Goal: Task Accomplishment & Management: Manage account settings

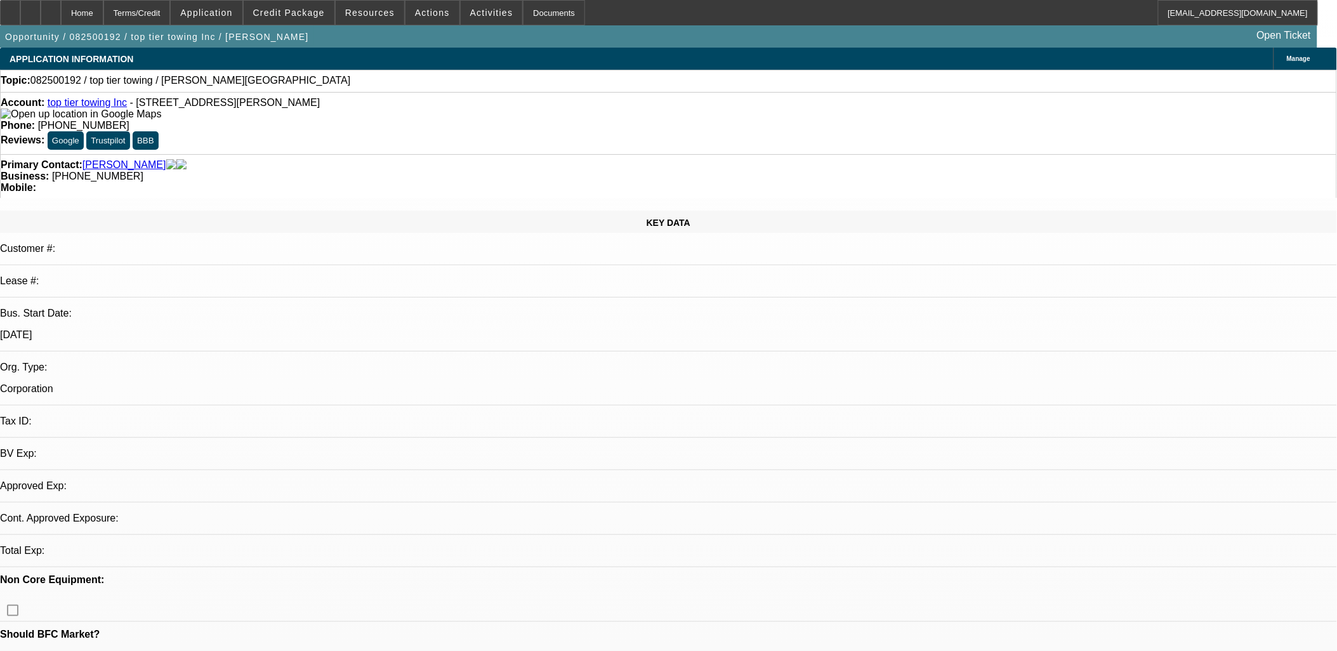
select select "0"
select select "2"
select select "0.1"
select select "4"
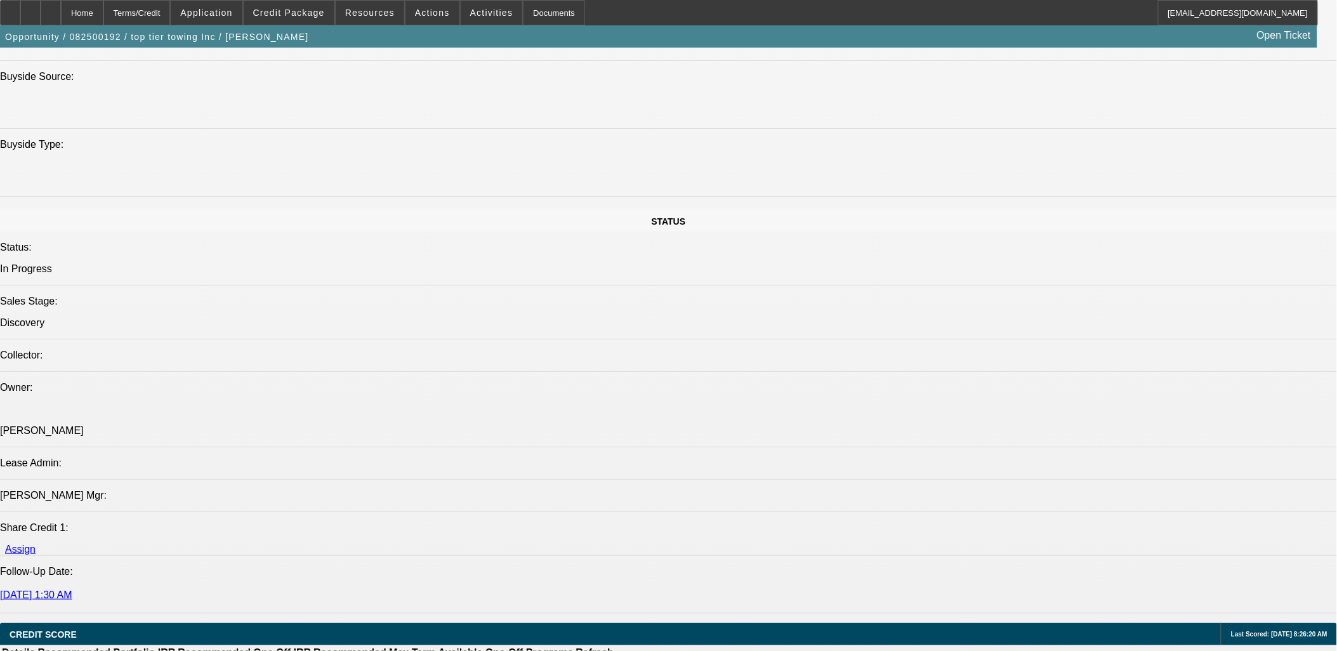
scroll to position [1480, 0]
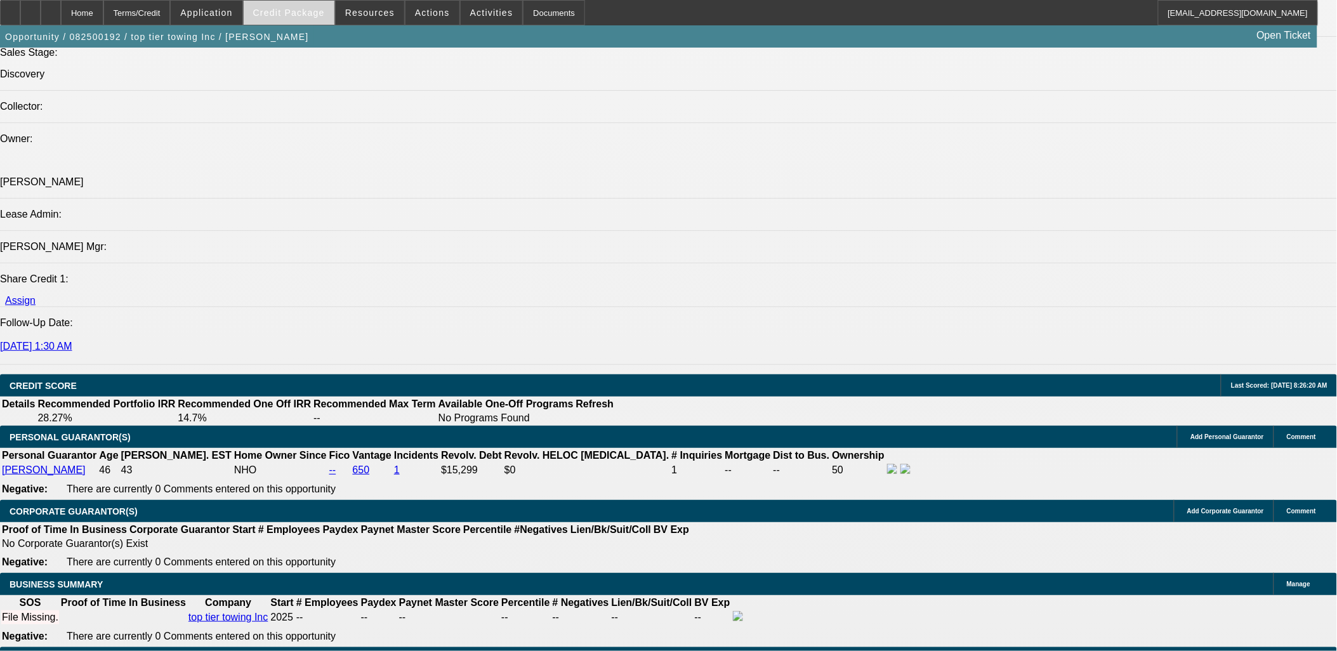
click at [288, 19] on span at bounding box center [289, 12] width 91 height 30
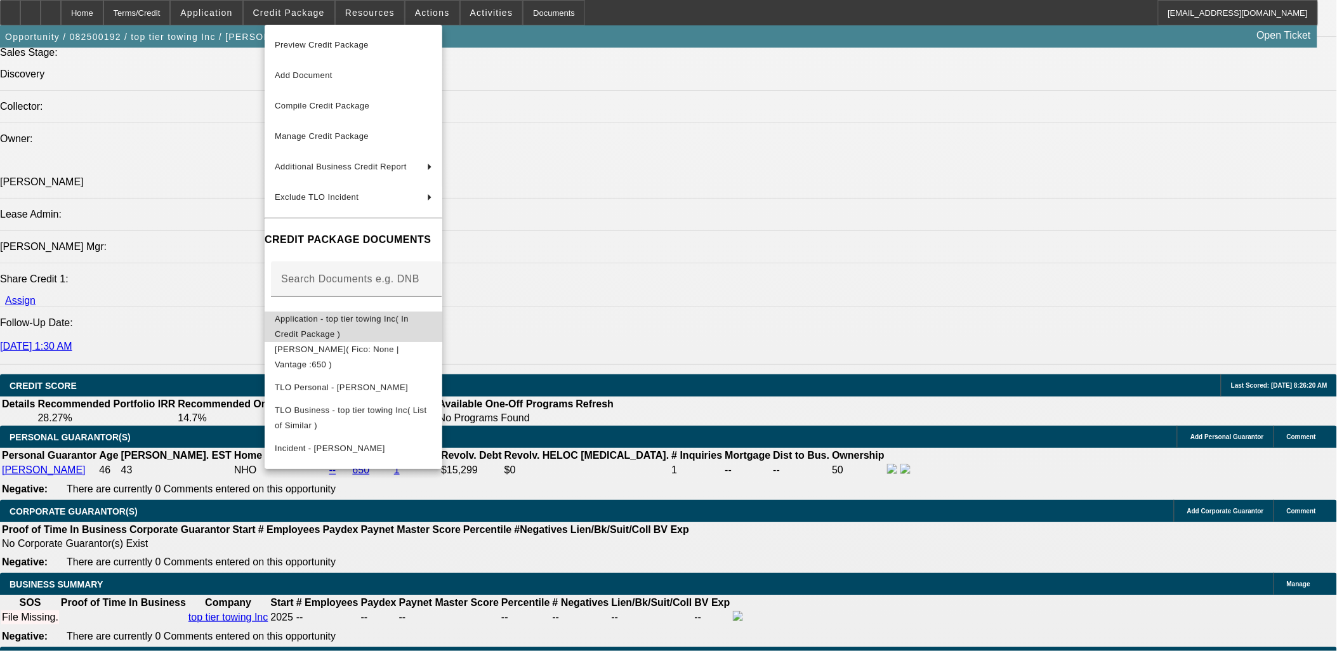
click at [421, 326] on span "Application - top tier towing Inc( In Credit Package )" at bounding box center [353, 326] width 157 height 30
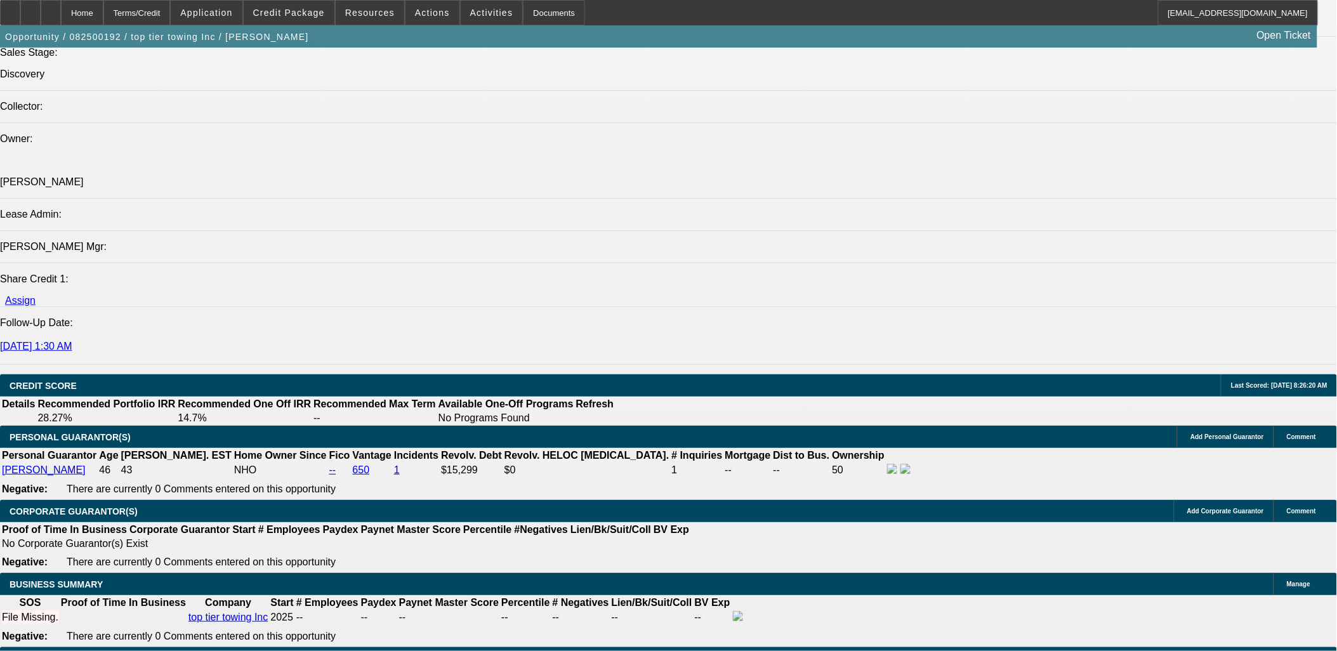
drag, startPoint x: 972, startPoint y: 149, endPoint x: 960, endPoint y: 169, distance: 23.1
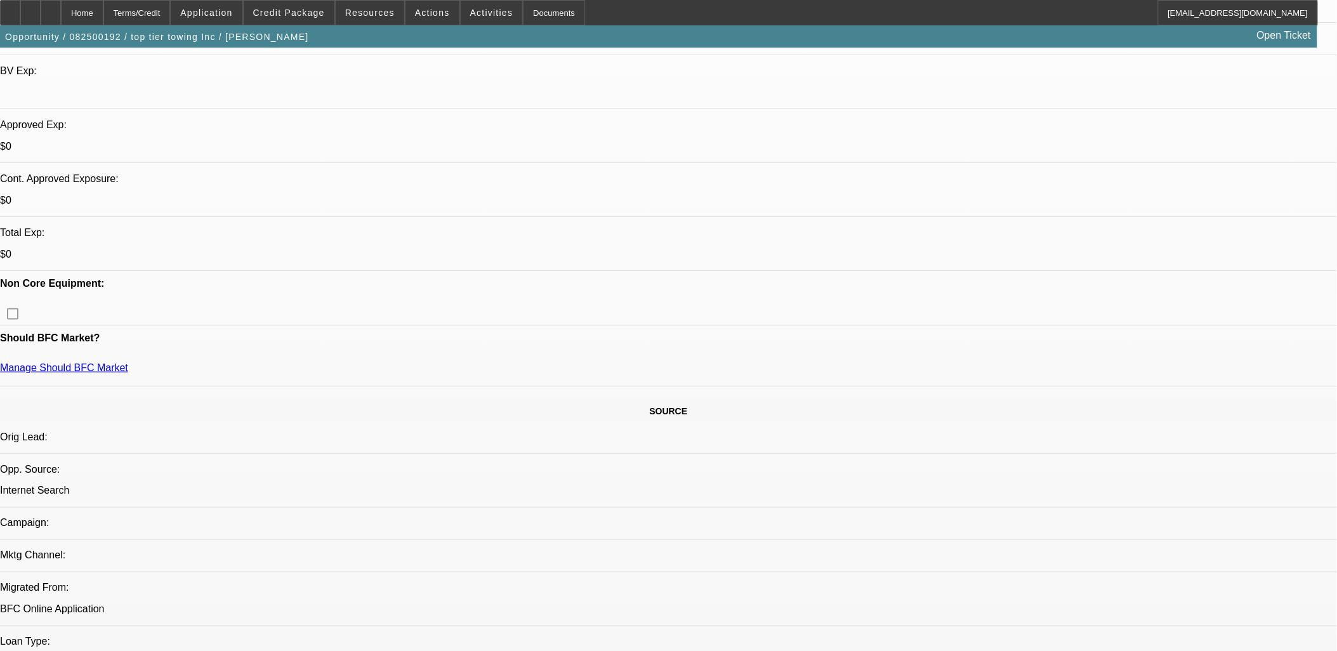
scroll to position [282, 0]
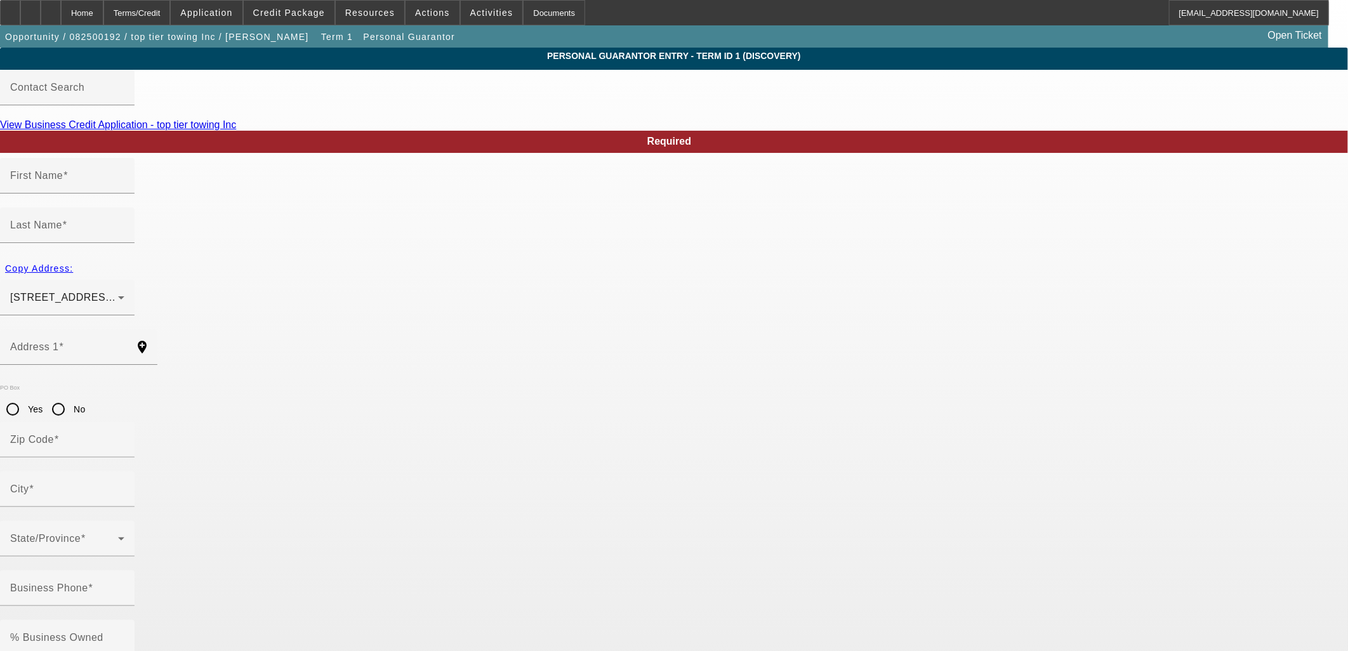
type input "Sukhchain"
type input "Singh"
type input "22467 John J Williams Highway"
radio input "true"
type input "19958"
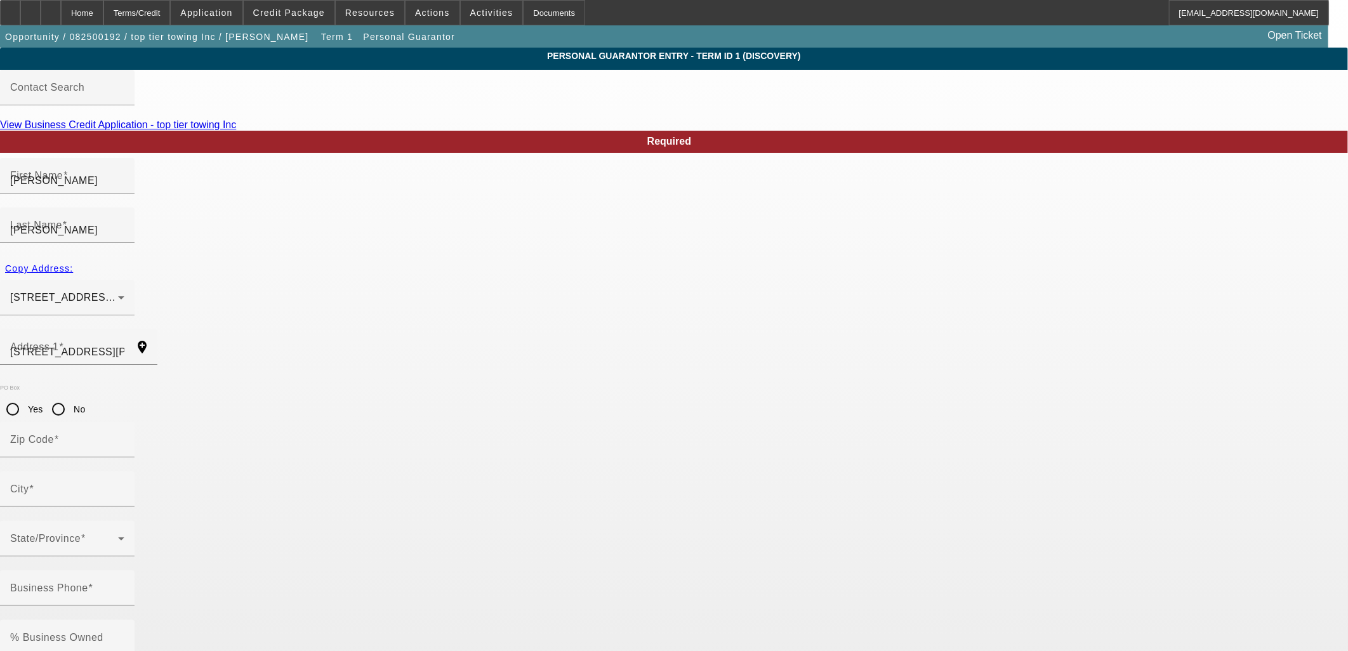
type input "Lewes"
type input "(301) 810-0000"
type input "50"
type input "865-40-5802"
type input "sandeepsingh1423@gmail.com"
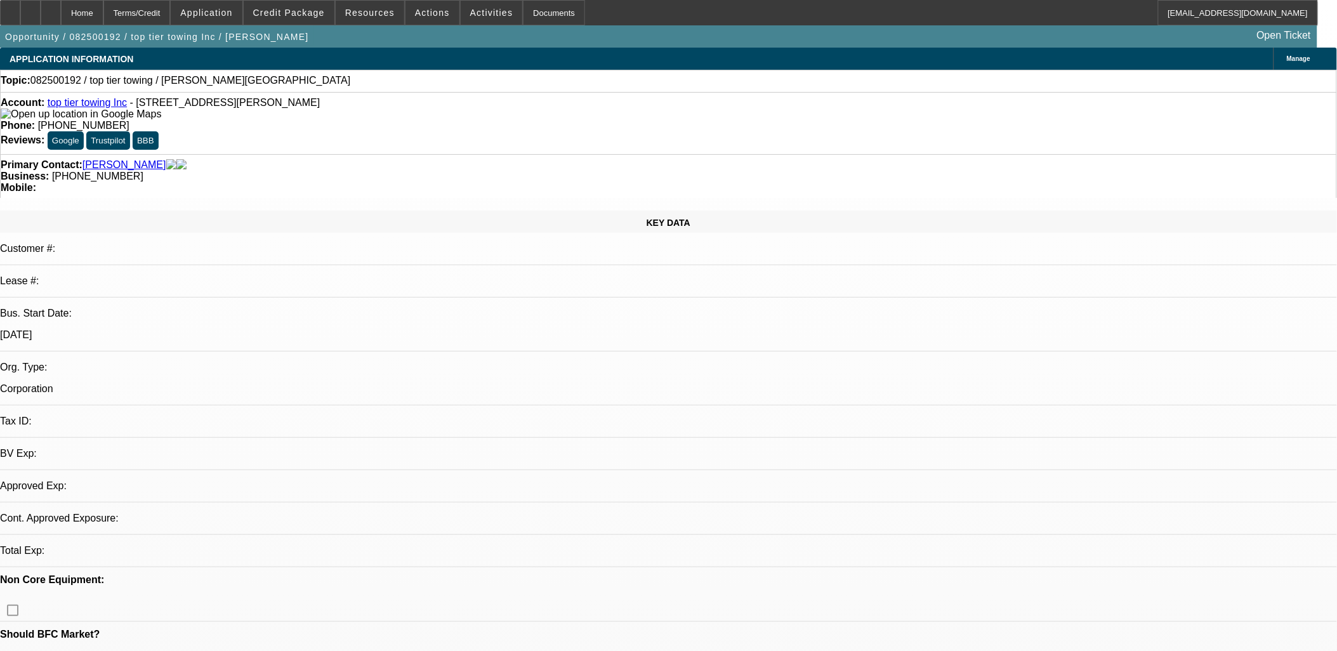
select select "0"
select select "2"
select select "0.1"
select select "4"
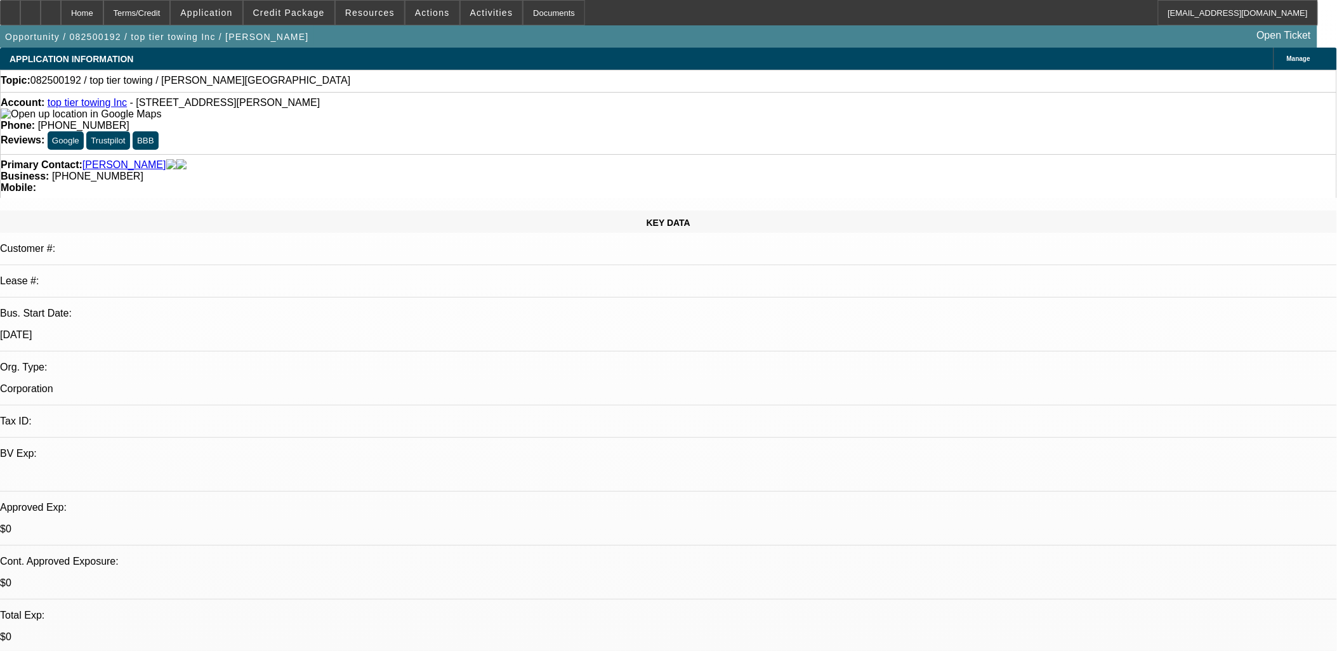
drag, startPoint x: 820, startPoint y: 311, endPoint x: 813, endPoint y: 305, distance: 9.4
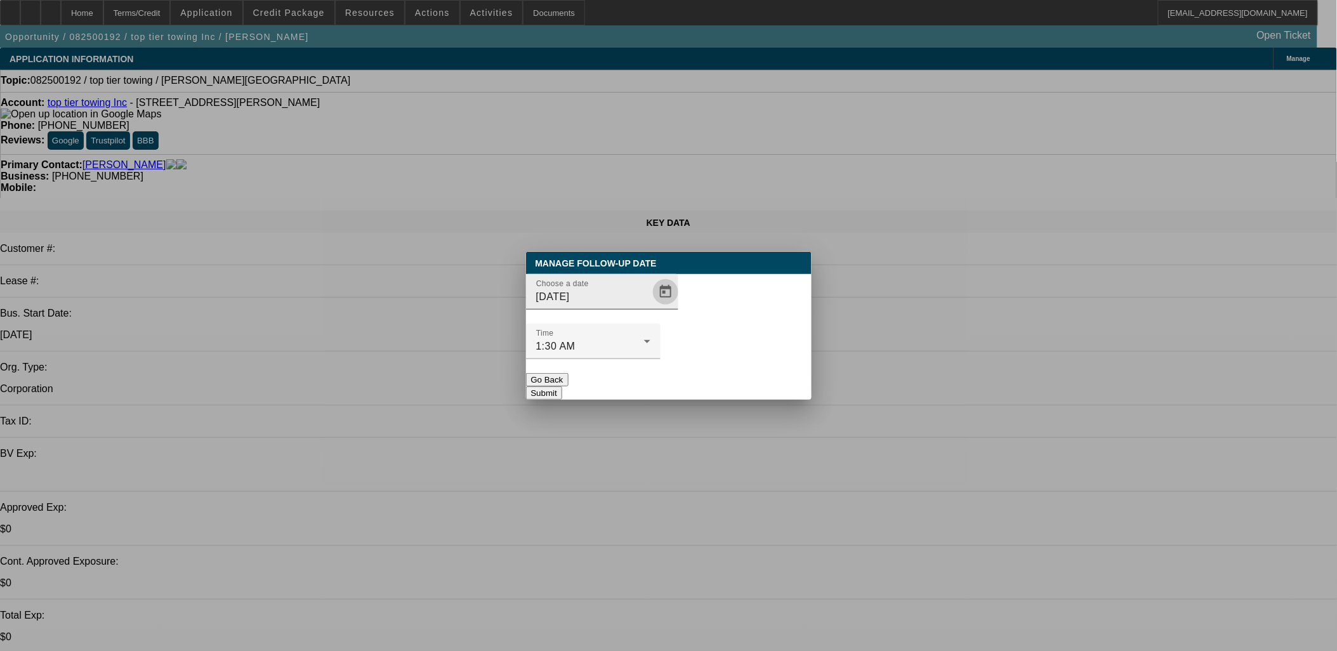
click at [650, 307] on span "Open calendar" at bounding box center [665, 292] width 30 height 30
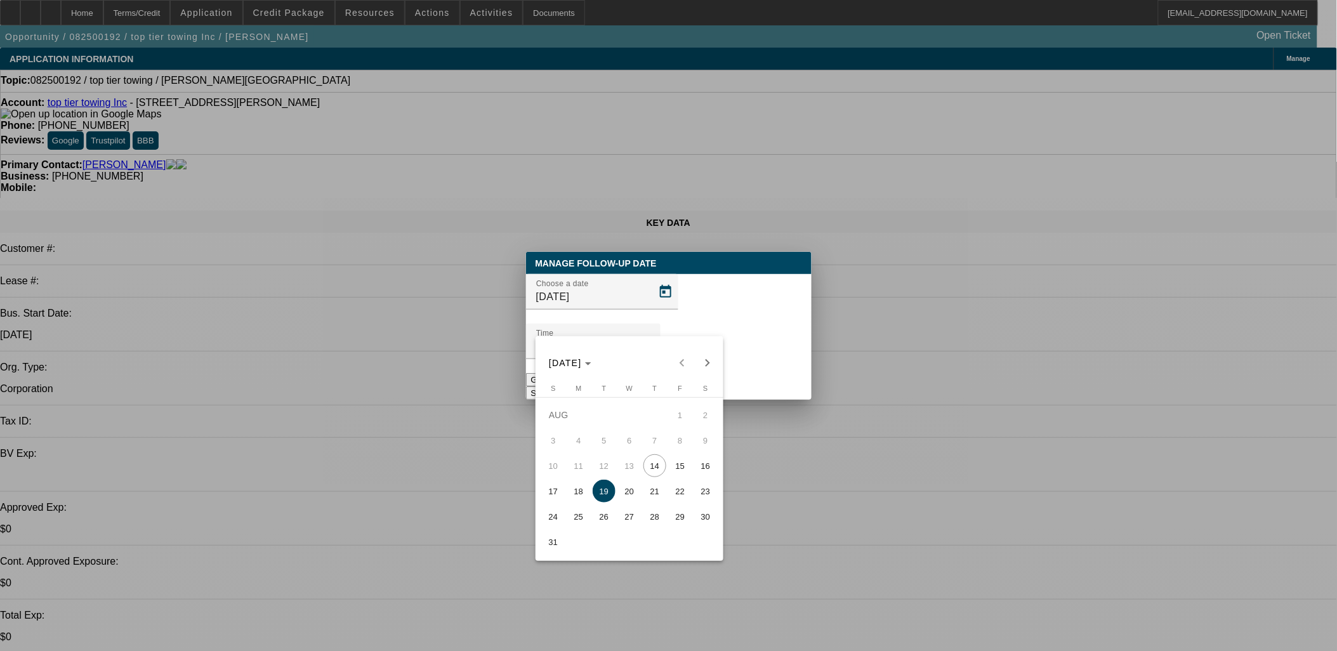
drag, startPoint x: 679, startPoint y: 473, endPoint x: 688, endPoint y: 423, distance: 51.6
click at [680, 471] on span "15" at bounding box center [680, 465] width 23 height 23
type input "[DATE]"
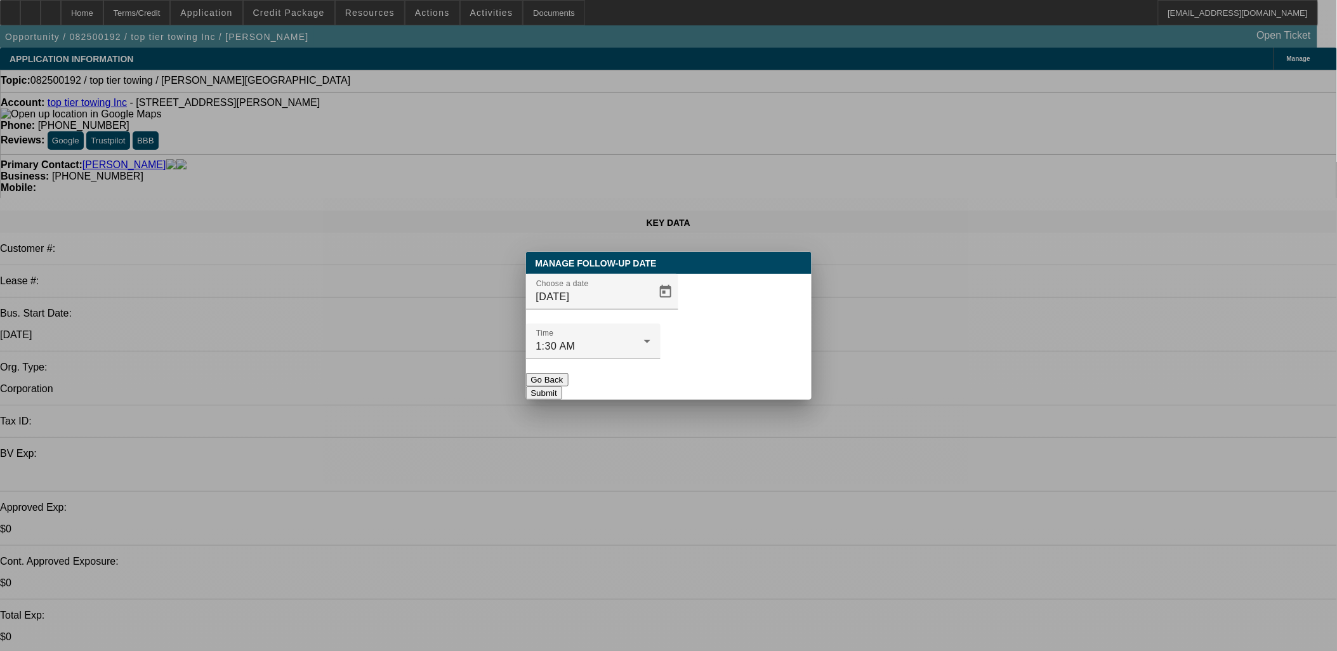
click at [562, 386] on button "Submit" at bounding box center [544, 392] width 36 height 13
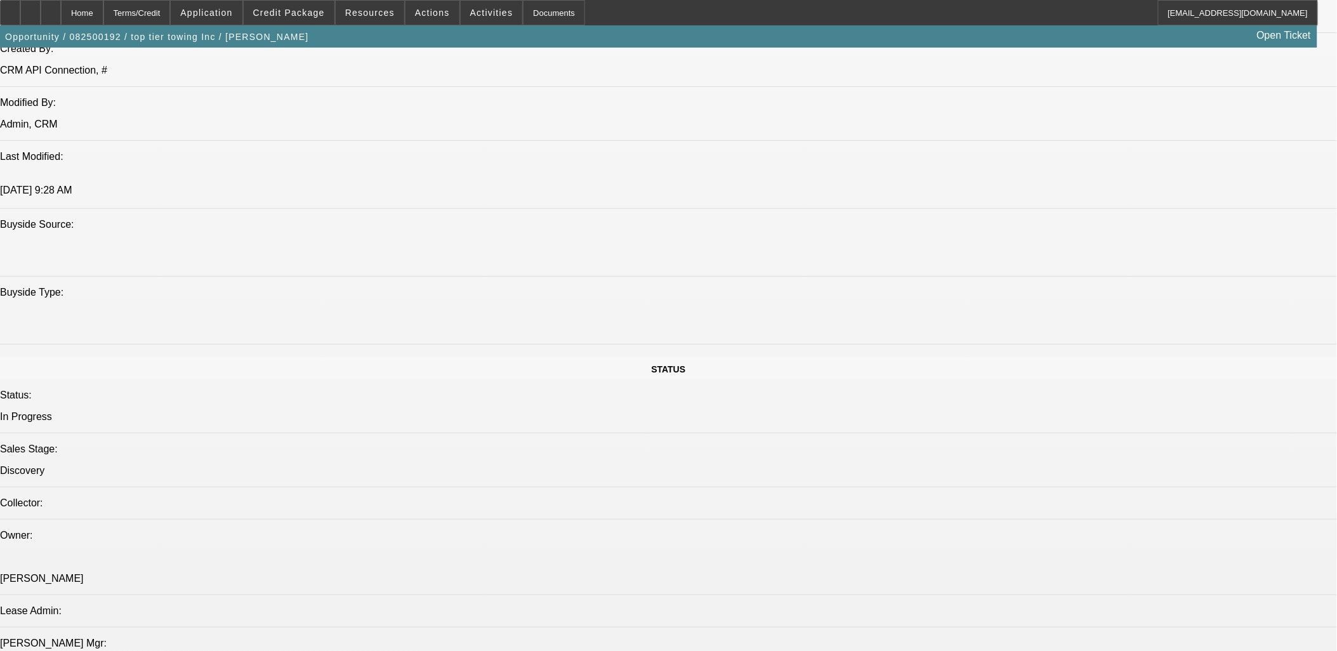
scroll to position [1128, 0]
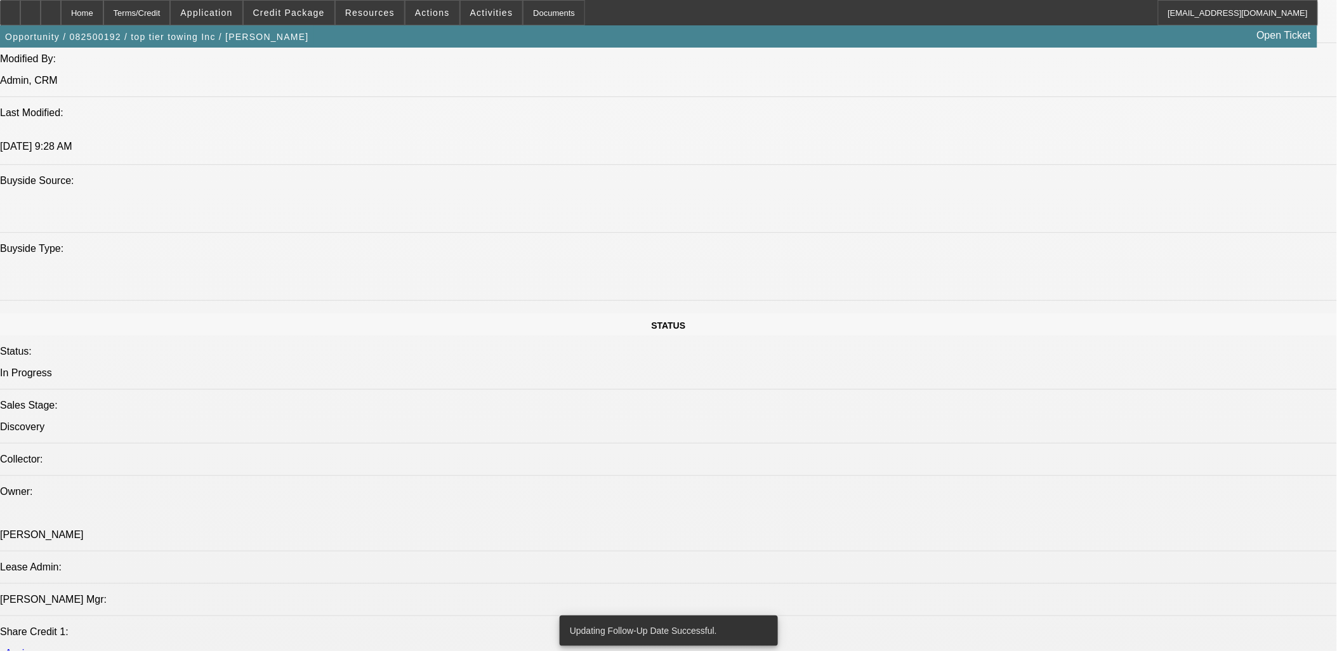
drag, startPoint x: 990, startPoint y: 181, endPoint x: 999, endPoint y: 157, distance: 25.5
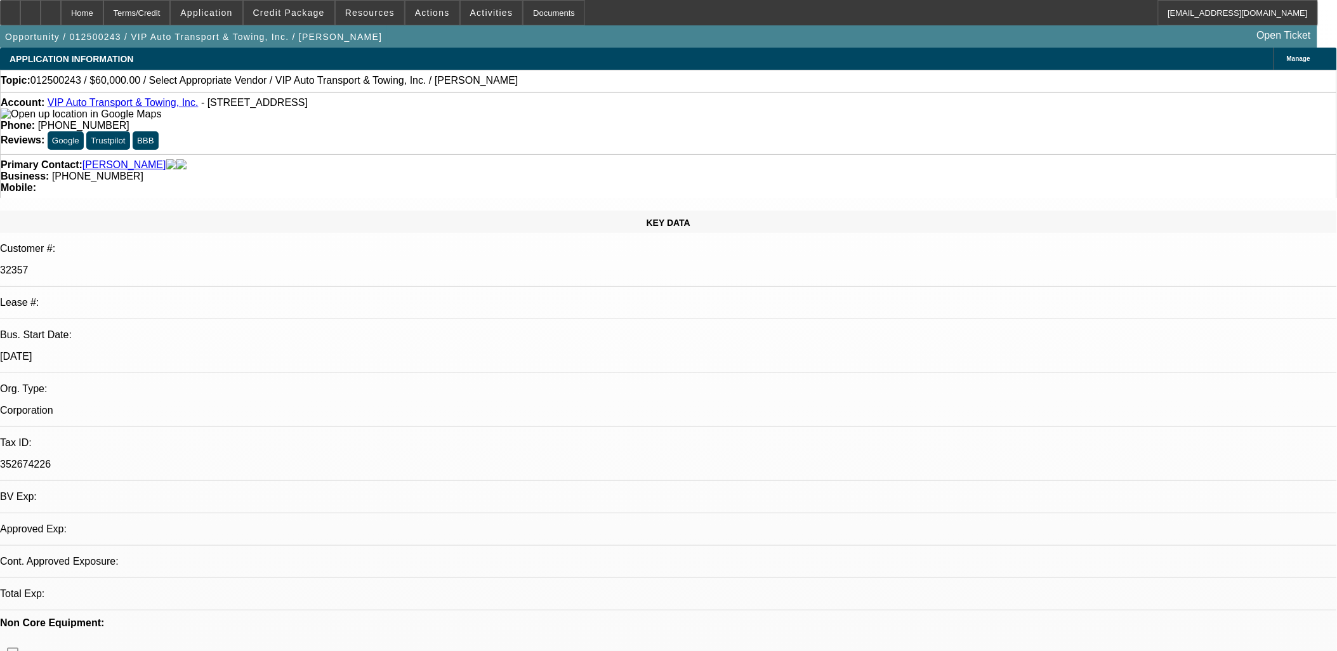
select select "0"
select select "2"
select select "0.1"
select select "1"
select select "2"
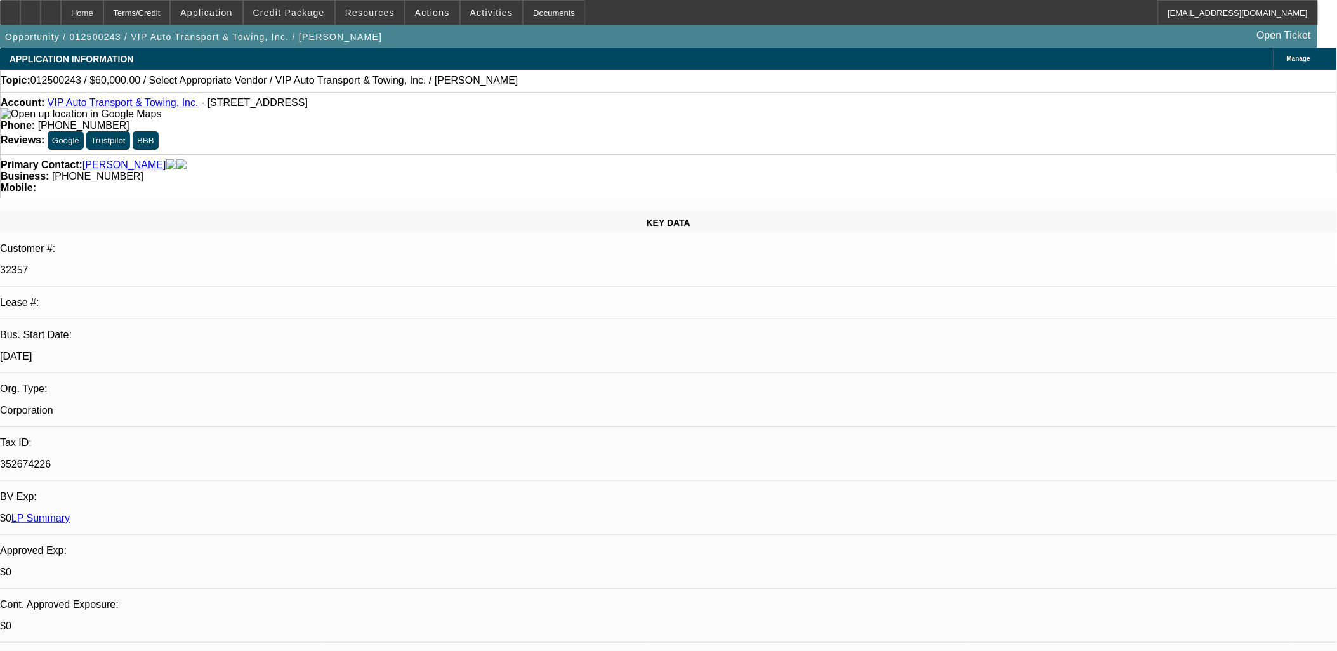
select select "4"
drag, startPoint x: 1028, startPoint y: 114, endPoint x: 1030, endPoint y: 124, distance: 10.5
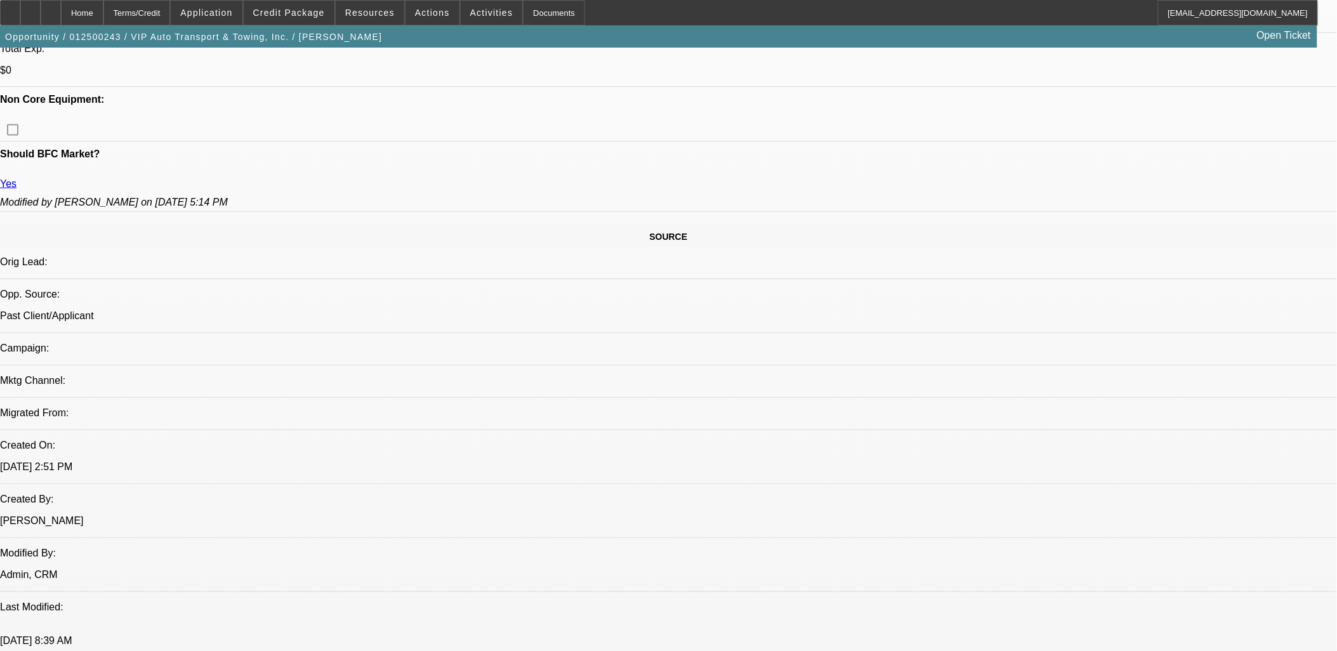
scroll to position [635, 0]
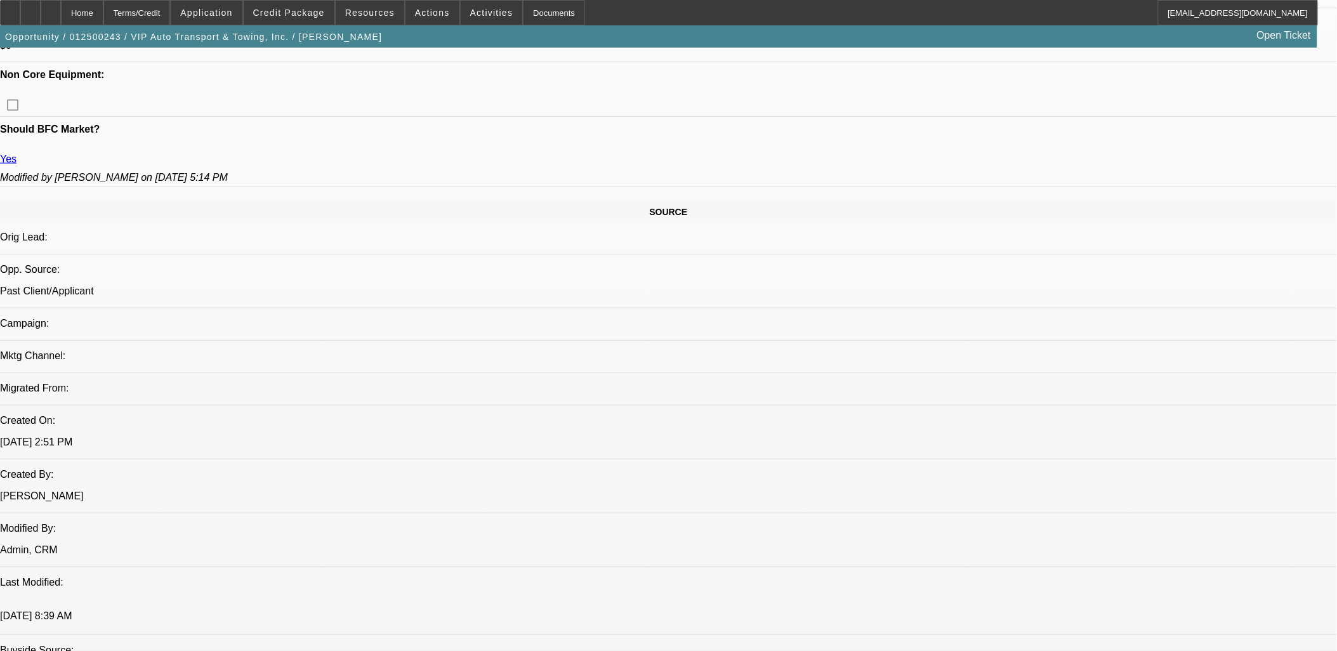
drag, startPoint x: 49, startPoint y: 358, endPoint x: 52, endPoint y: 347, distance: 11.9
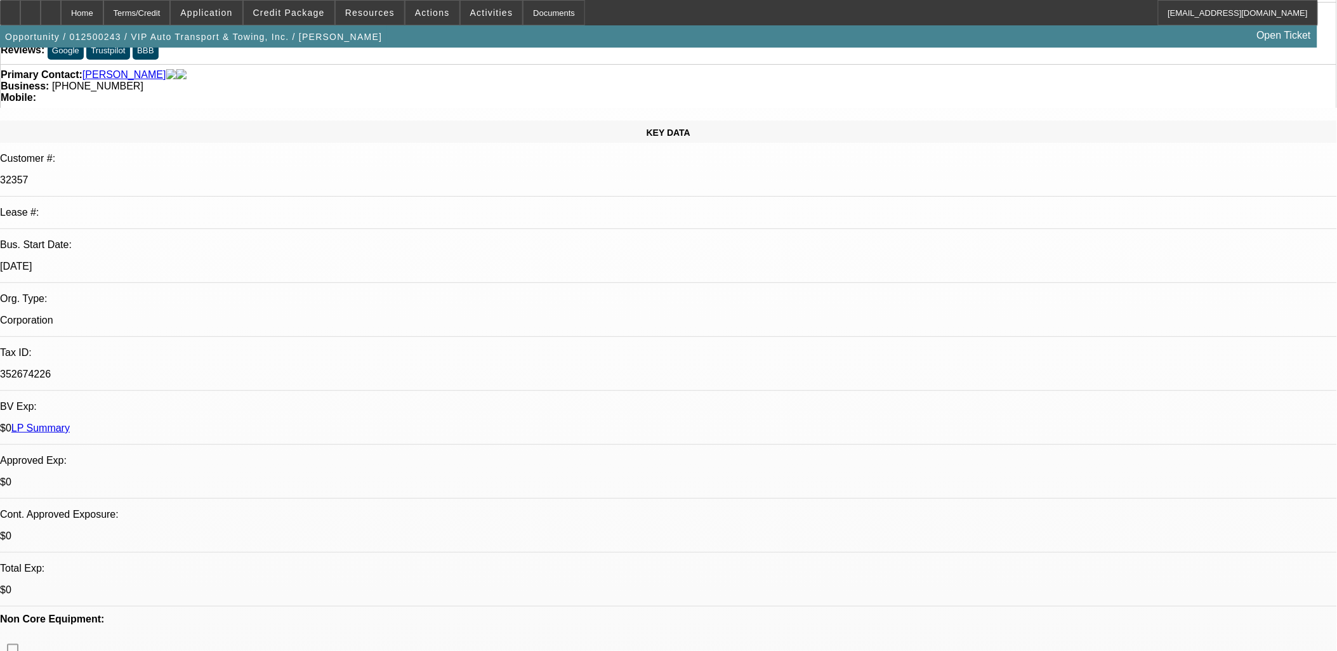
scroll to position [0, 0]
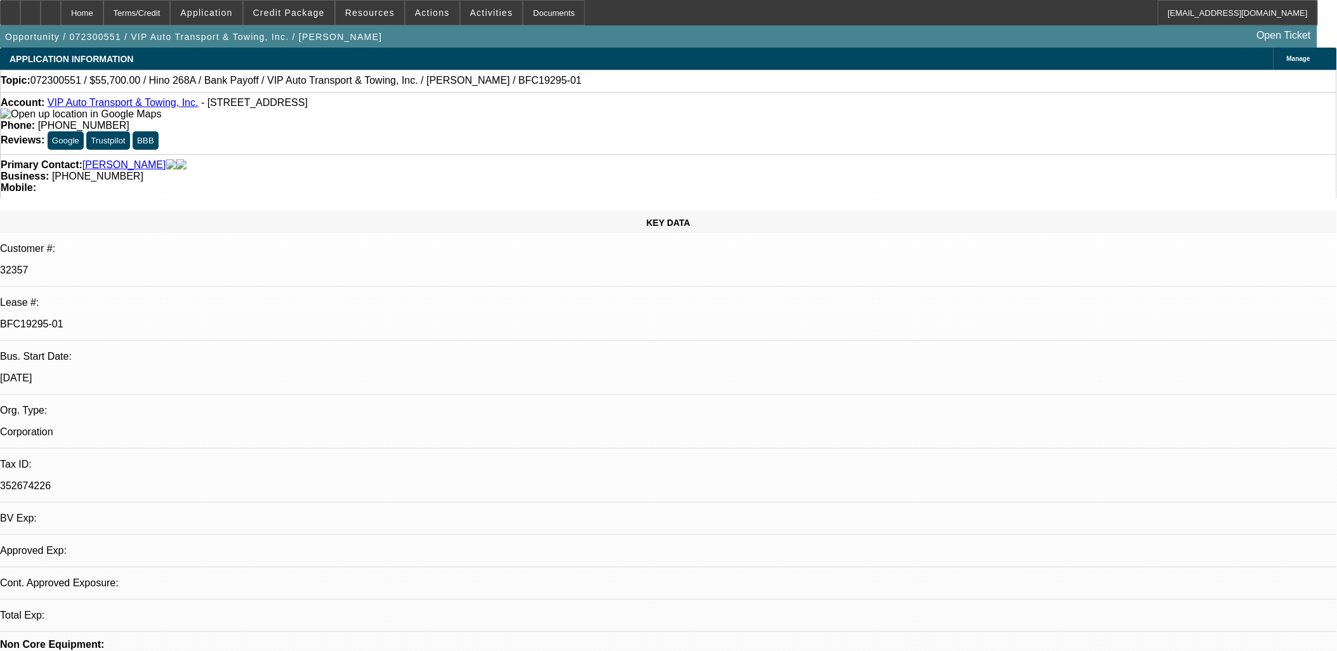
select select "0"
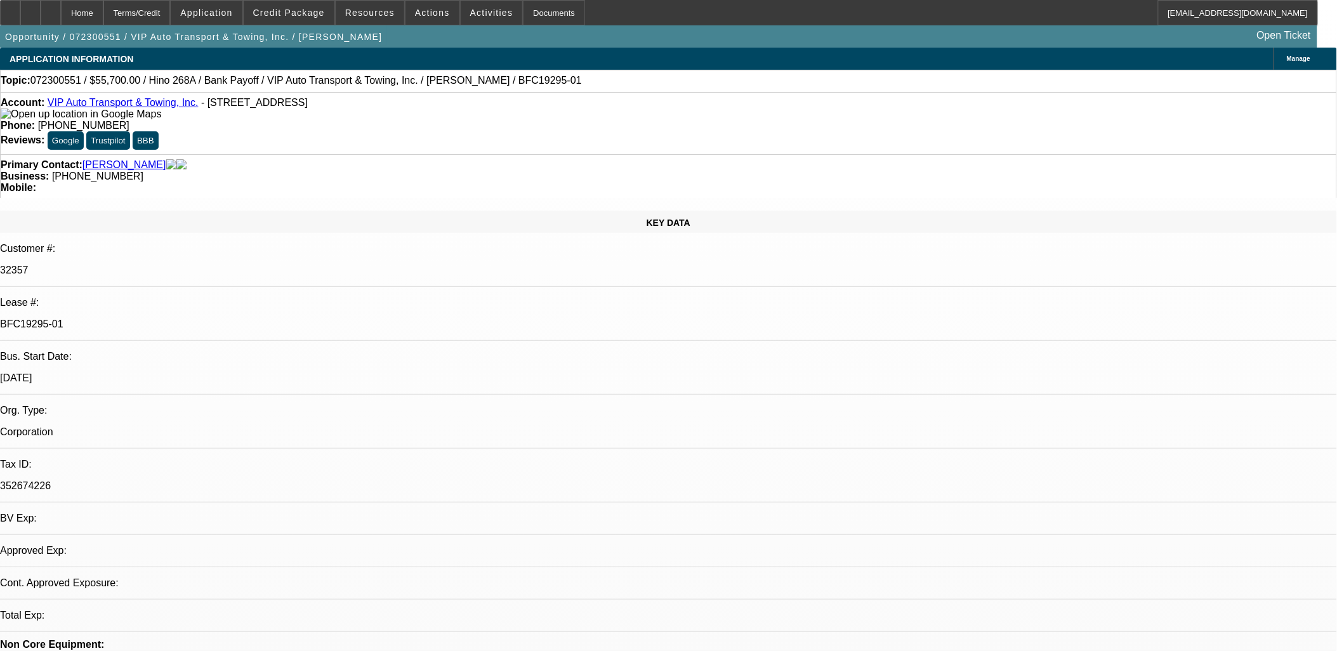
select select "0"
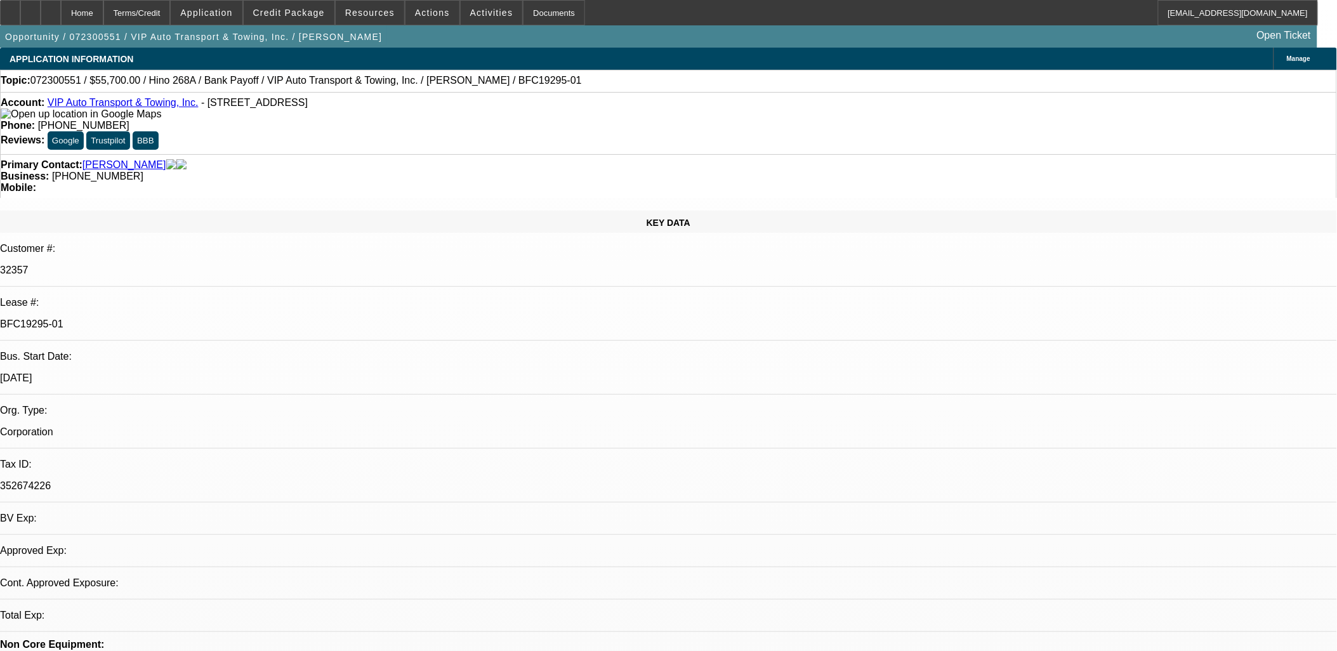
select select "0"
select select "0.1"
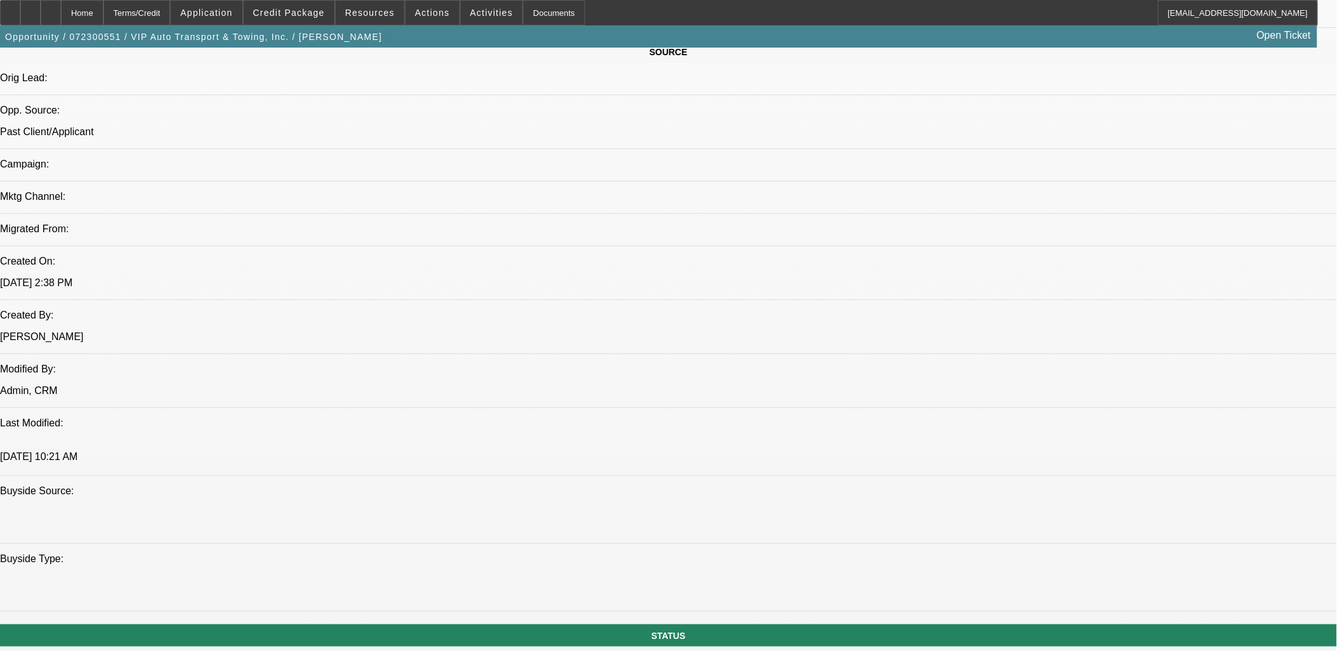
select select "1"
select select "6"
select select "1"
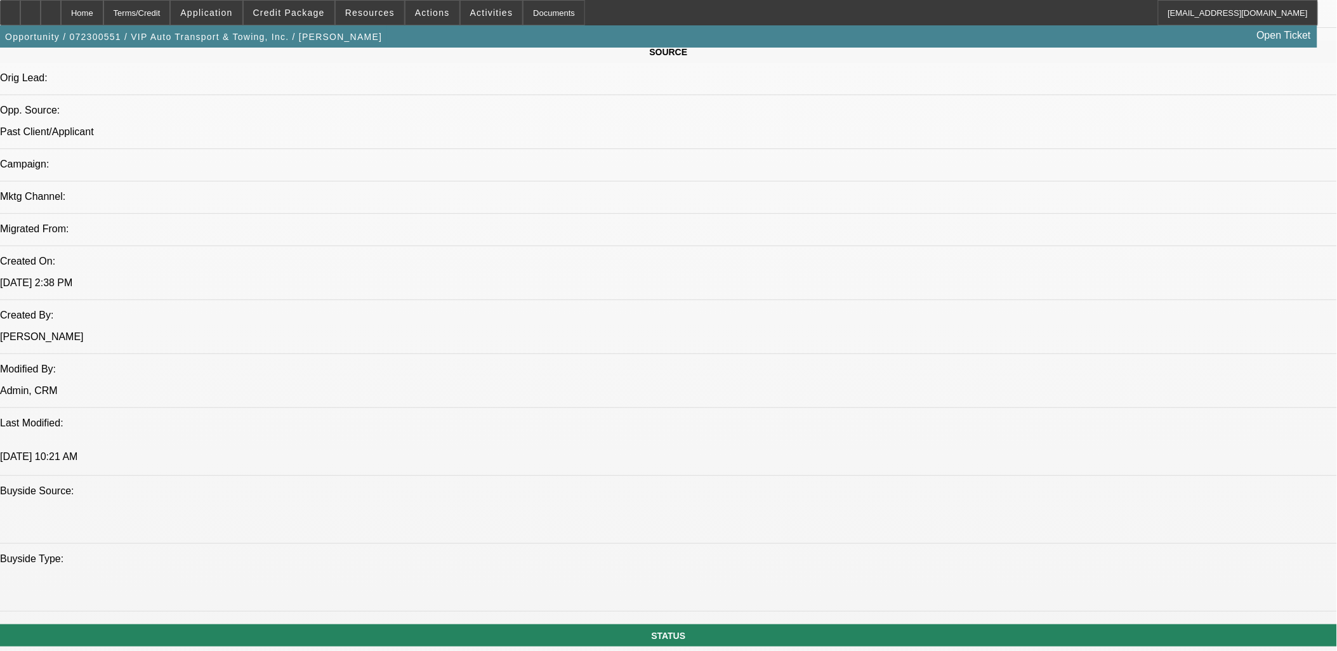
select select "6"
select select "1"
select select "6"
select select "1"
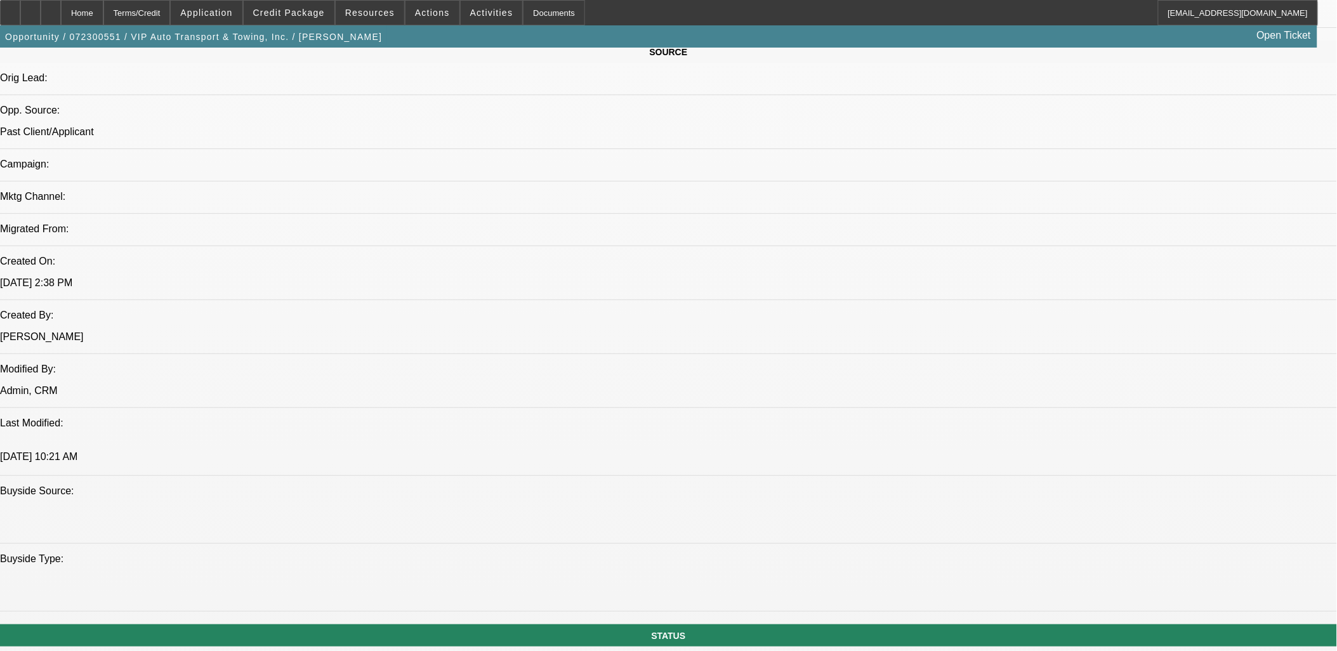
select select "1"
select select "4"
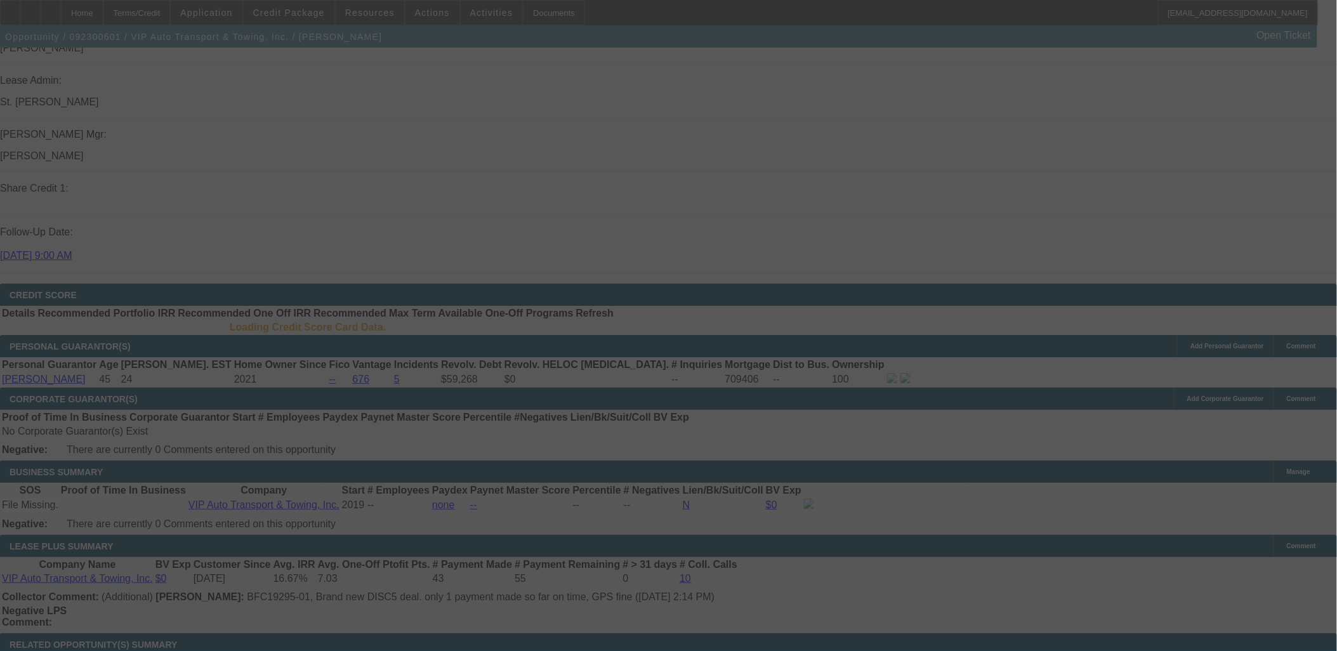
scroll to position [1602, 0]
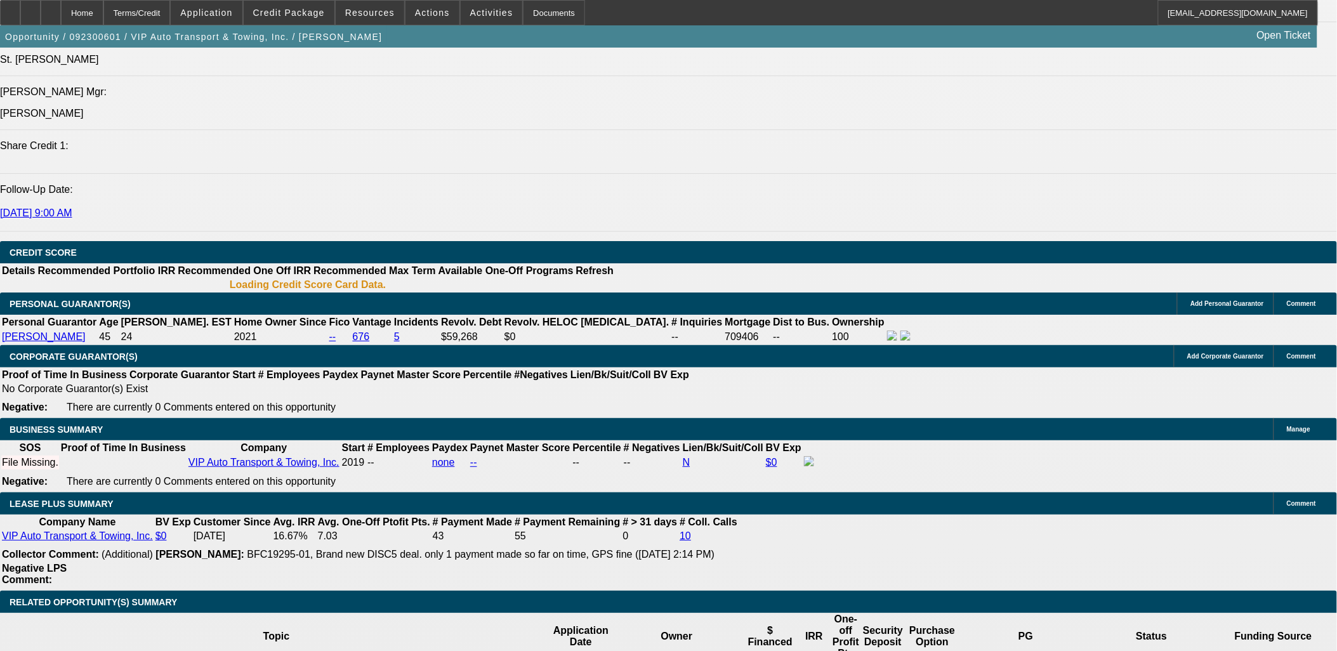
select select "0"
select select "2"
select select "0"
select select "0.15"
select select "2"
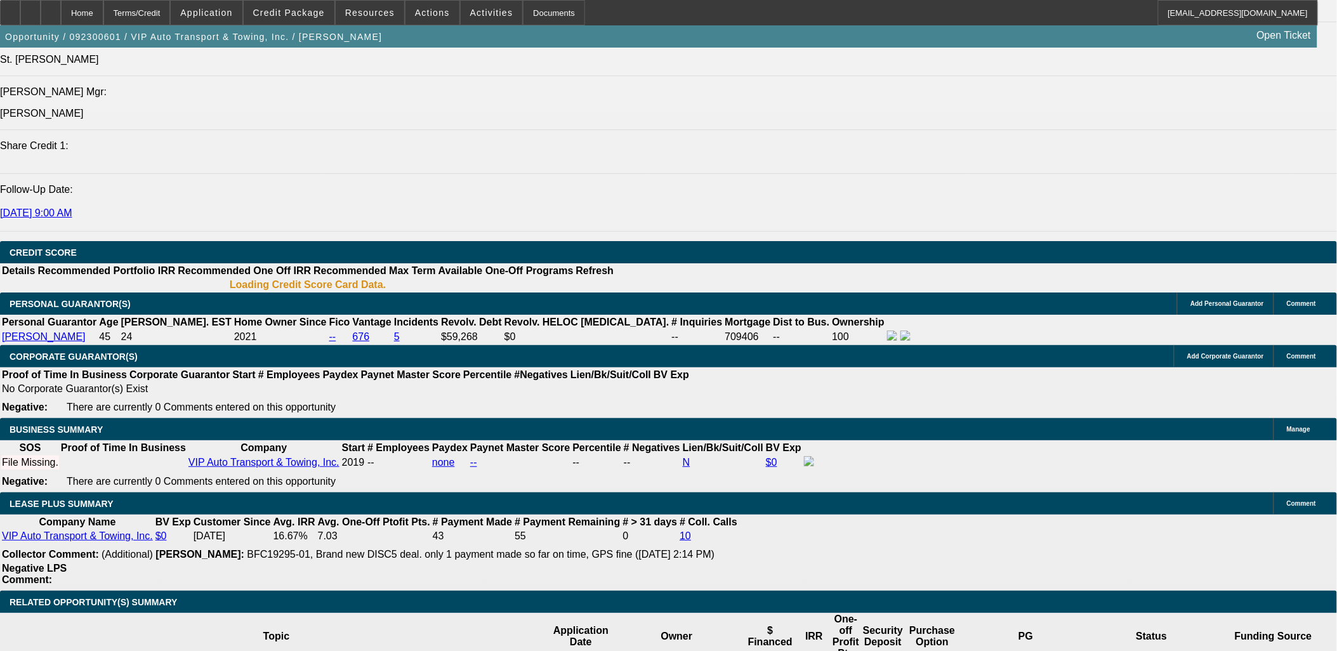
select select "0"
select select "2"
select select "0"
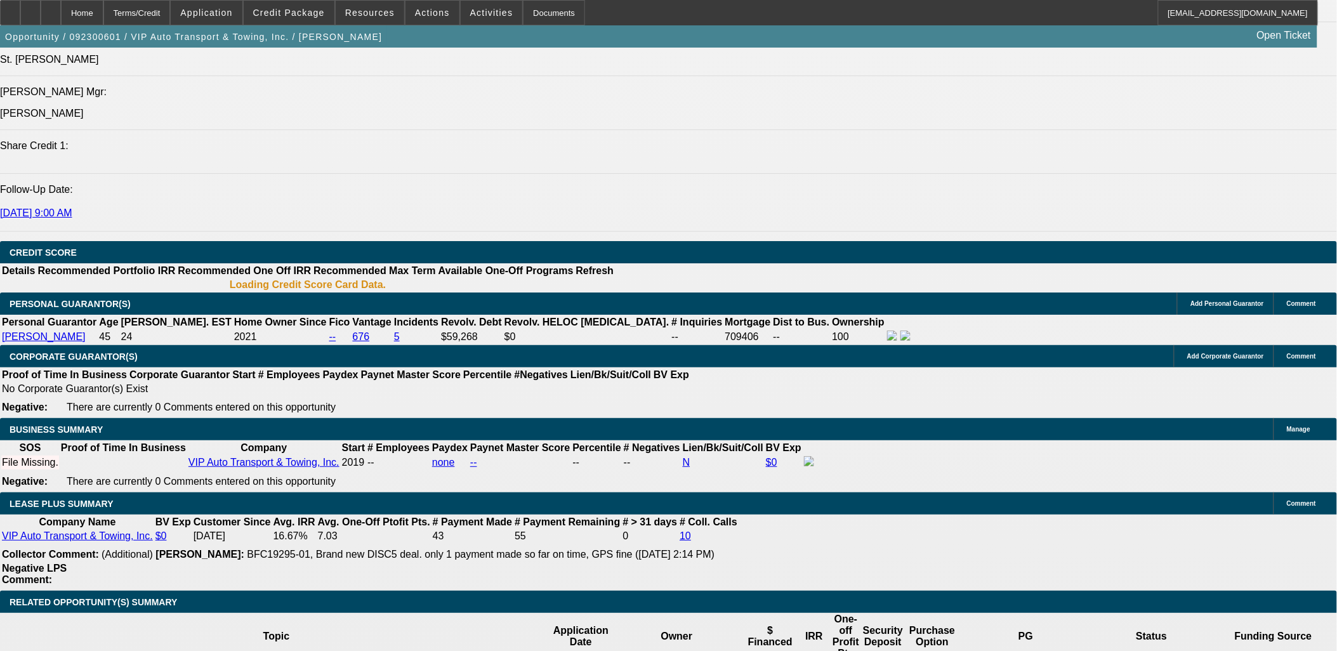
select select "0"
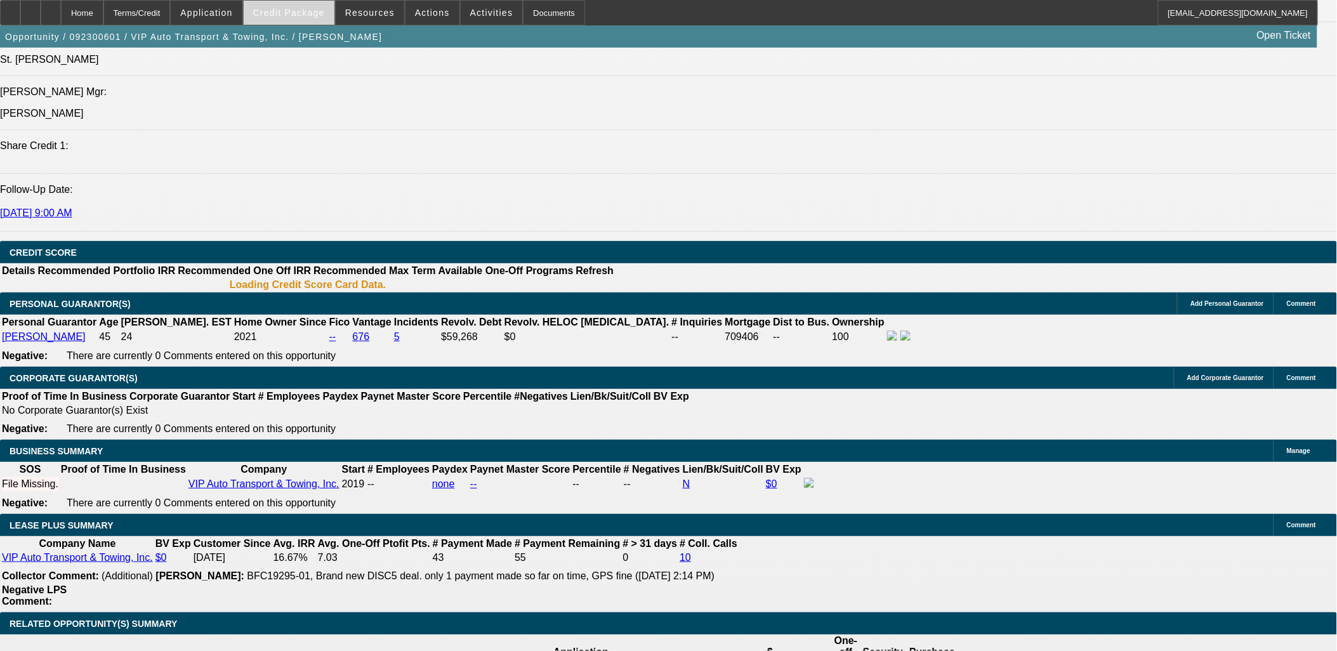
select select "1"
select select "2"
select select "6"
select select "1"
select select "2"
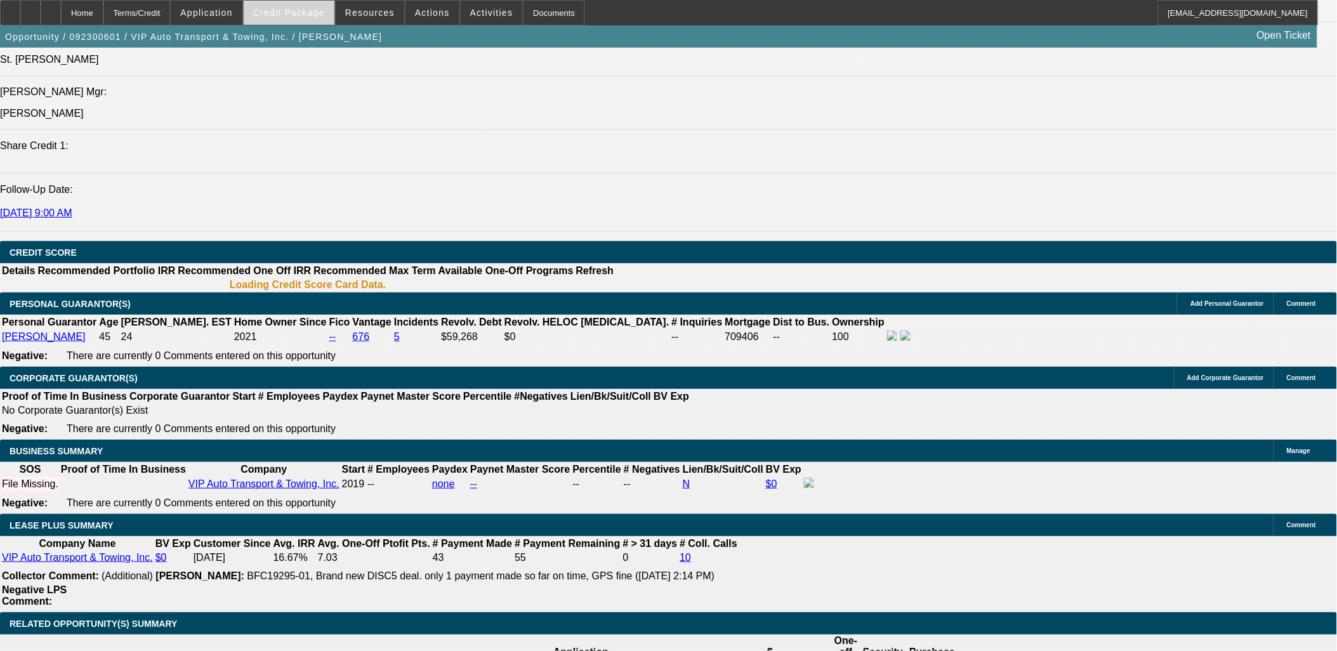
select select "6"
select select "1"
select select "2"
select select "6"
select select "1"
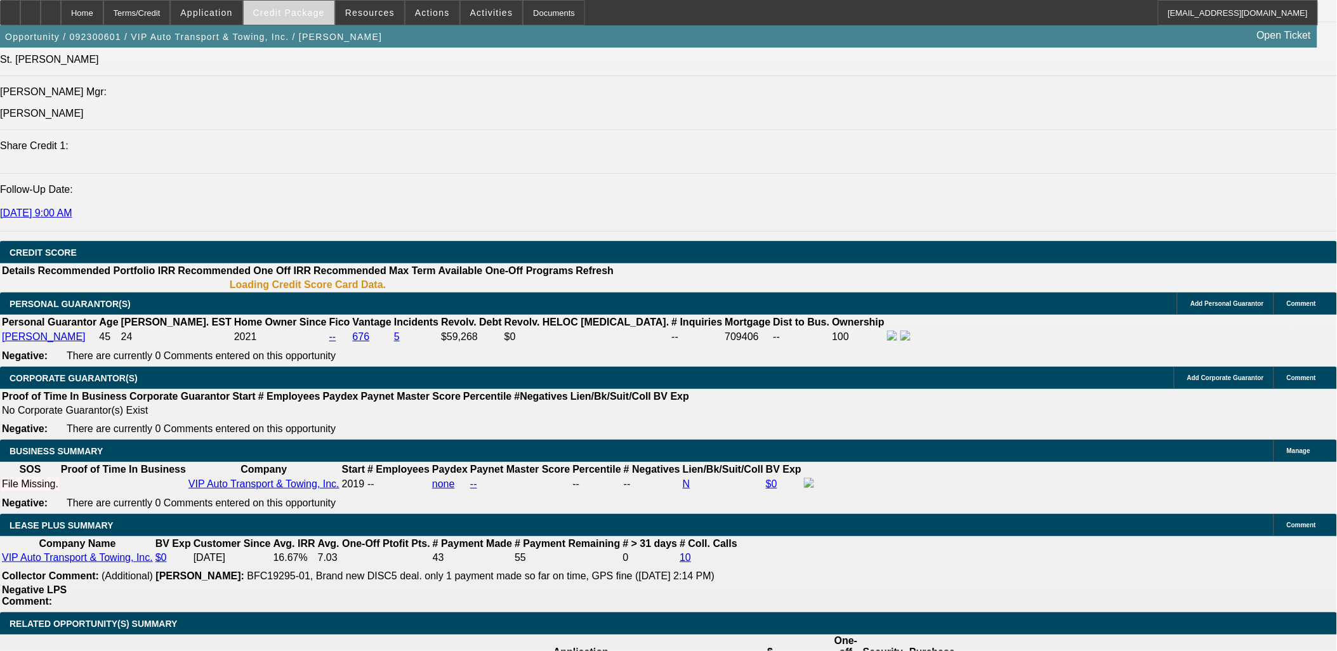
select select "1"
select select "6"
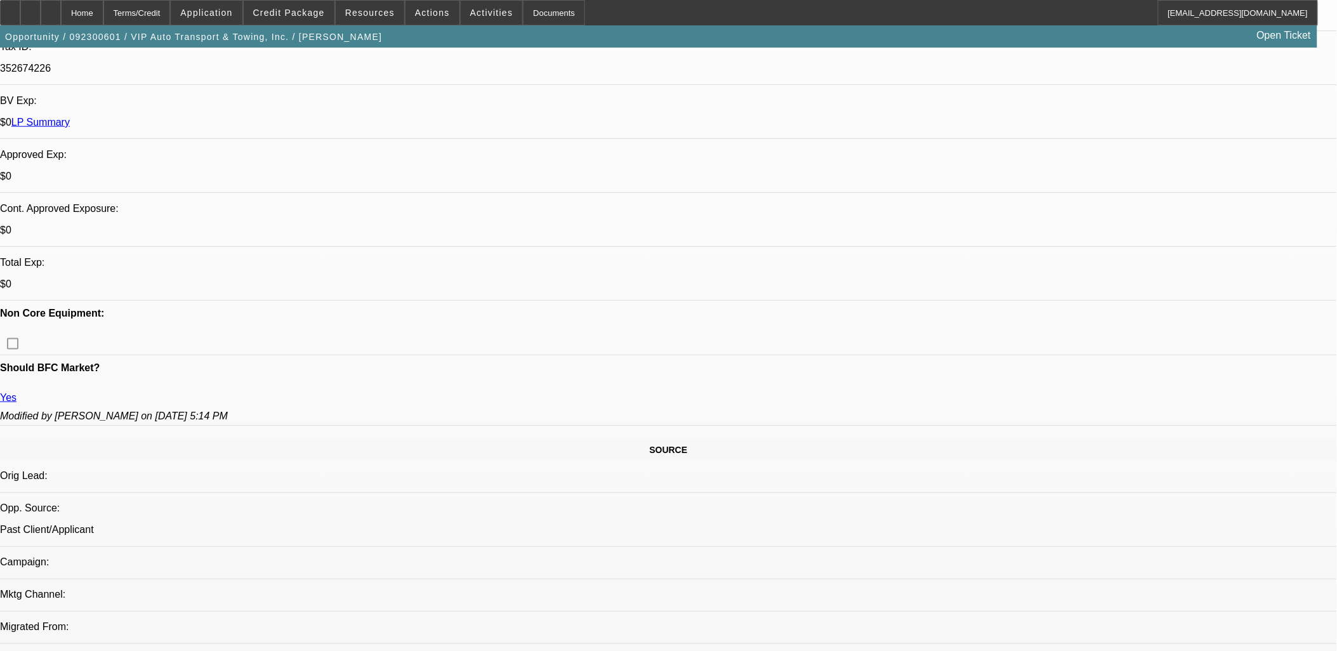
scroll to position [0, 0]
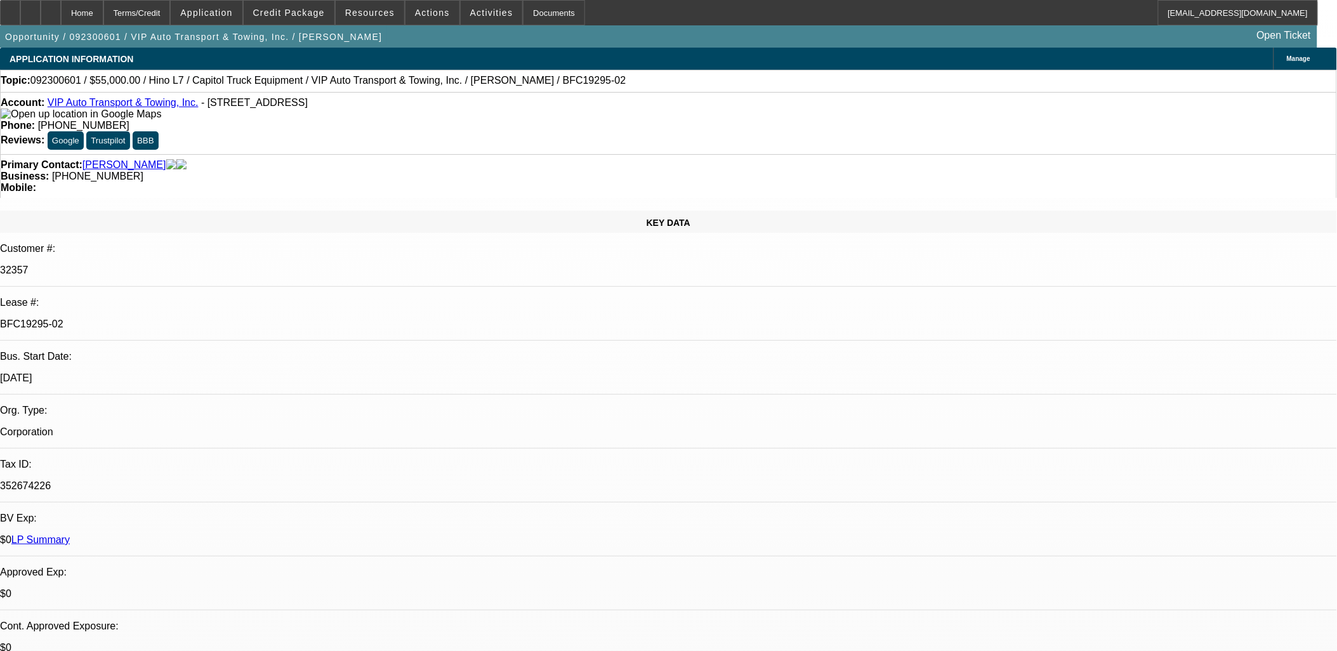
click at [509, 98] on div "Account: VIP Auto Transport & Towing, Inc. - 4 Ridgewood Ln, Bedford, MA 01730 …" at bounding box center [668, 123] width 1337 height 62
drag, startPoint x: 97, startPoint y: 548, endPoint x: 29, endPoint y: 548, distance: 67.9
copy link "Virgilio Pereira"
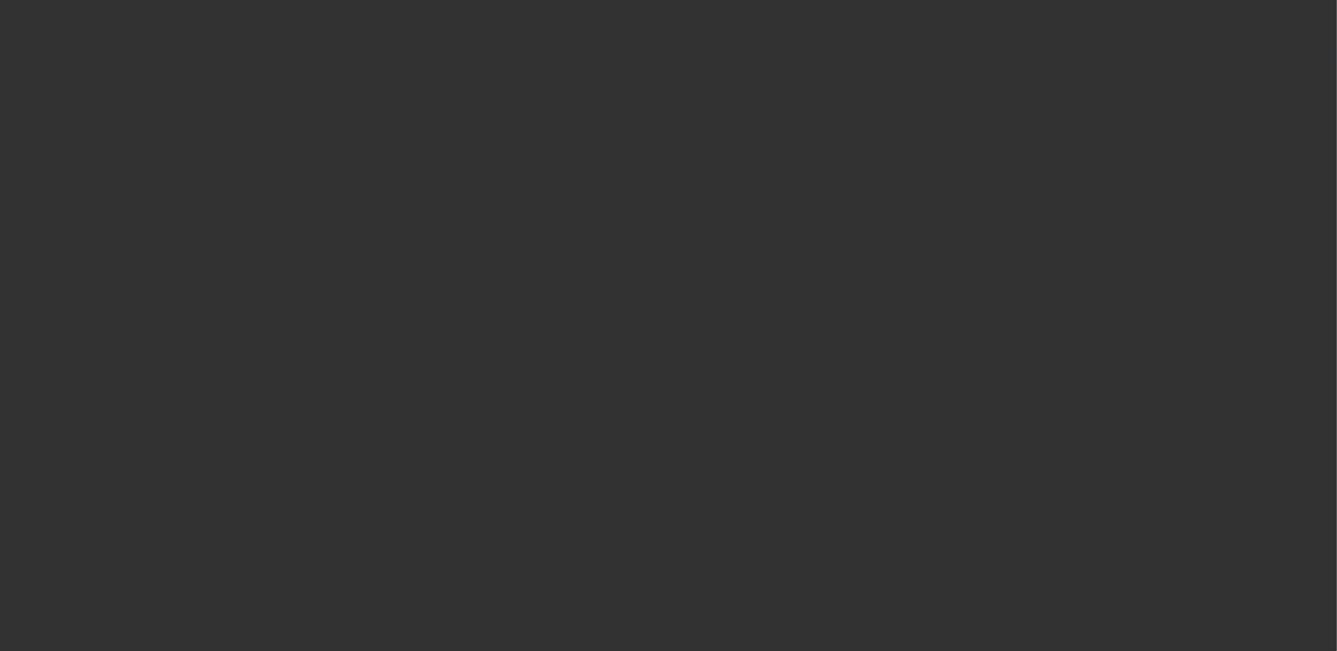
select select "0"
select select "2"
select select "0.1"
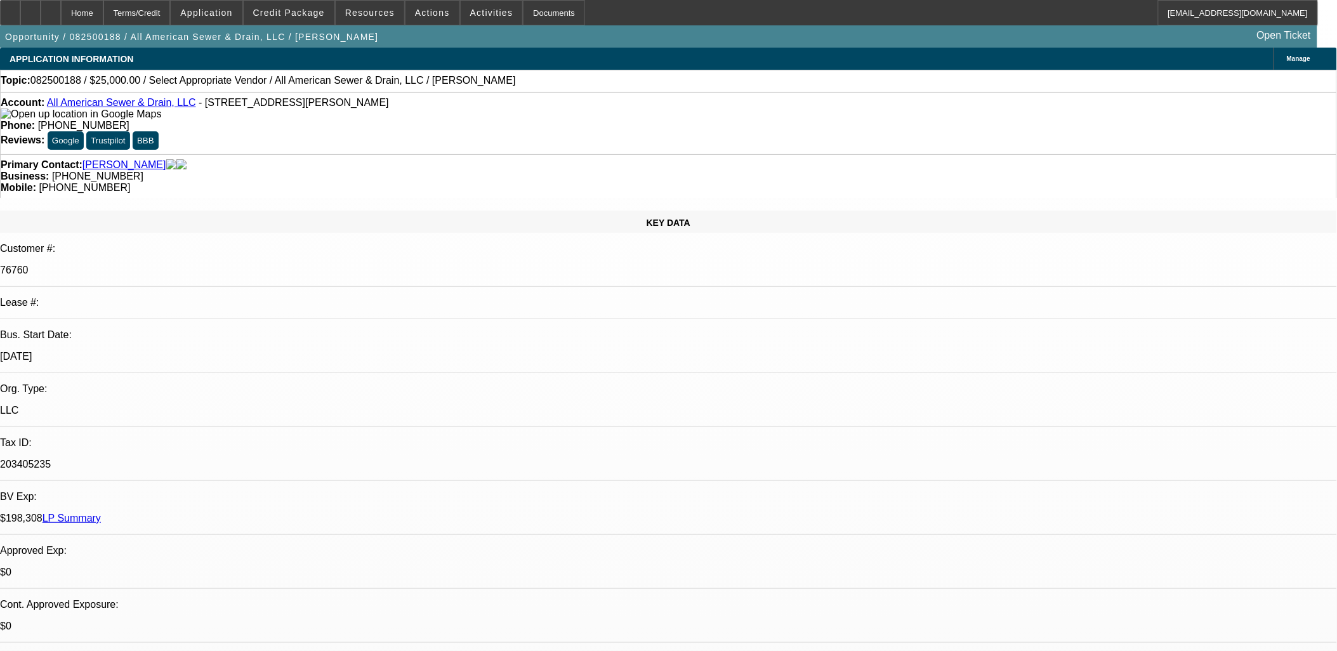
select select "1"
select select "2"
select select "4"
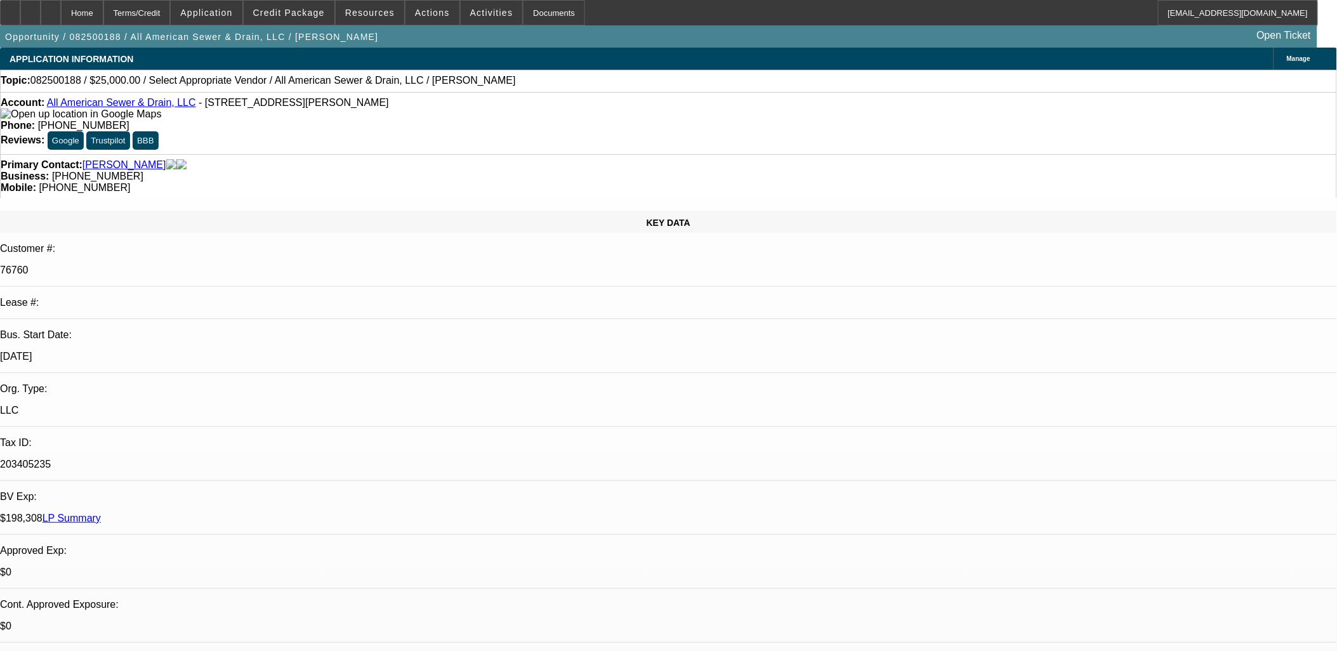
click at [102, 108] on link "All American Sewer & Drain, LLC" at bounding box center [121, 102] width 149 height 11
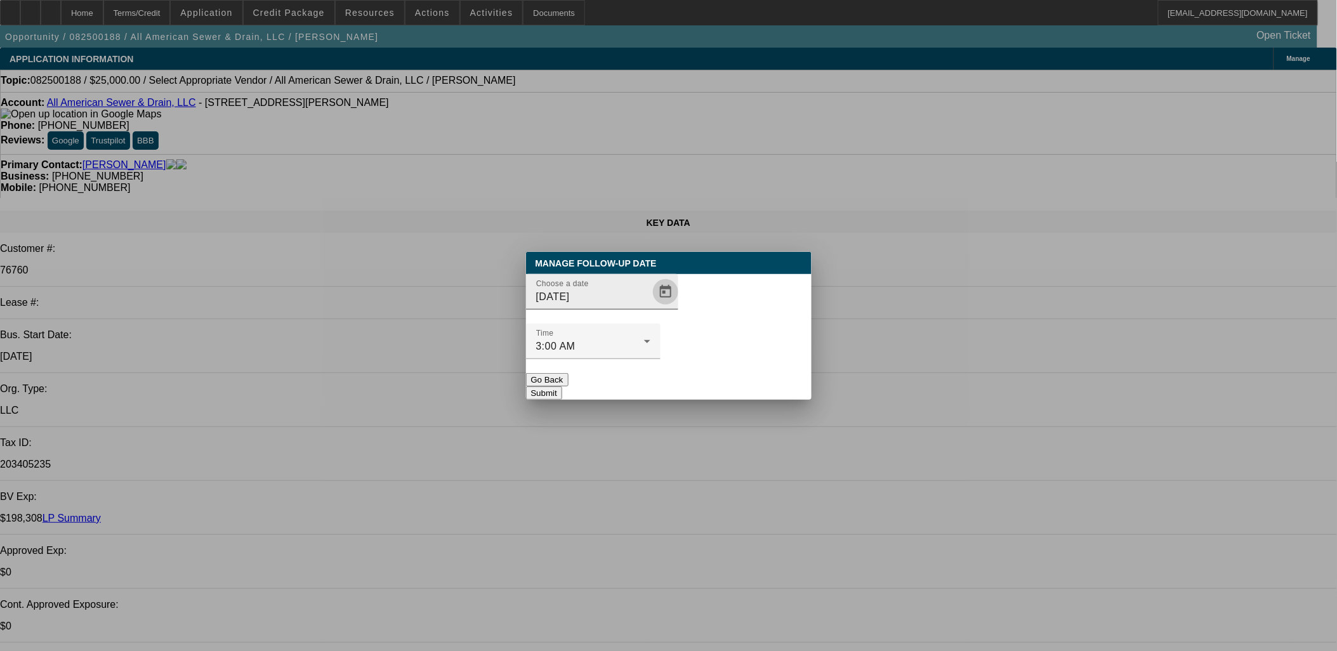
click at [652, 307] on span "Open calendar" at bounding box center [665, 292] width 30 height 30
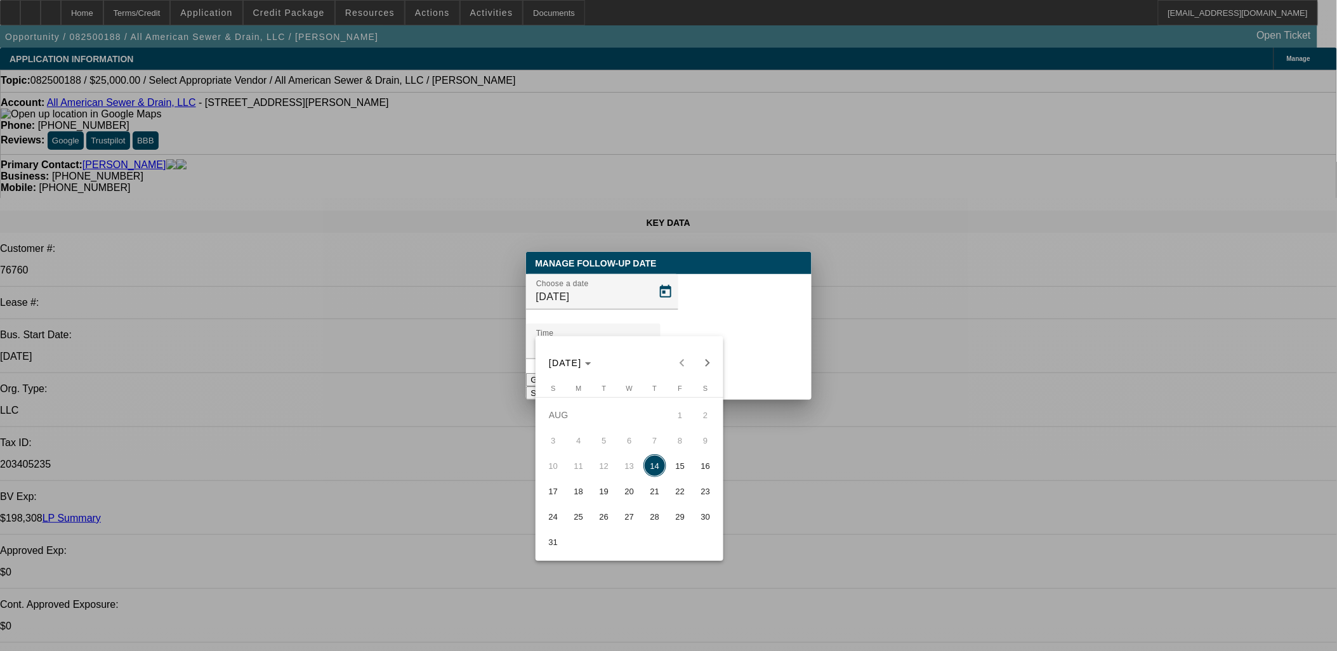
click at [593, 498] on span "19" at bounding box center [604, 491] width 23 height 23
type input "8/19/2025"
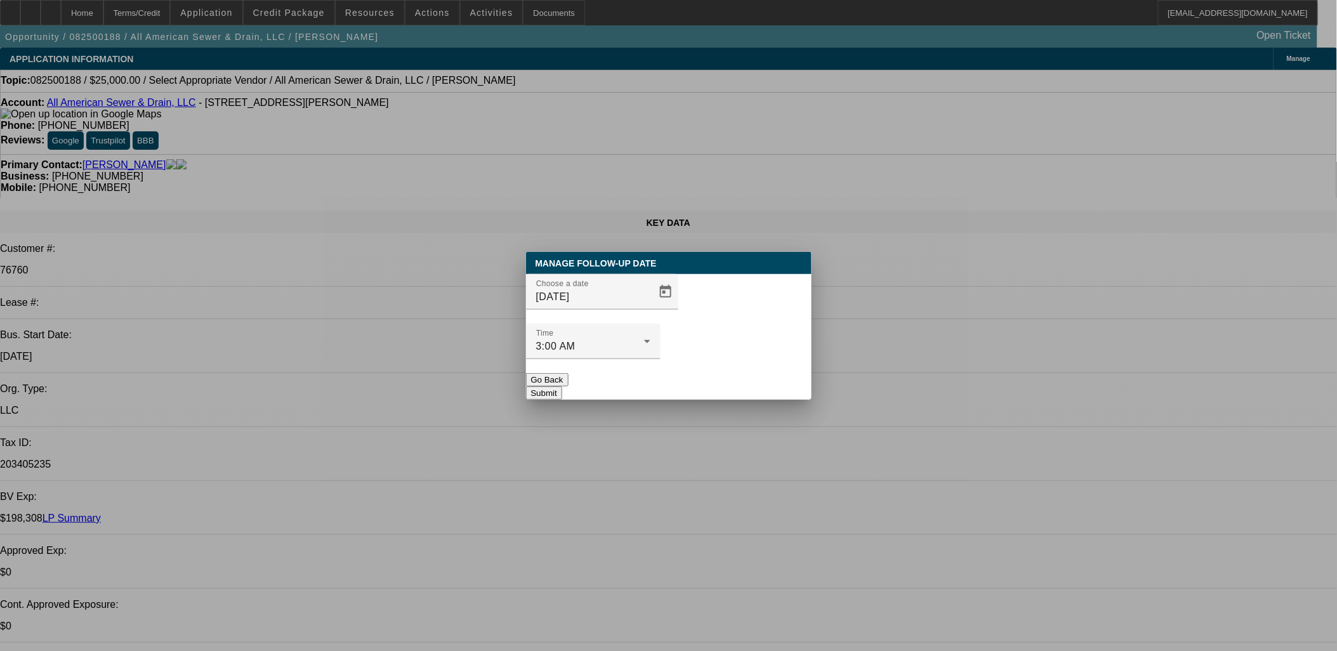
click at [562, 386] on button "Submit" at bounding box center [544, 392] width 36 height 13
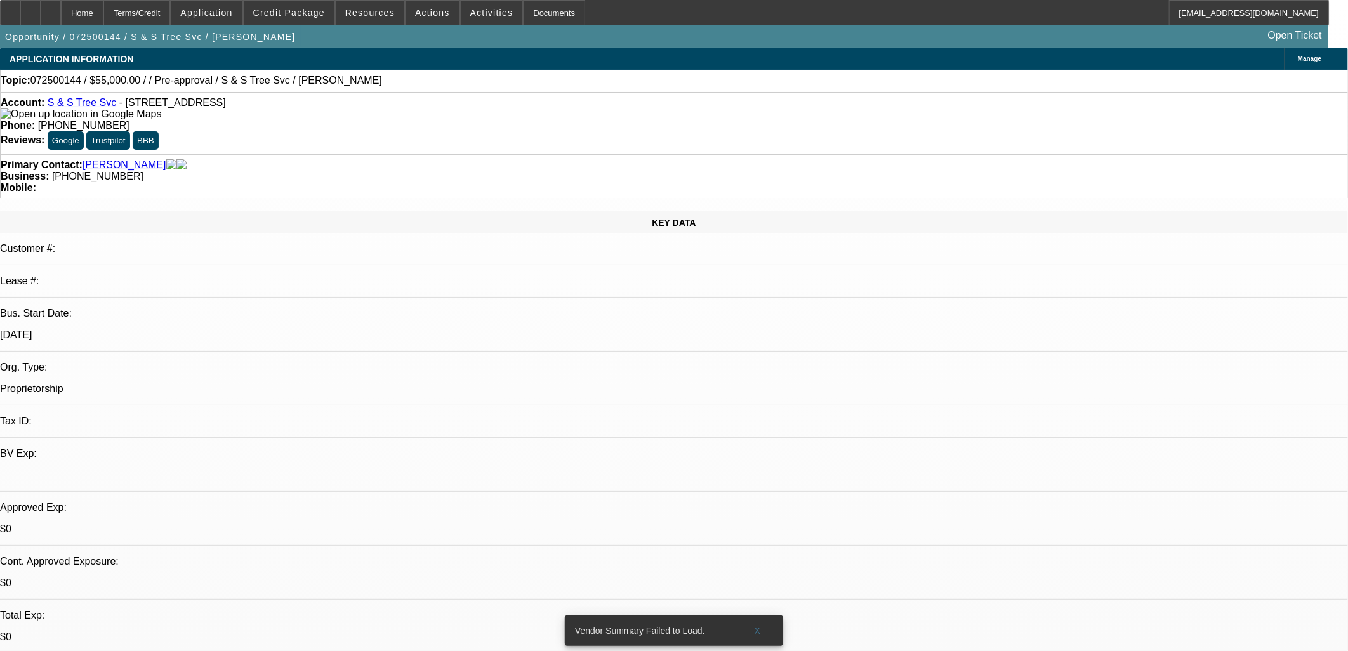
select select "0"
select select "2"
select select "0.1"
select select "4"
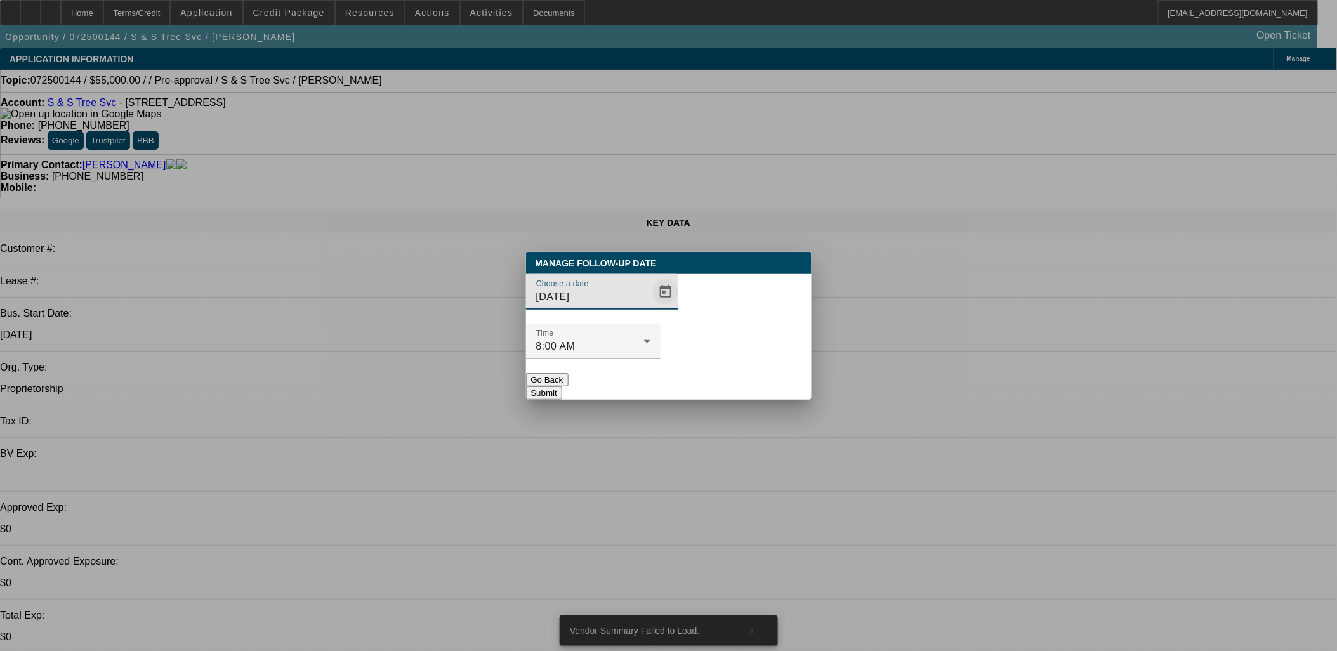
click at [652, 307] on span "Open calendar" at bounding box center [665, 292] width 30 height 30
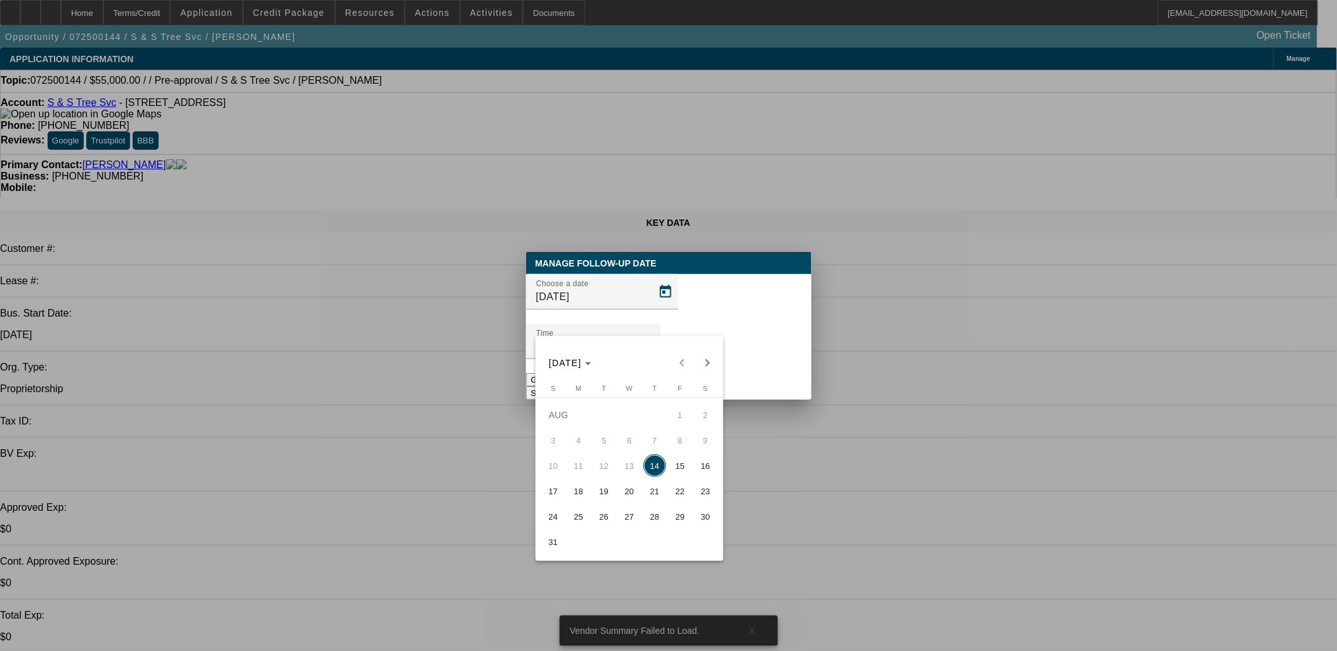
click at [648, 516] on span "28" at bounding box center [654, 516] width 23 height 23
type input "8/28/2025"
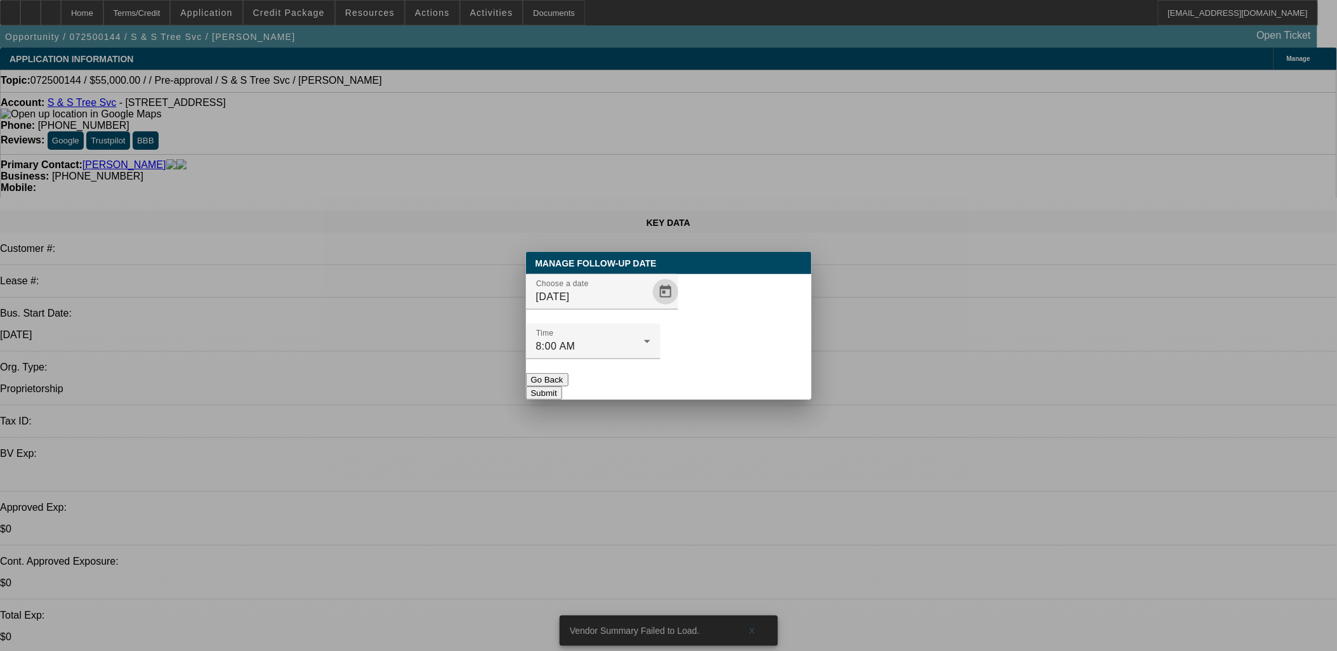
drag, startPoint x: 684, startPoint y: 354, endPoint x: 696, endPoint y: 366, distance: 17.0
click at [562, 386] on button "Submit" at bounding box center [544, 392] width 36 height 13
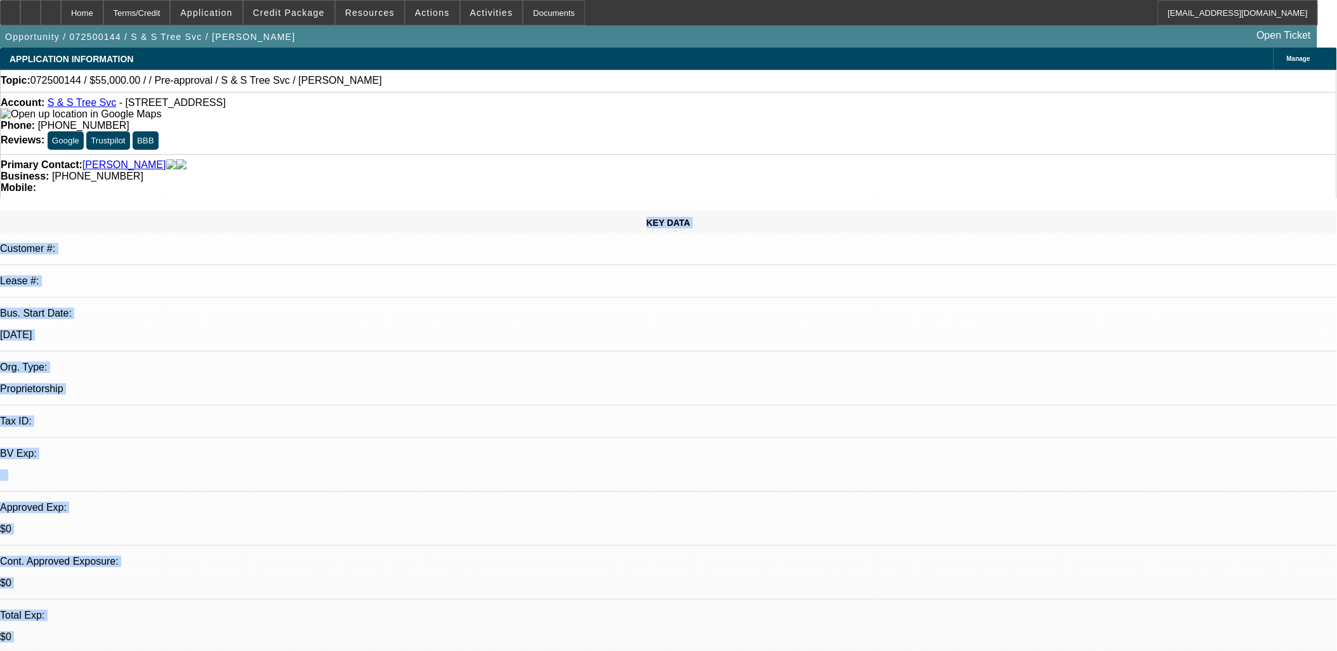
drag, startPoint x: 118, startPoint y: 179, endPoint x: 878, endPoint y: 579, distance: 858.6
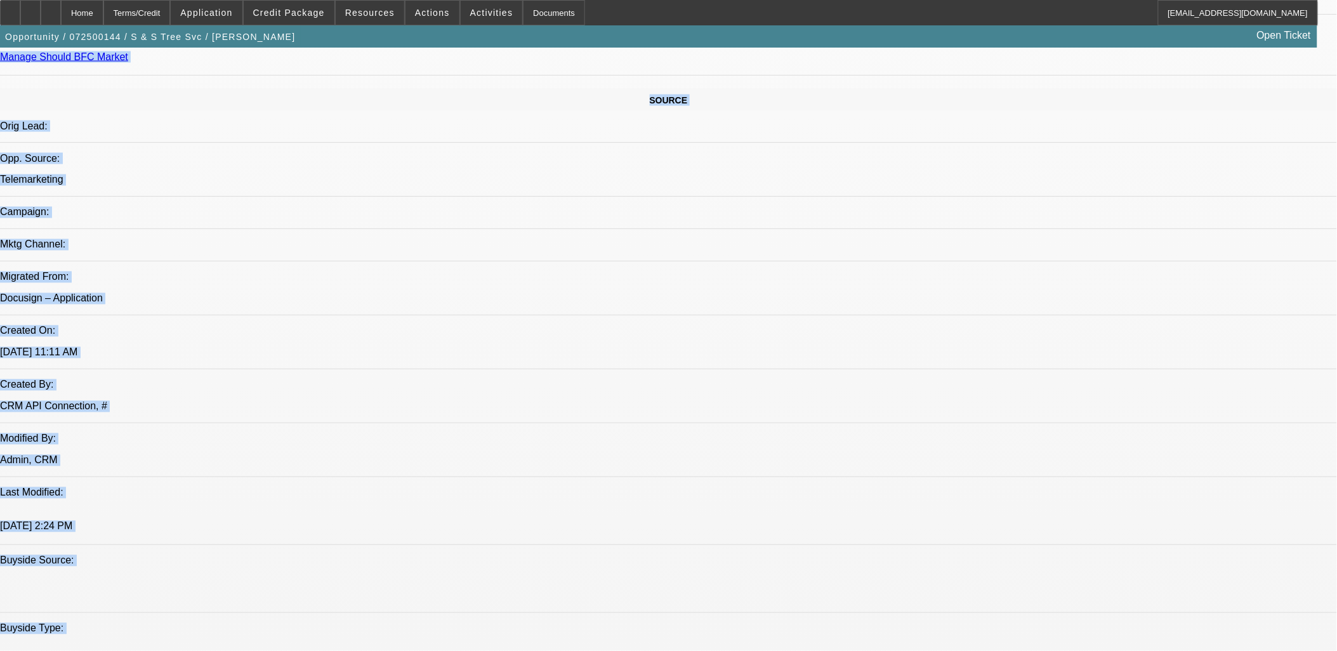
scroll to position [775, 0]
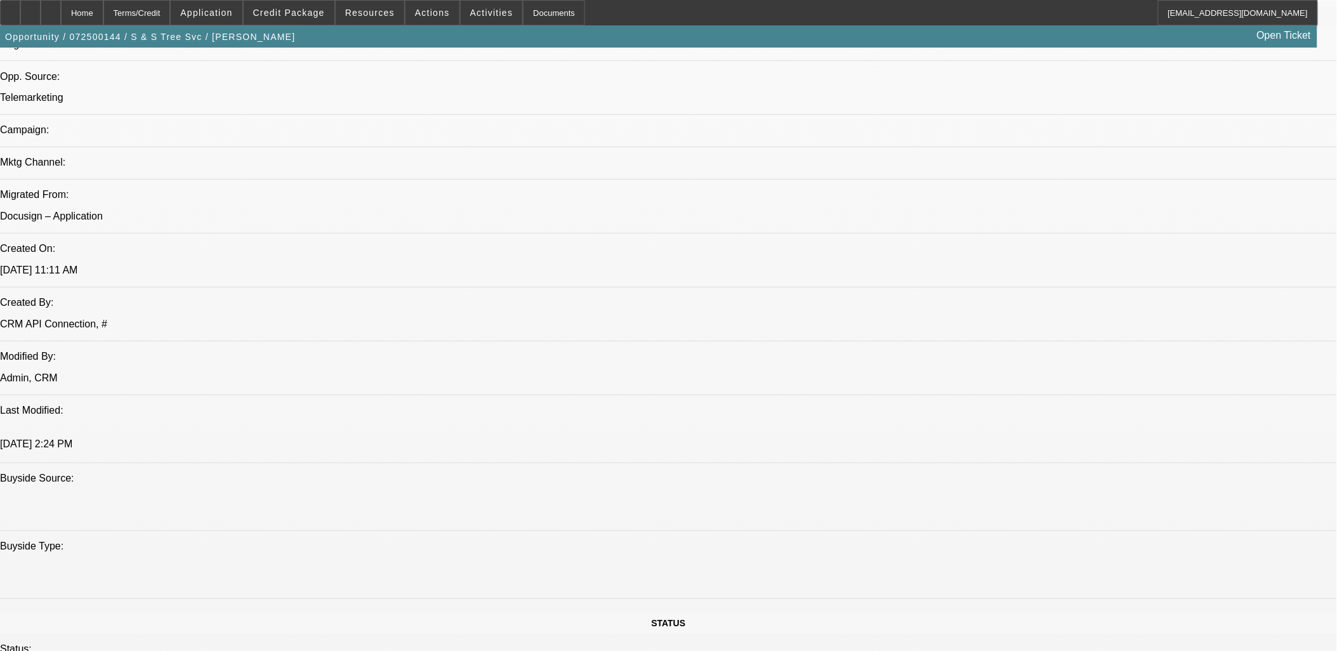
drag, startPoint x: 884, startPoint y: 510, endPoint x: 77, endPoint y: 92, distance: 908.1
drag, startPoint x: 77, startPoint y: 92, endPoint x: 78, endPoint y: 156, distance: 64.1
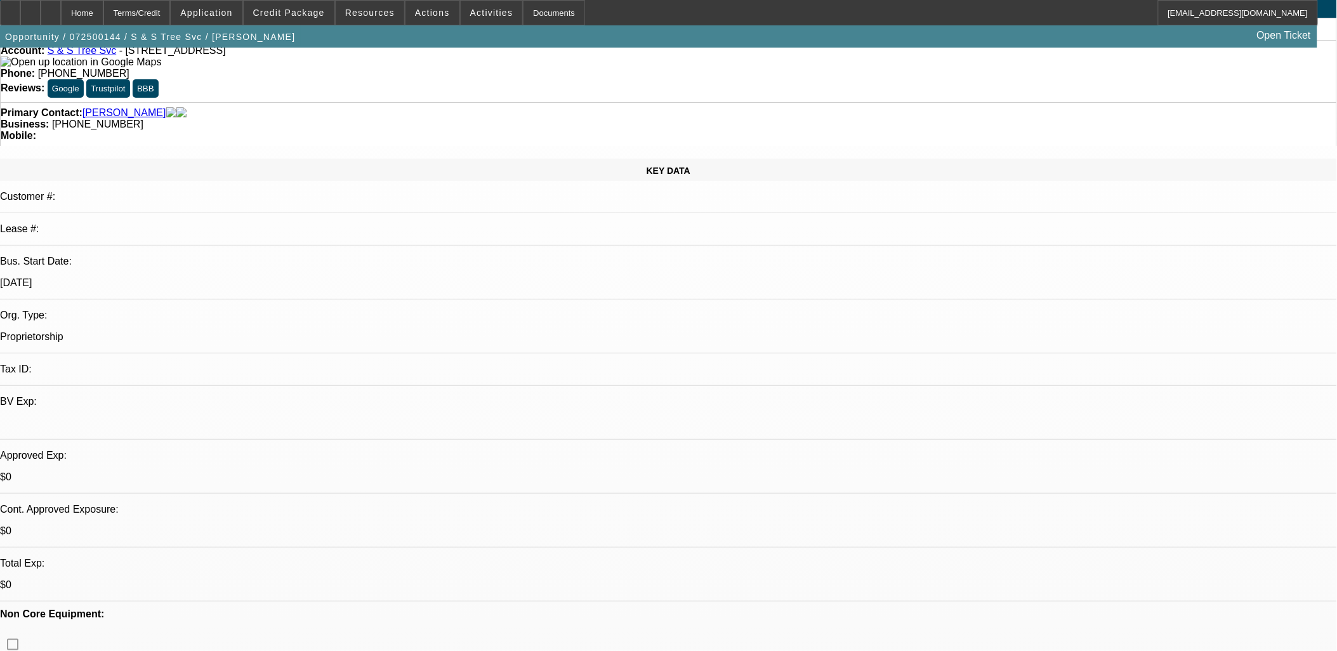
scroll to position [0, 0]
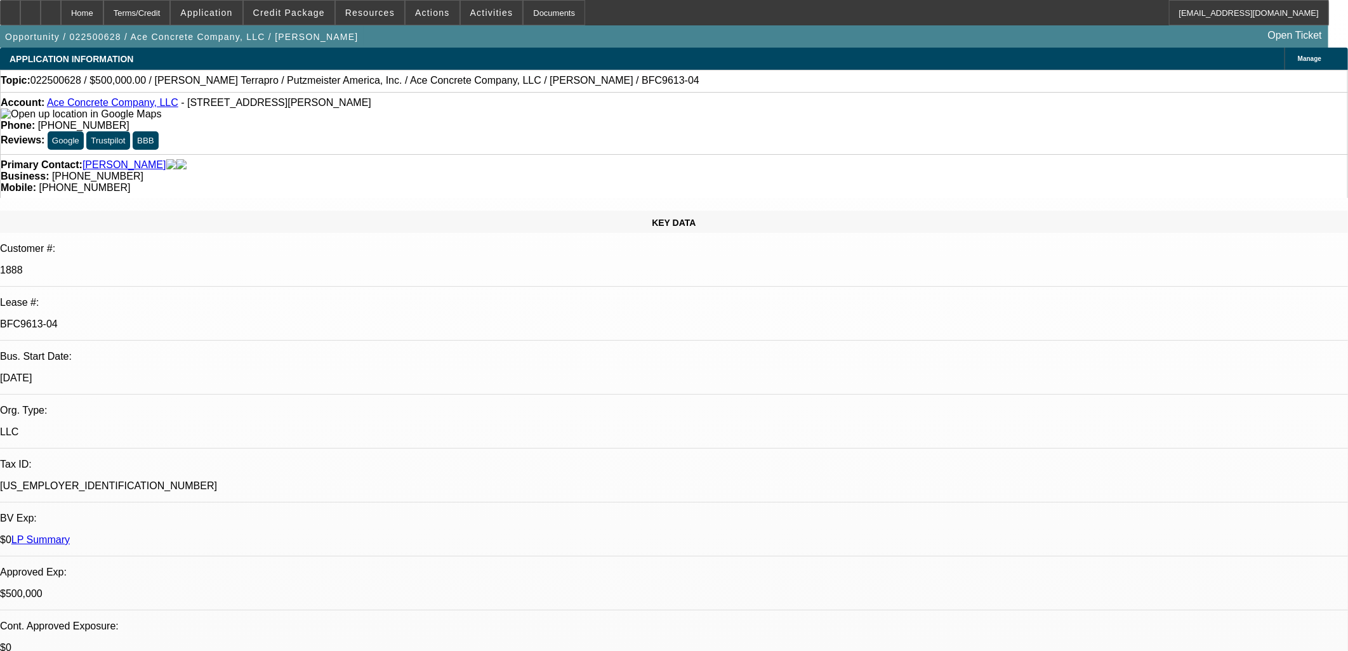
select select "0"
select select "3"
select select "0"
select select "6"
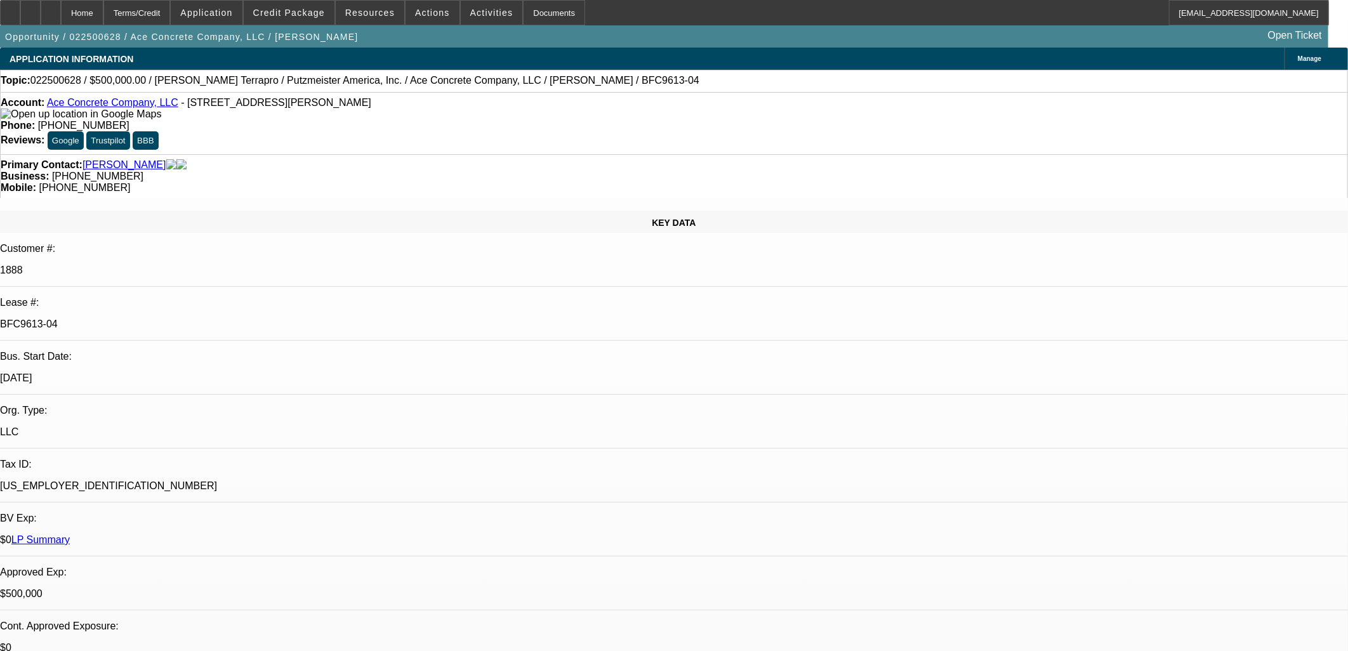
select select "0"
select select "3"
select select "0"
select select "6"
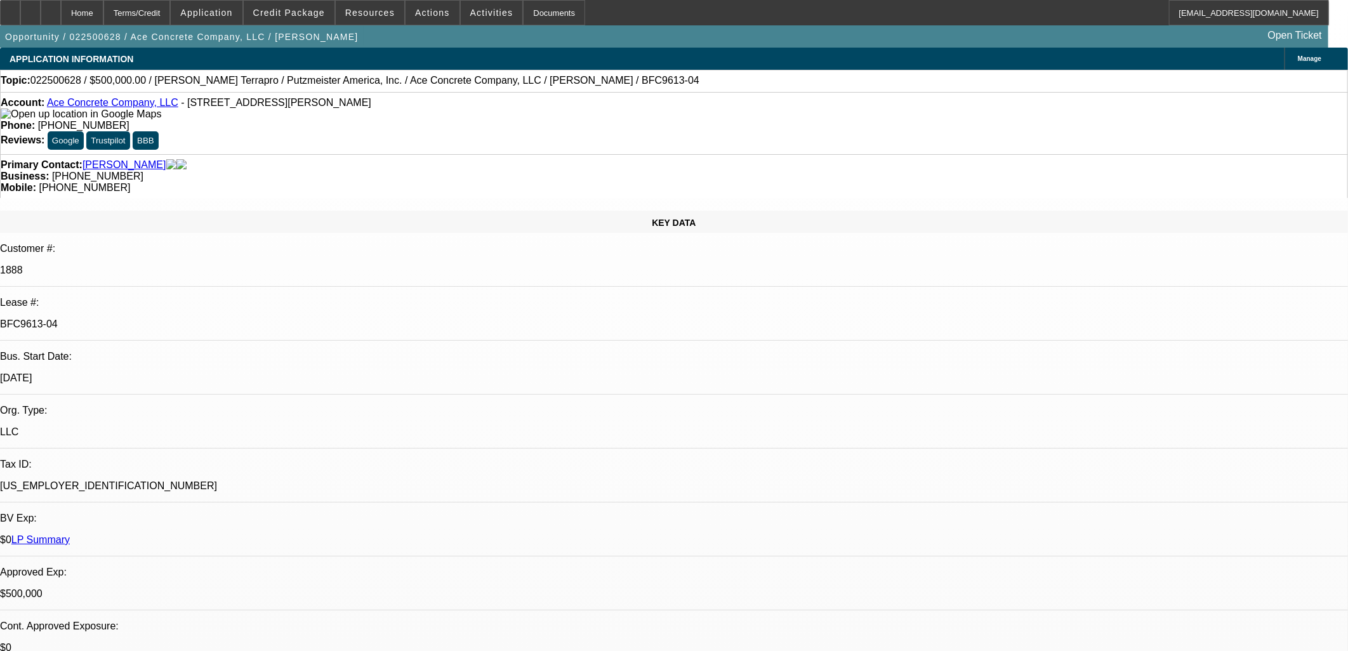
select select "0"
select select "2"
select select "0"
select select "6"
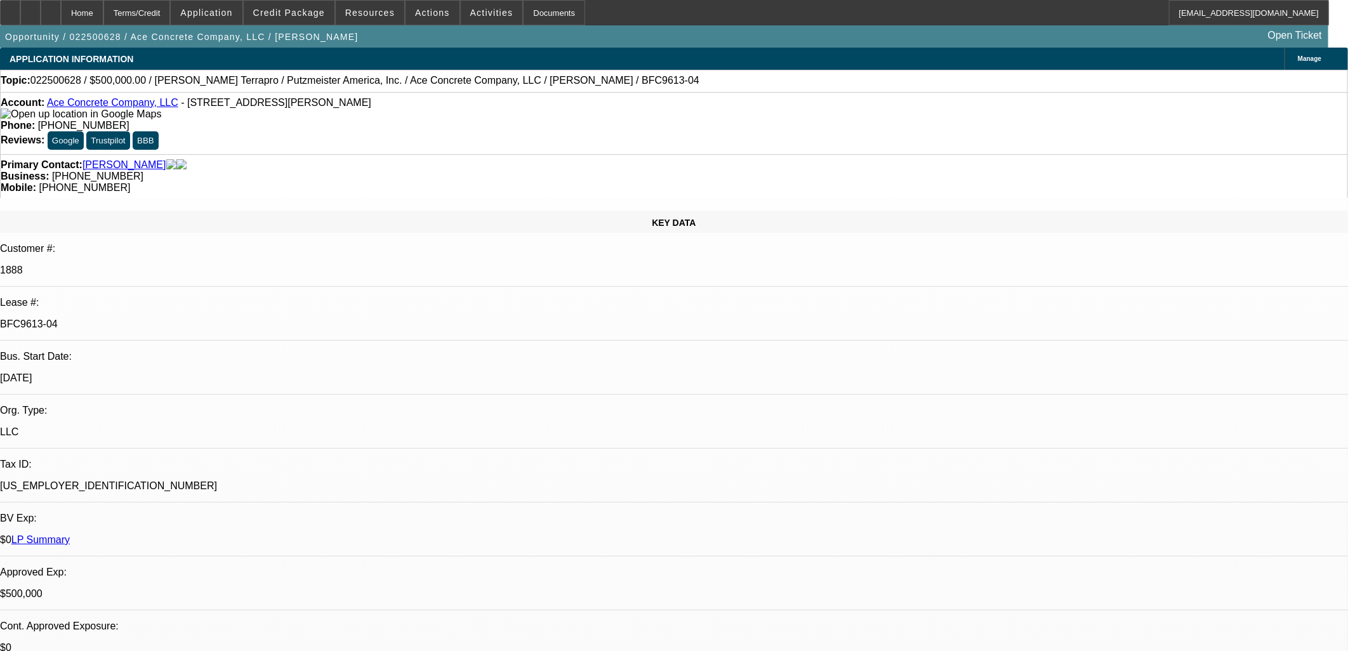
select select "0"
select select "2"
select select "0"
select select "6"
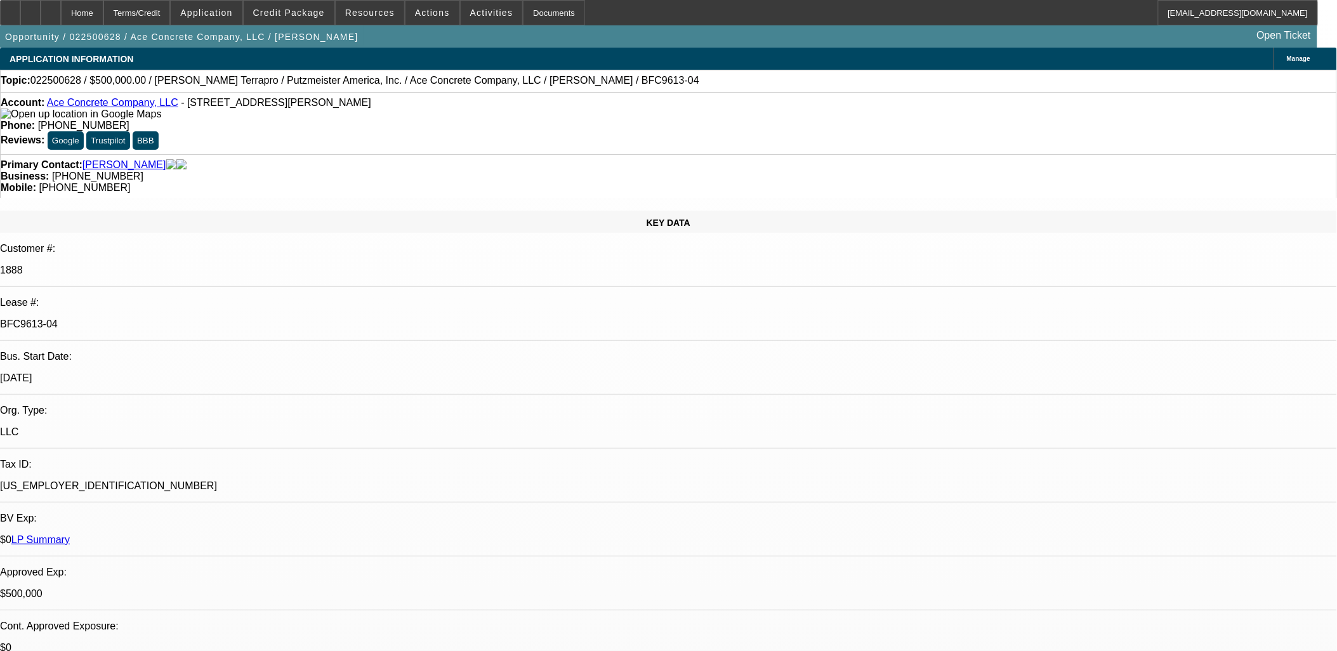
click at [157, 108] on link "Ace Concrete Company, LLC" at bounding box center [112, 102] width 131 height 11
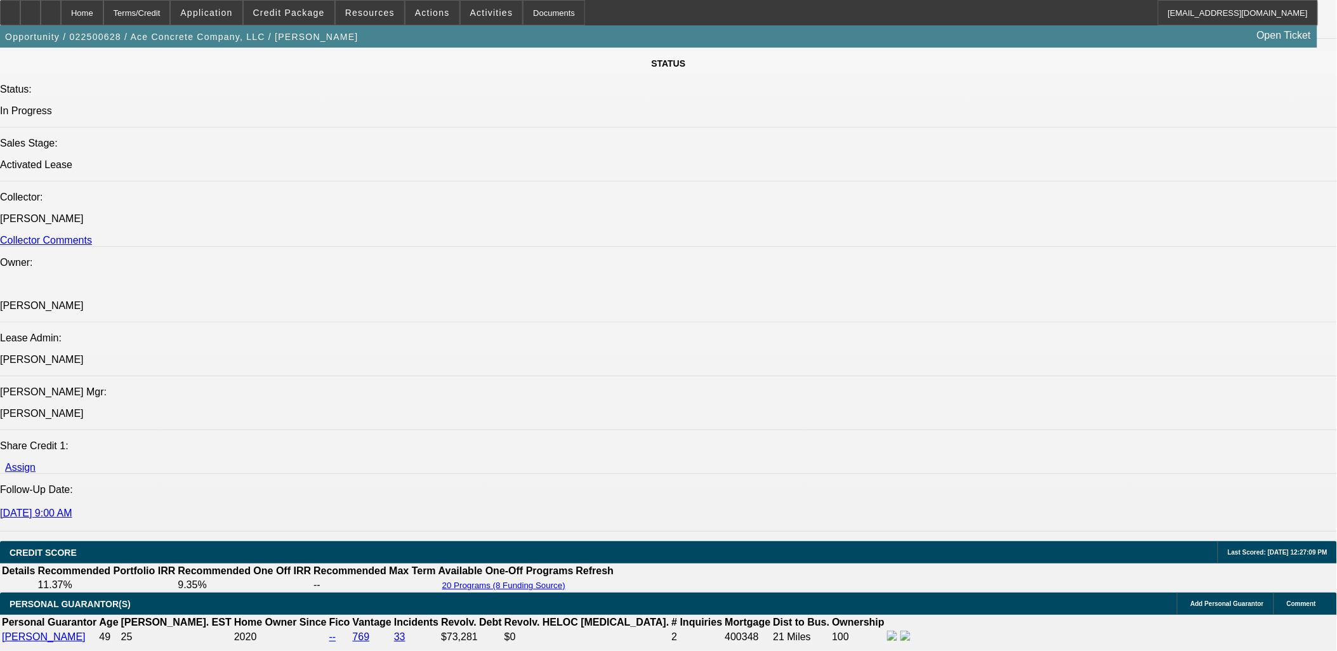
scroll to position [1832, 0]
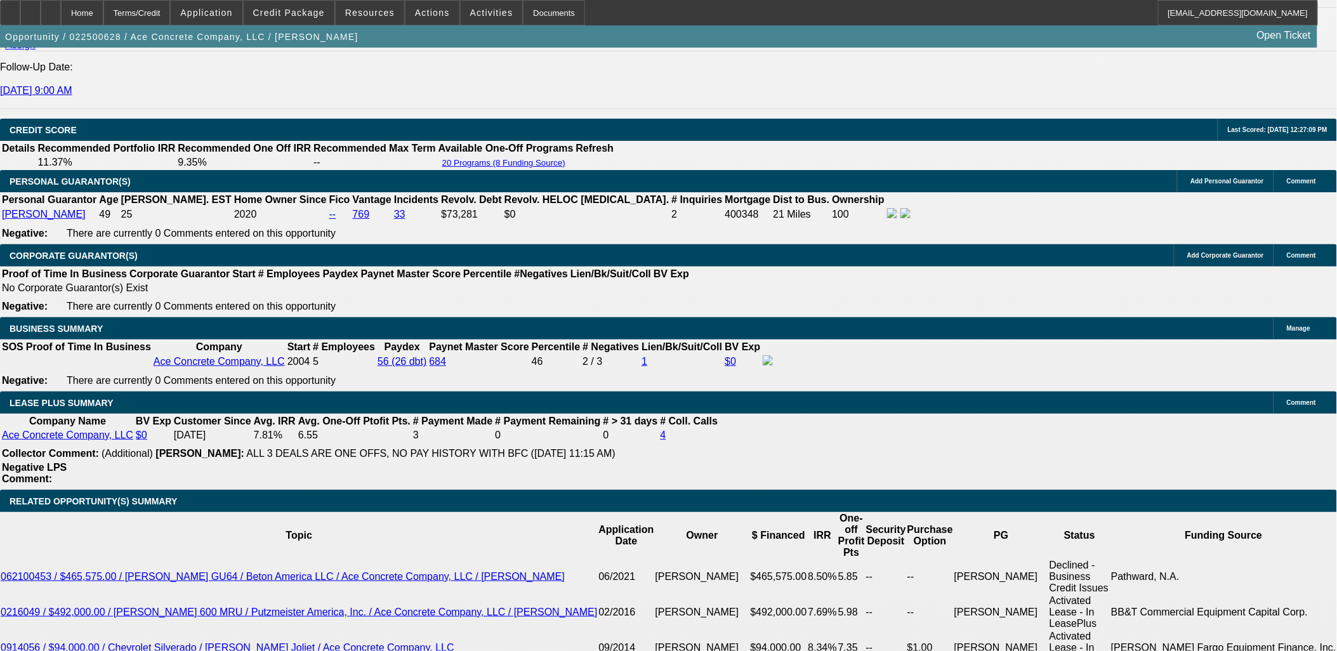
drag, startPoint x: 191, startPoint y: 287, endPoint x: 339, endPoint y: 449, distance: 220.1
drag, startPoint x: 339, startPoint y: 449, endPoint x: 64, endPoint y: 400, distance: 279.8
drag, startPoint x: 183, startPoint y: 278, endPoint x: 114, endPoint y: 416, distance: 153.8
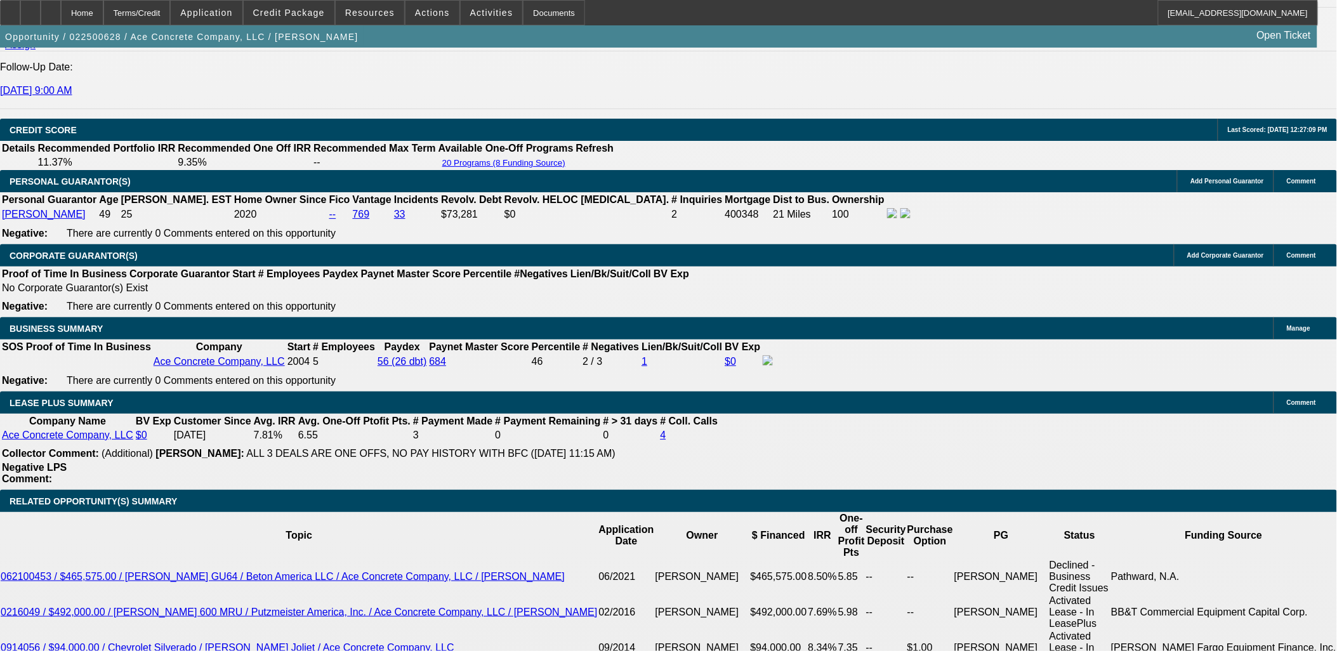
drag, startPoint x: 115, startPoint y: 483, endPoint x: 9, endPoint y: 338, distance: 179.8
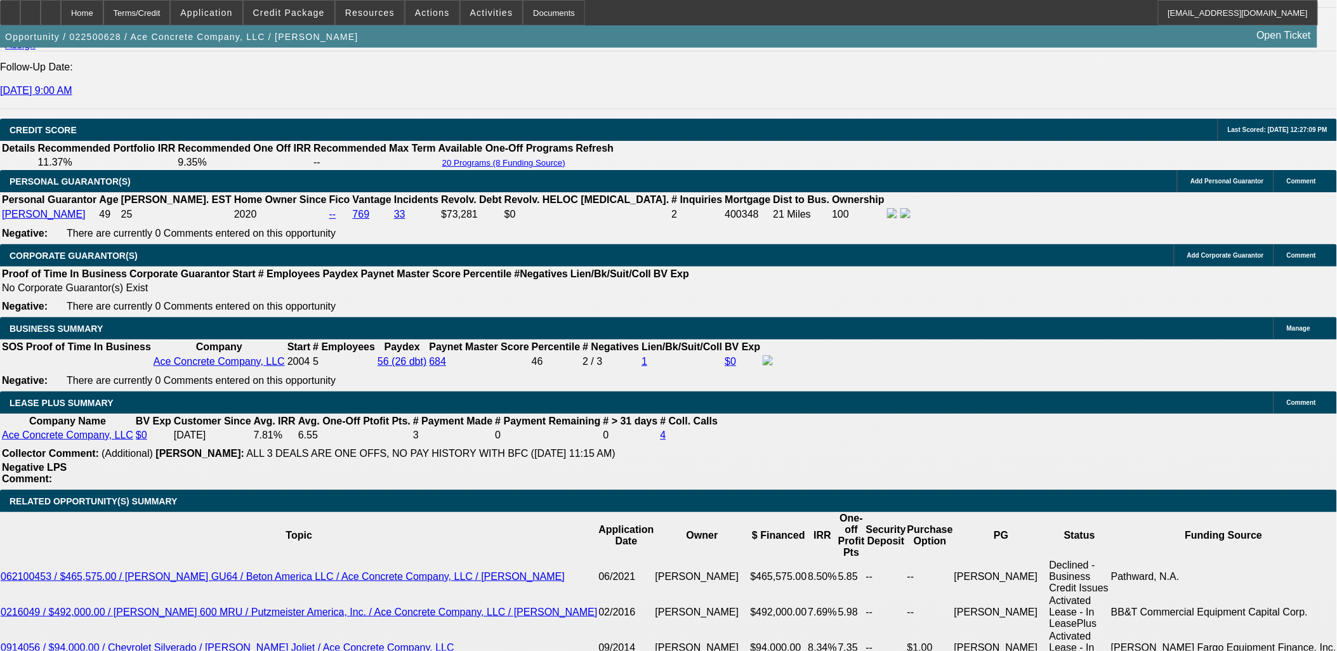
drag, startPoint x: 11, startPoint y: 337, endPoint x: 14, endPoint y: 330, distance: 7.7
drag, startPoint x: 16, startPoint y: 334, endPoint x: 102, endPoint y: 483, distance: 172.0
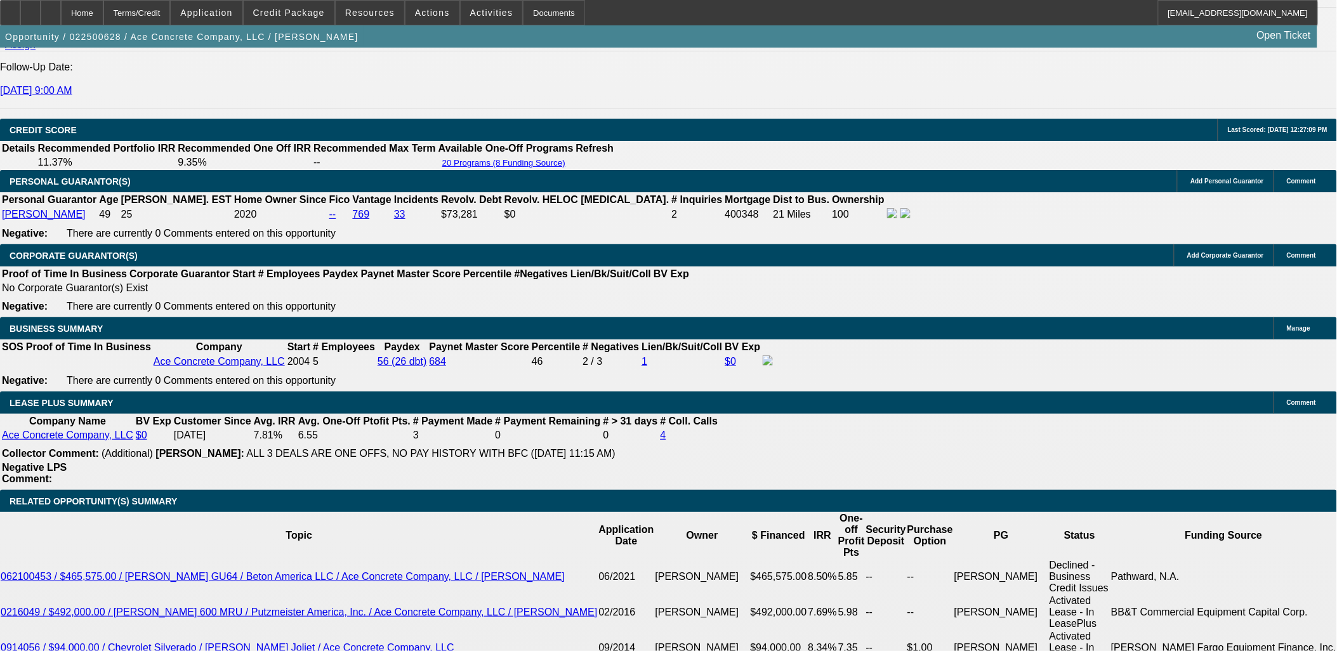
drag, startPoint x: 100, startPoint y: 482, endPoint x: 11, endPoint y: 332, distance: 174.7
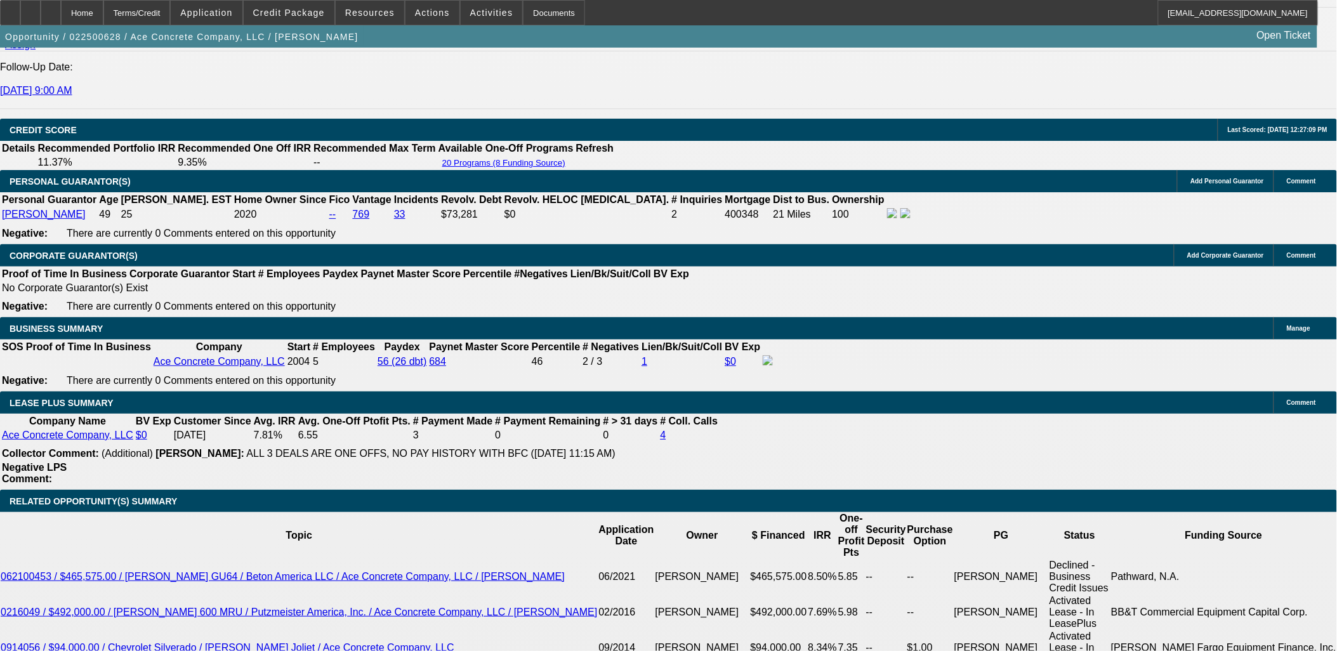
drag, startPoint x: 11, startPoint y: 332, endPoint x: 133, endPoint y: 473, distance: 186.2
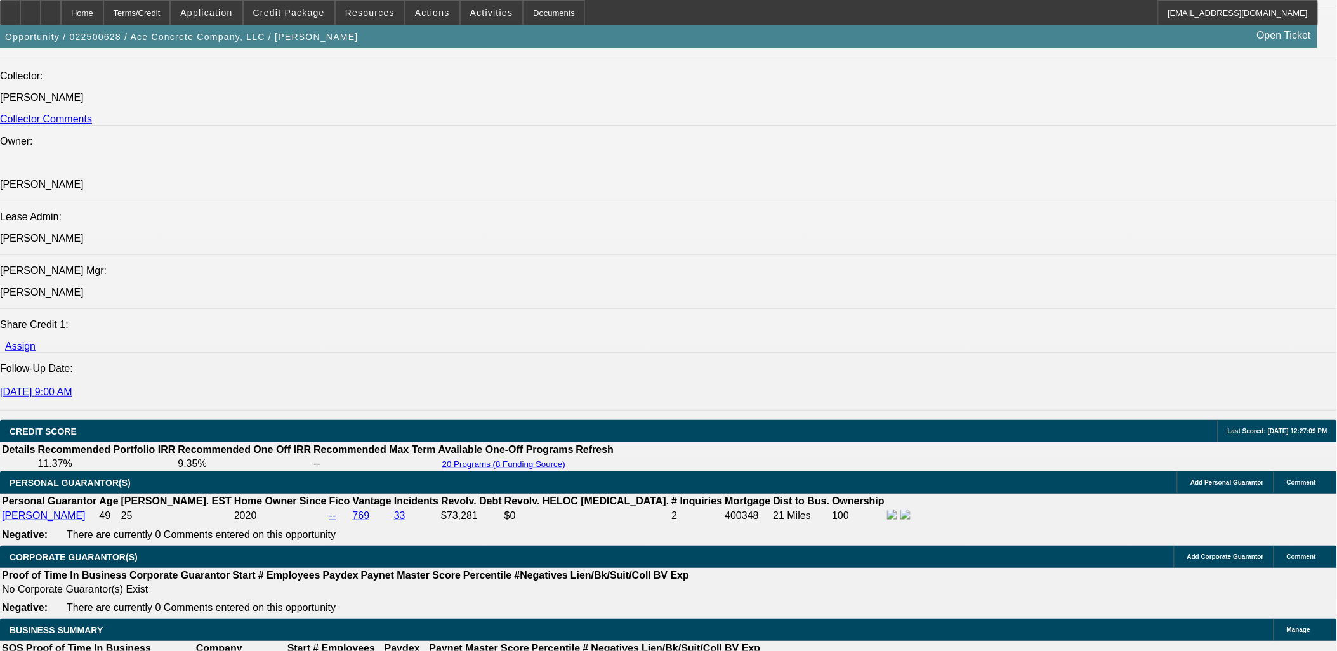
scroll to position [1410, 0]
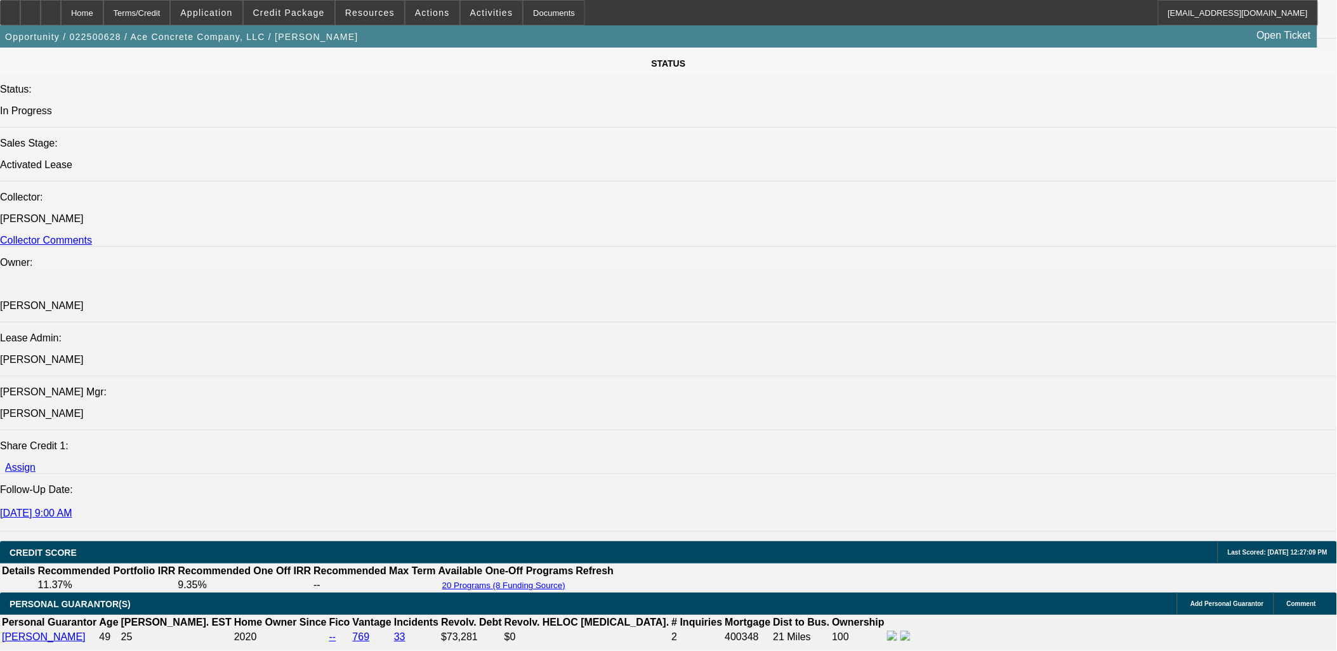
drag, startPoint x: 395, startPoint y: 483, endPoint x: 10, endPoint y: 344, distance: 409.4
drag, startPoint x: 10, startPoint y: 343, endPoint x: 421, endPoint y: 537, distance: 454.4
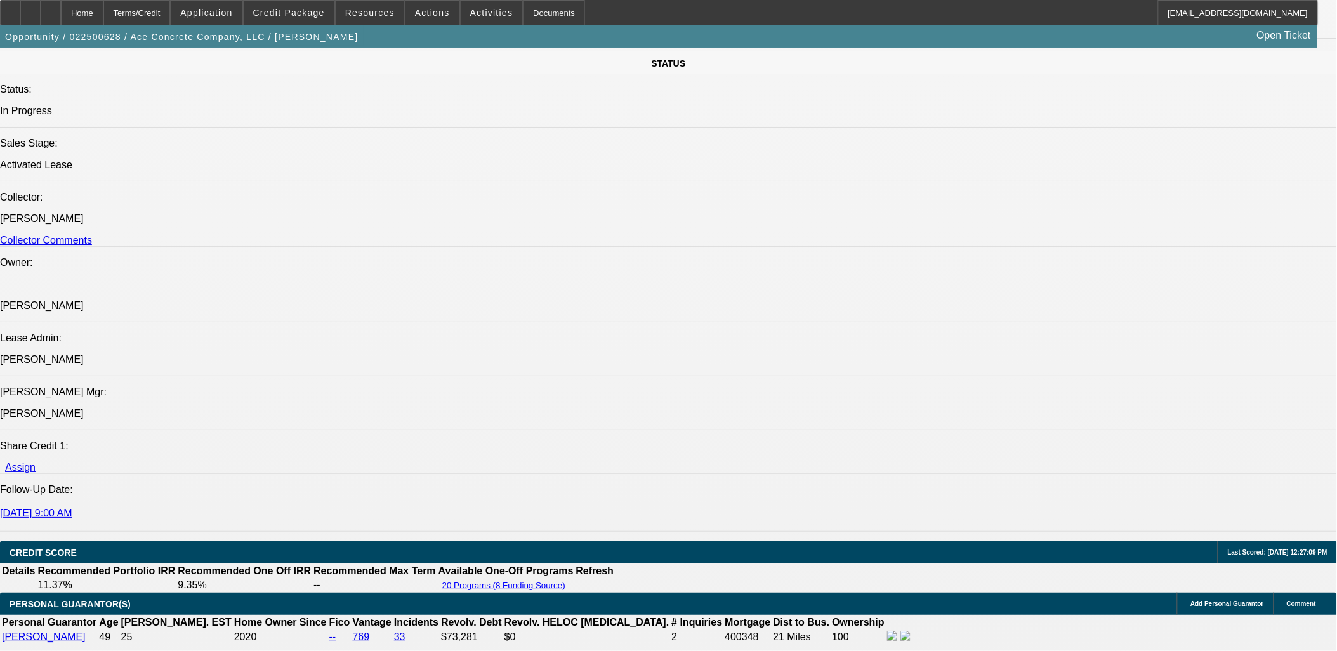
click at [317, 18] on span at bounding box center [289, 12] width 91 height 30
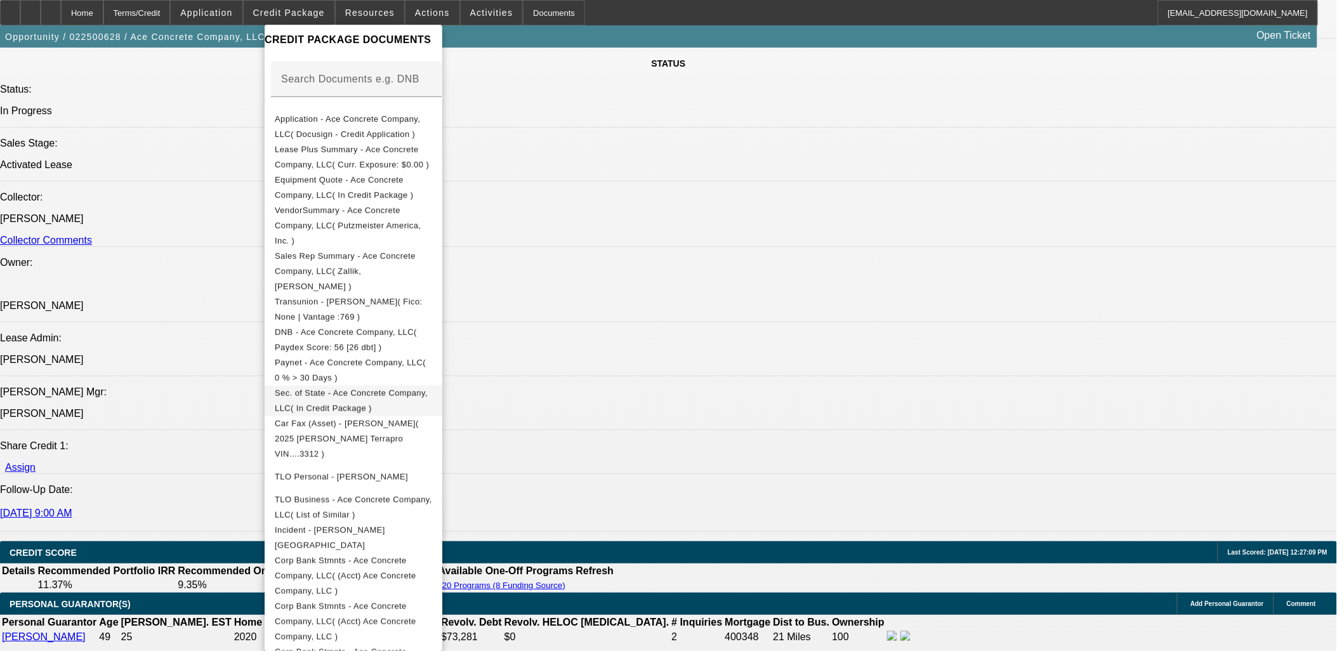
scroll to position [201, 0]
click at [187, 476] on div at bounding box center [668, 325] width 1337 height 651
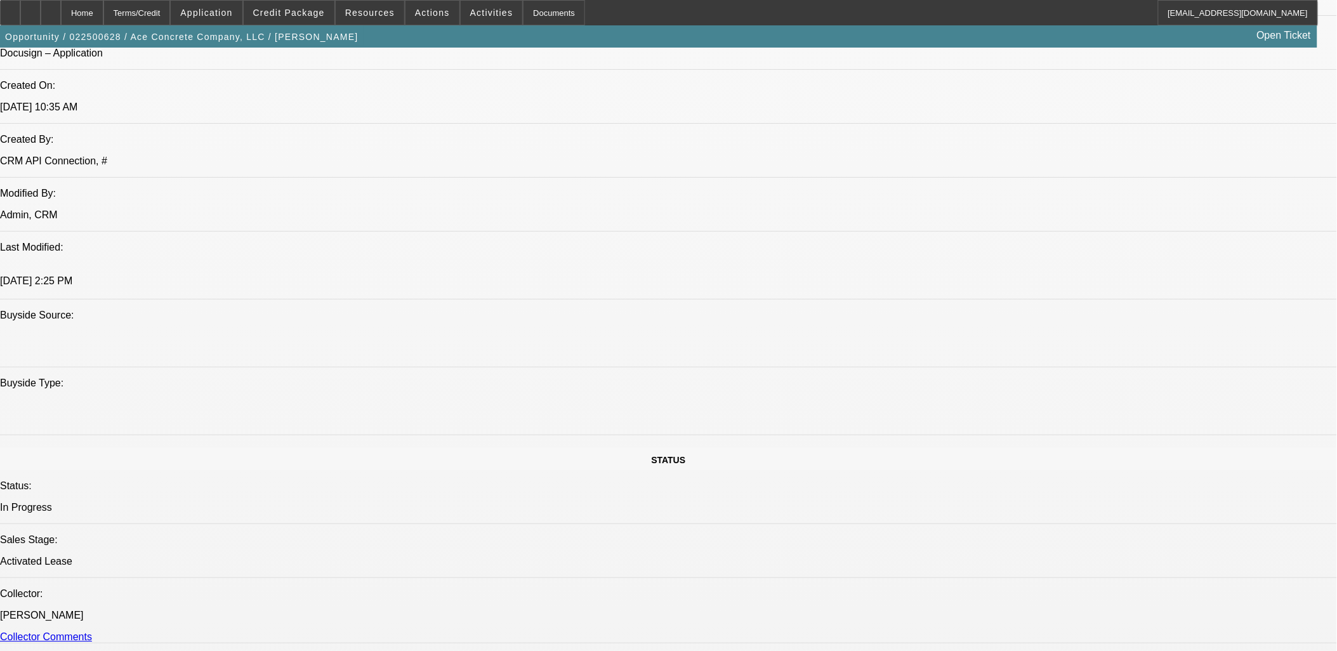
scroll to position [916, 0]
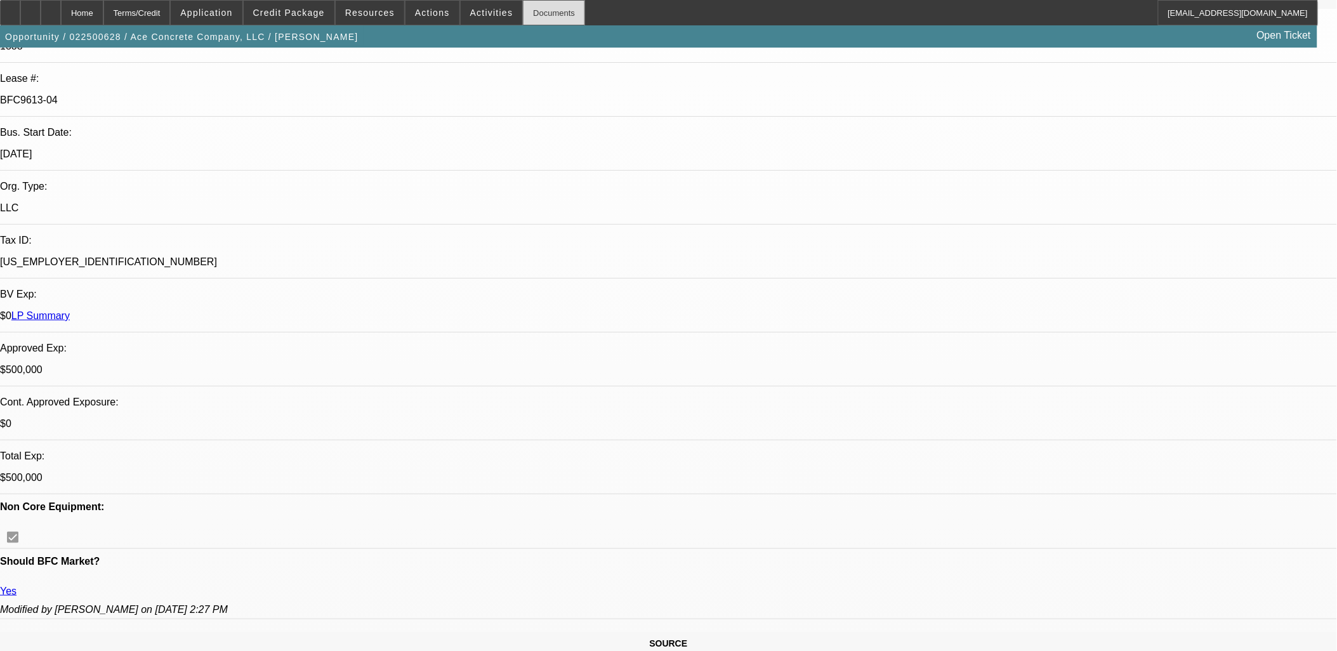
scroll to position [211, 0]
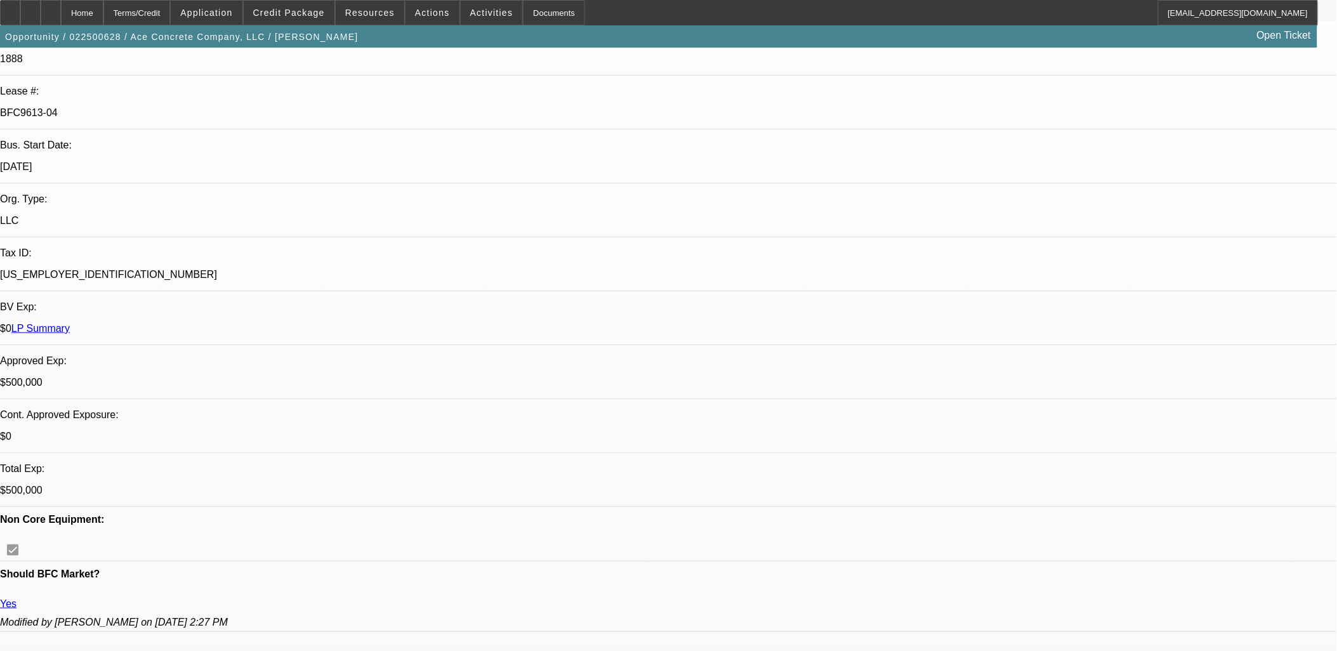
drag, startPoint x: 372, startPoint y: 466, endPoint x: 315, endPoint y: 422, distance: 71.5
drag, startPoint x: 315, startPoint y: 422, endPoint x: 383, endPoint y: 460, distance: 77.8
drag, startPoint x: 384, startPoint y: 461, endPoint x: 15, endPoint y: 216, distance: 443.1
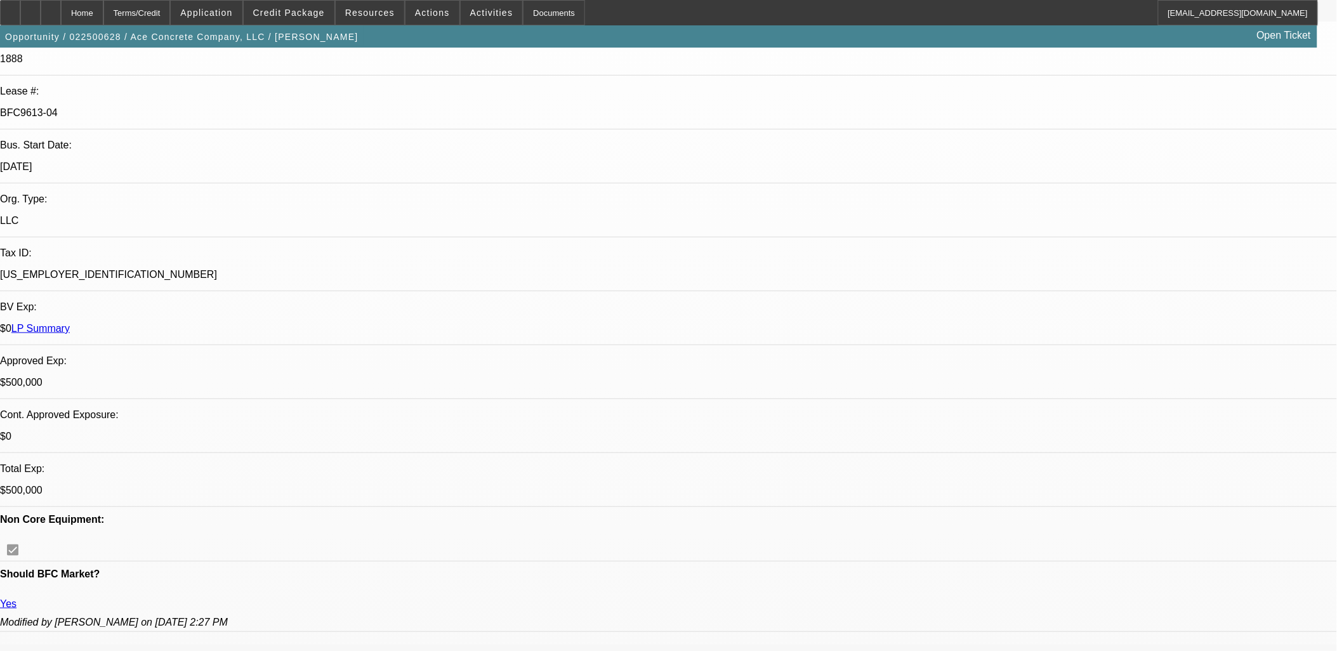
drag, startPoint x: 15, startPoint y: 216, endPoint x: 747, endPoint y: 565, distance: 811.4
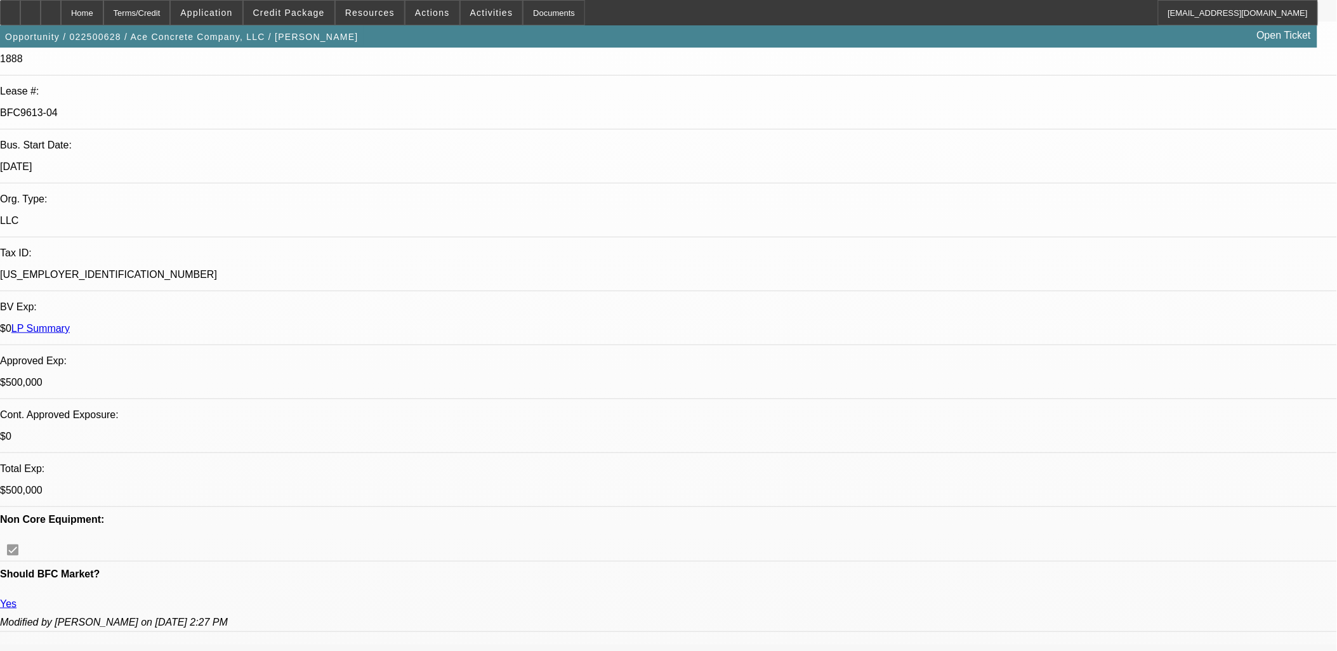
drag, startPoint x: 11, startPoint y: 206, endPoint x: 386, endPoint y: 586, distance: 533.5
drag, startPoint x: 382, startPoint y: 581, endPoint x: 100, endPoint y: 266, distance: 422.4
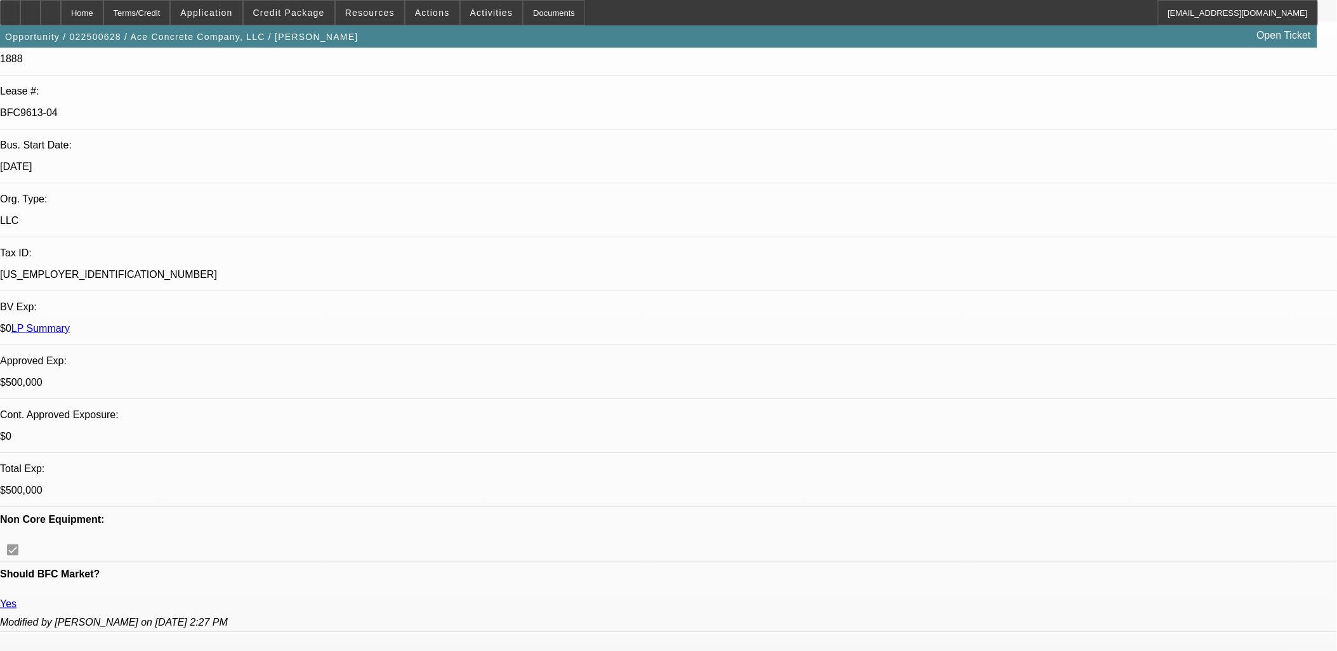
drag, startPoint x: 100, startPoint y: 266, endPoint x: 27, endPoint y: 212, distance: 91.6
drag, startPoint x: 16, startPoint y: 214, endPoint x: 635, endPoint y: 571, distance: 714.4
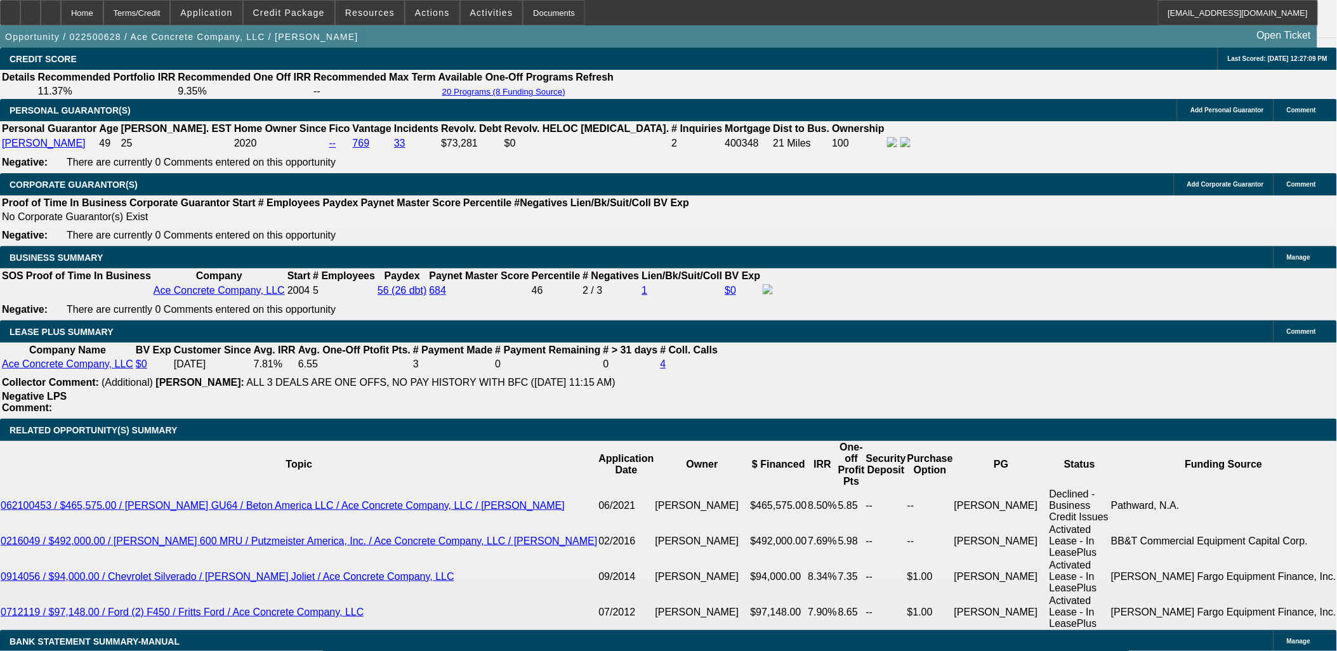
drag, startPoint x: 119, startPoint y: 374, endPoint x: 48, endPoint y: 358, distance: 73.0
drag, startPoint x: 48, startPoint y: 358, endPoint x: 17, endPoint y: 350, distance: 31.4
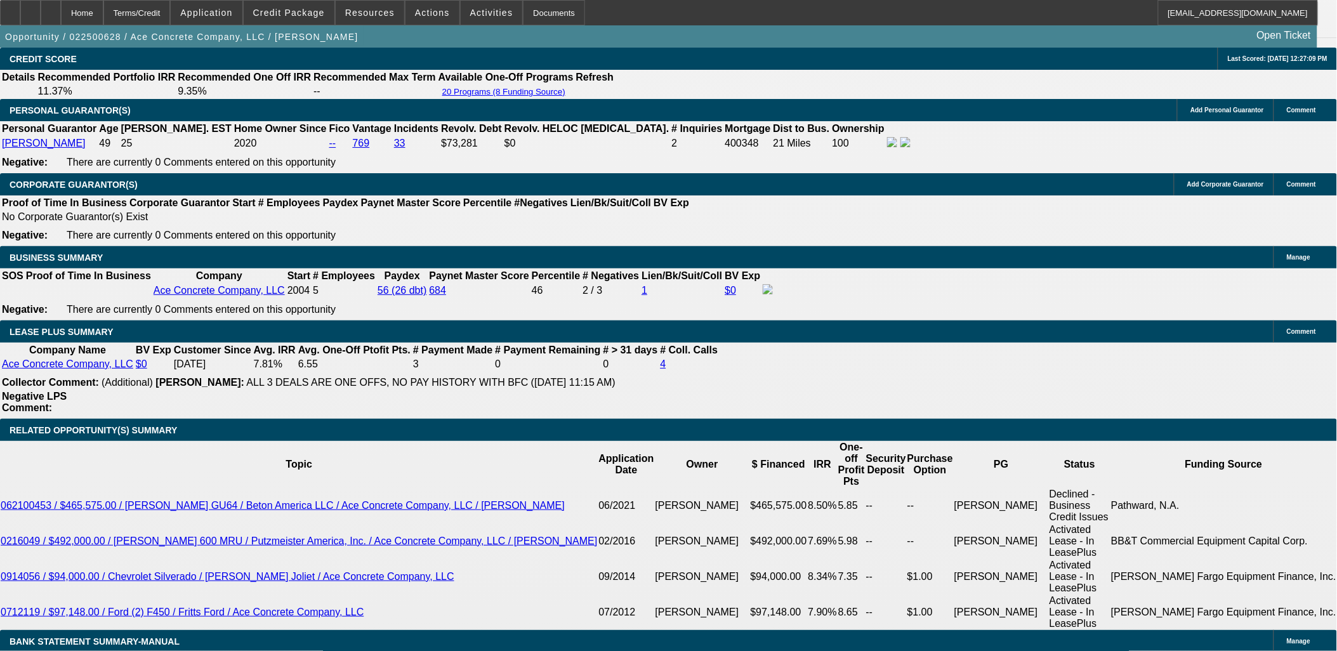
drag, startPoint x: 30, startPoint y: 360, endPoint x: 117, endPoint y: 398, distance: 94.9
drag, startPoint x: 118, startPoint y: 398, endPoint x: 112, endPoint y: 395, distance: 6.5
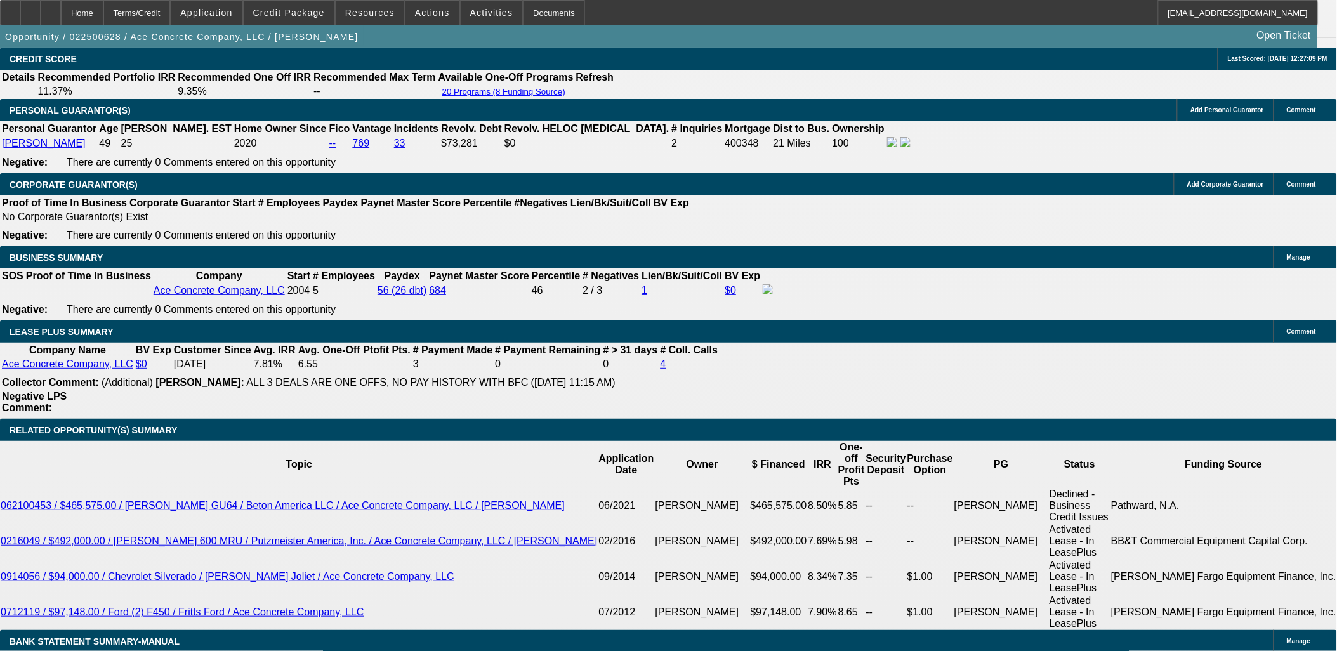
drag, startPoint x: 104, startPoint y: 409, endPoint x: 10, endPoint y: 264, distance: 173.0
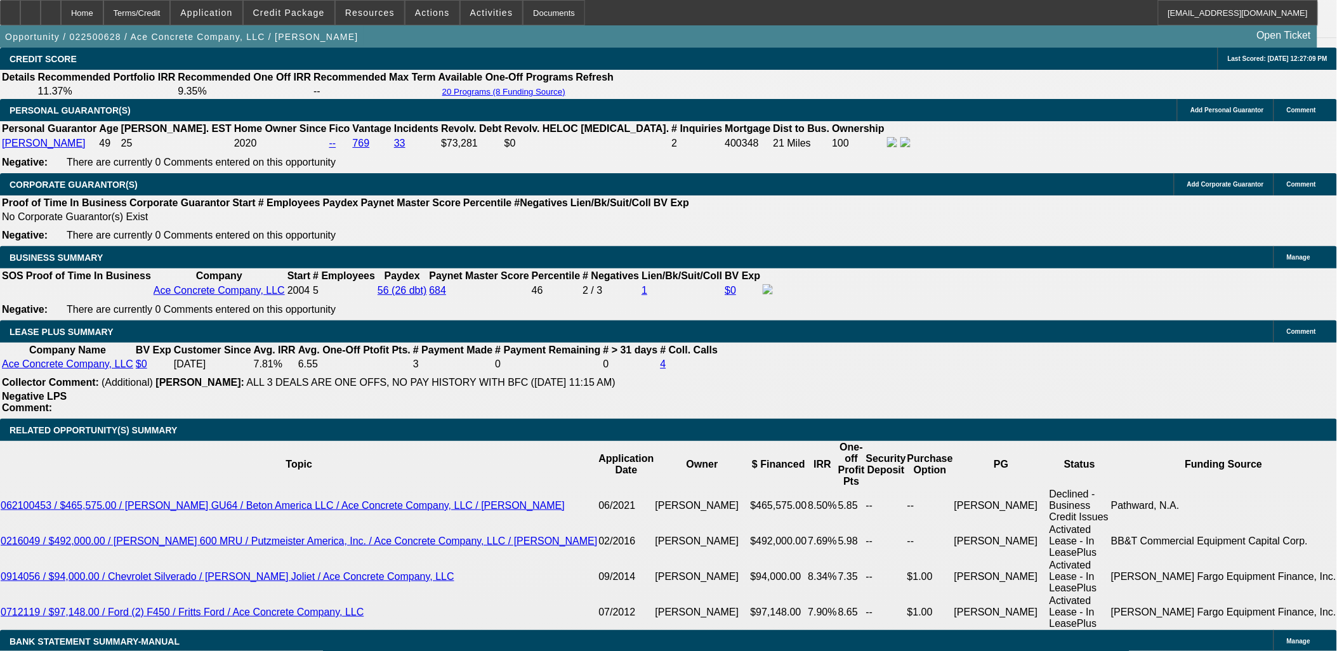
drag, startPoint x: 10, startPoint y: 264, endPoint x: 155, endPoint y: 405, distance: 201.9
drag, startPoint x: 104, startPoint y: 404, endPoint x: 15, endPoint y: 268, distance: 161.7
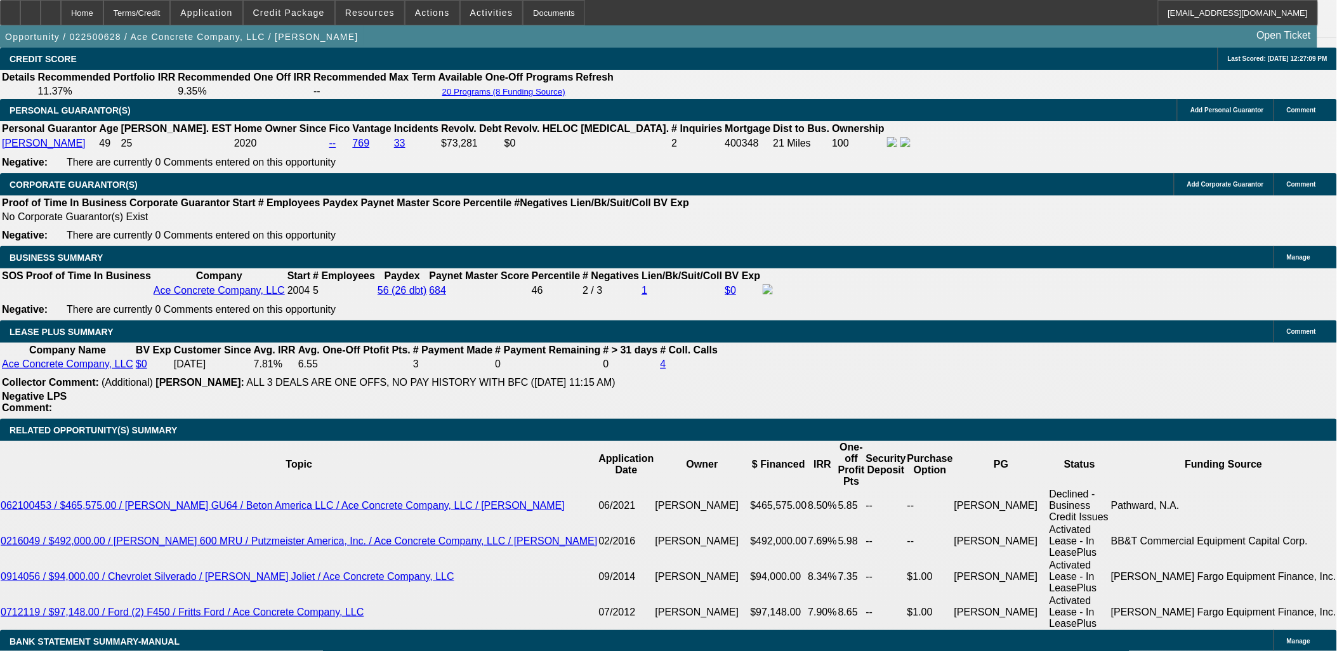
drag, startPoint x: 15, startPoint y: 268, endPoint x: 135, endPoint y: 410, distance: 185.1
drag, startPoint x: 135, startPoint y: 410, endPoint x: 16, endPoint y: 259, distance: 191.7
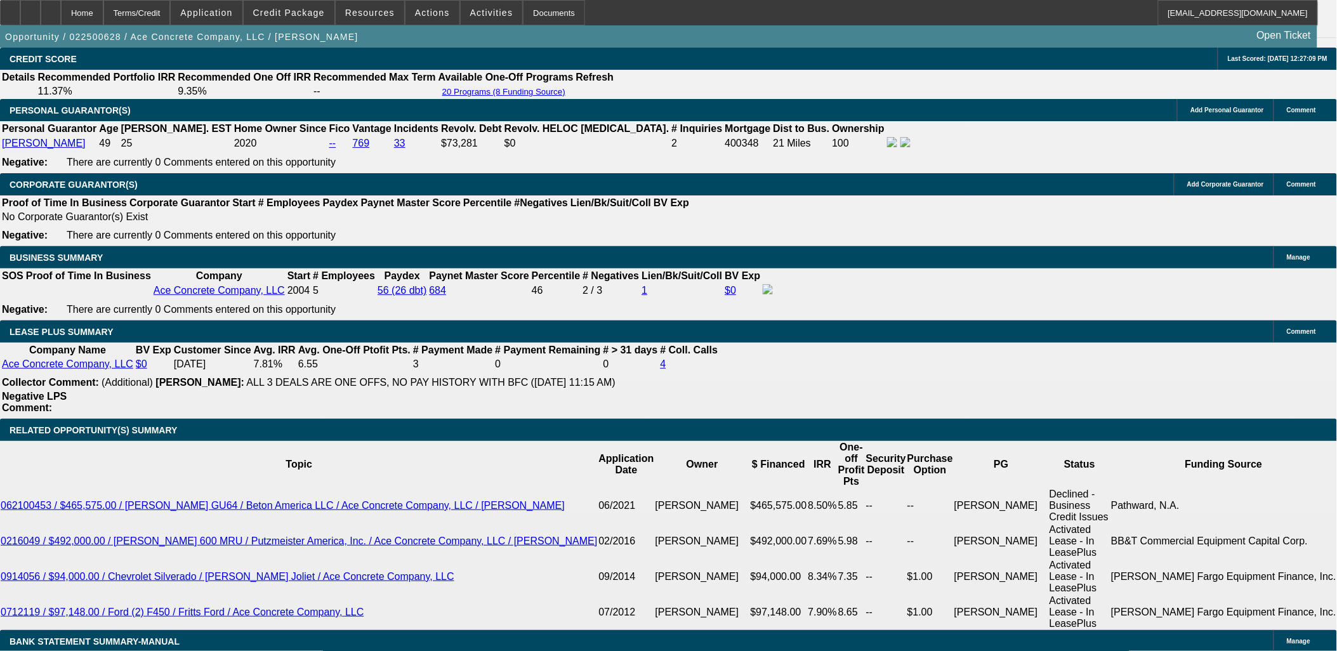
drag, startPoint x: 16, startPoint y: 259, endPoint x: 128, endPoint y: 400, distance: 180.2
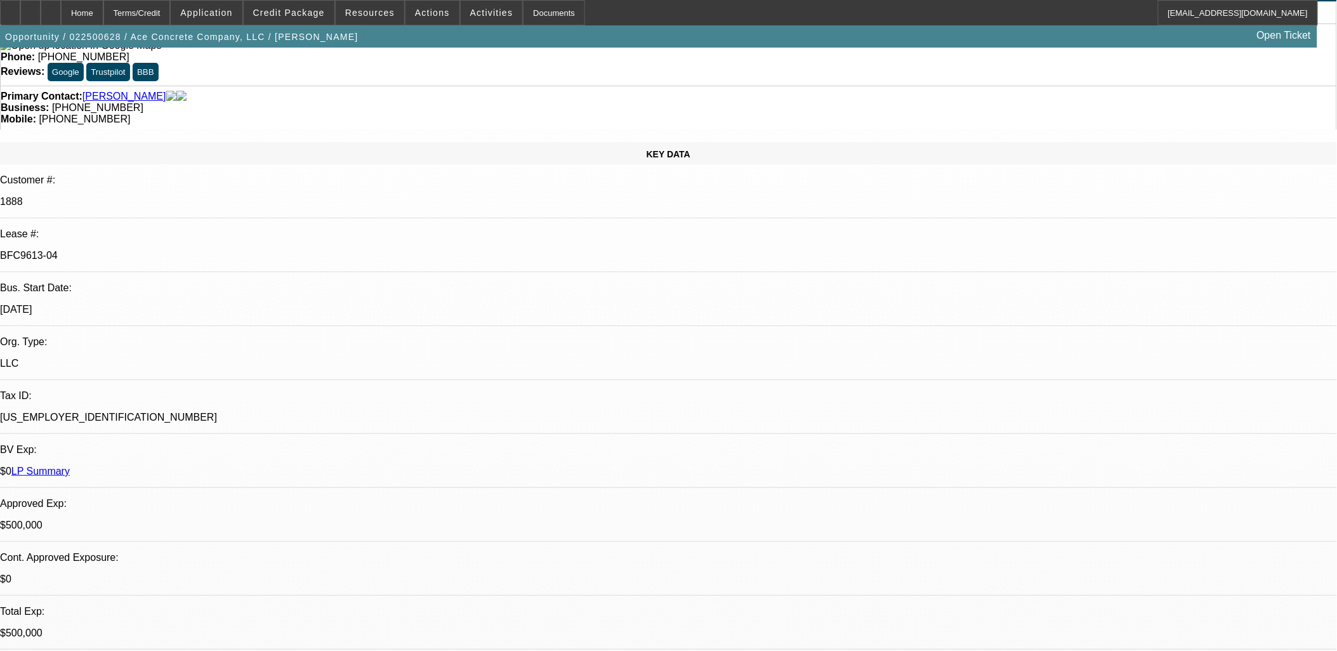
scroll to position [0, 0]
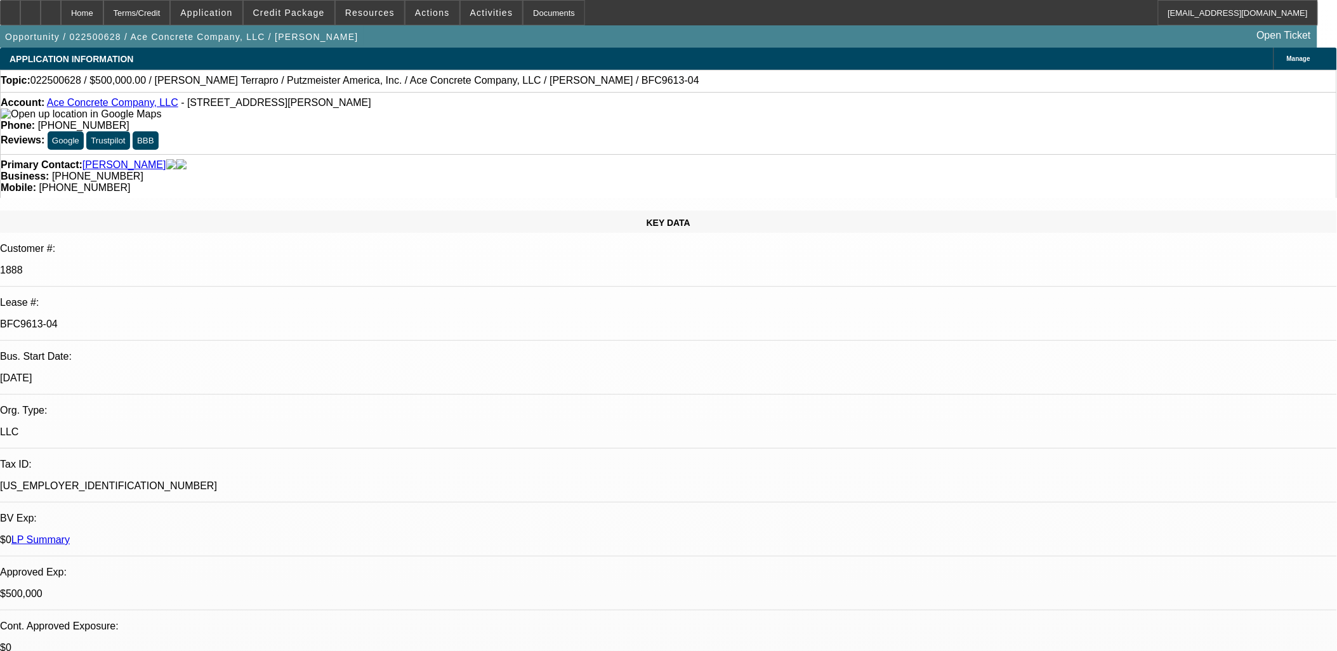
drag, startPoint x: 331, startPoint y: 225, endPoint x: 402, endPoint y: 356, distance: 149.0
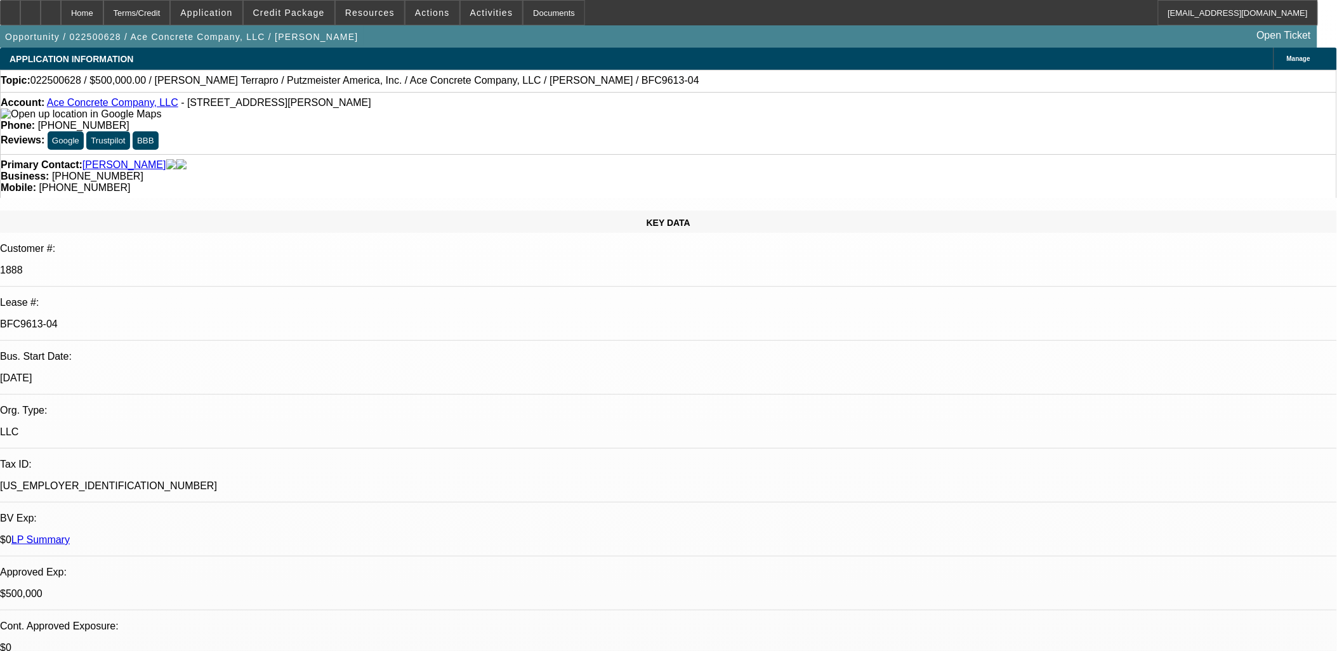
drag, startPoint x: 402, startPoint y: 356, endPoint x: 301, endPoint y: 249, distance: 147.2
drag, startPoint x: 301, startPoint y: 249, endPoint x: 308, endPoint y: 250, distance: 7.0
drag, startPoint x: 308, startPoint y: 249, endPoint x: 404, endPoint y: 362, distance: 147.6
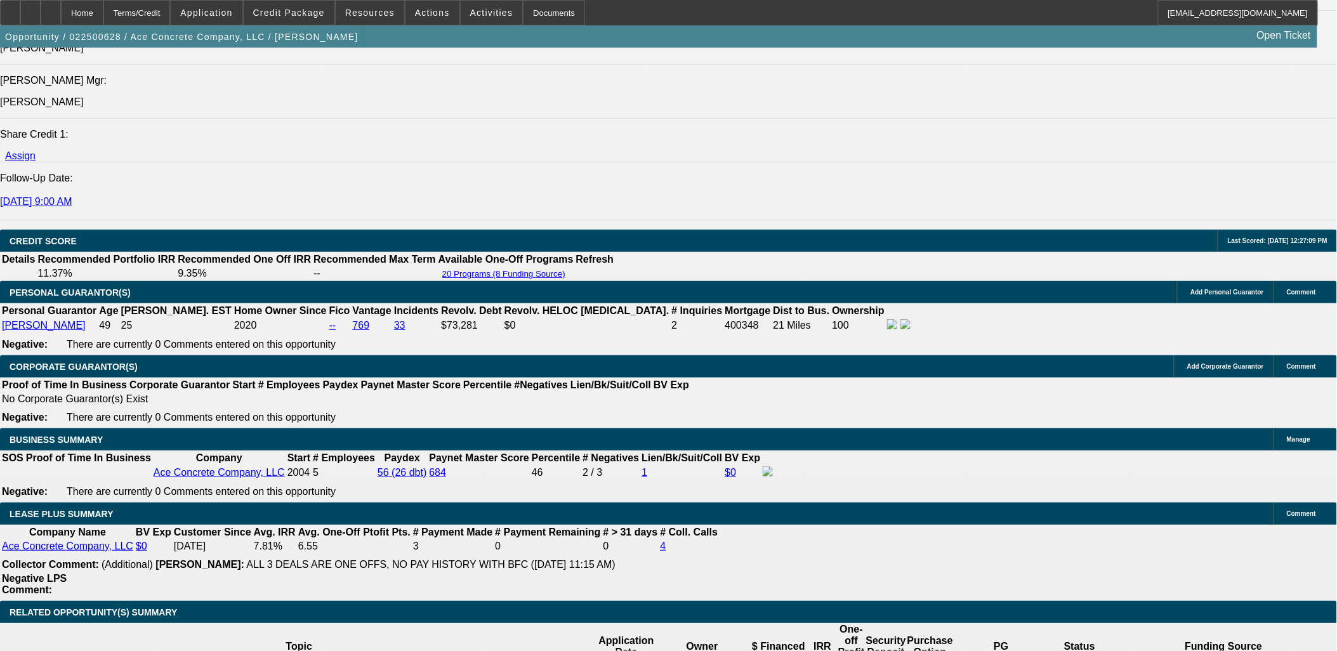
scroll to position [1832, 0]
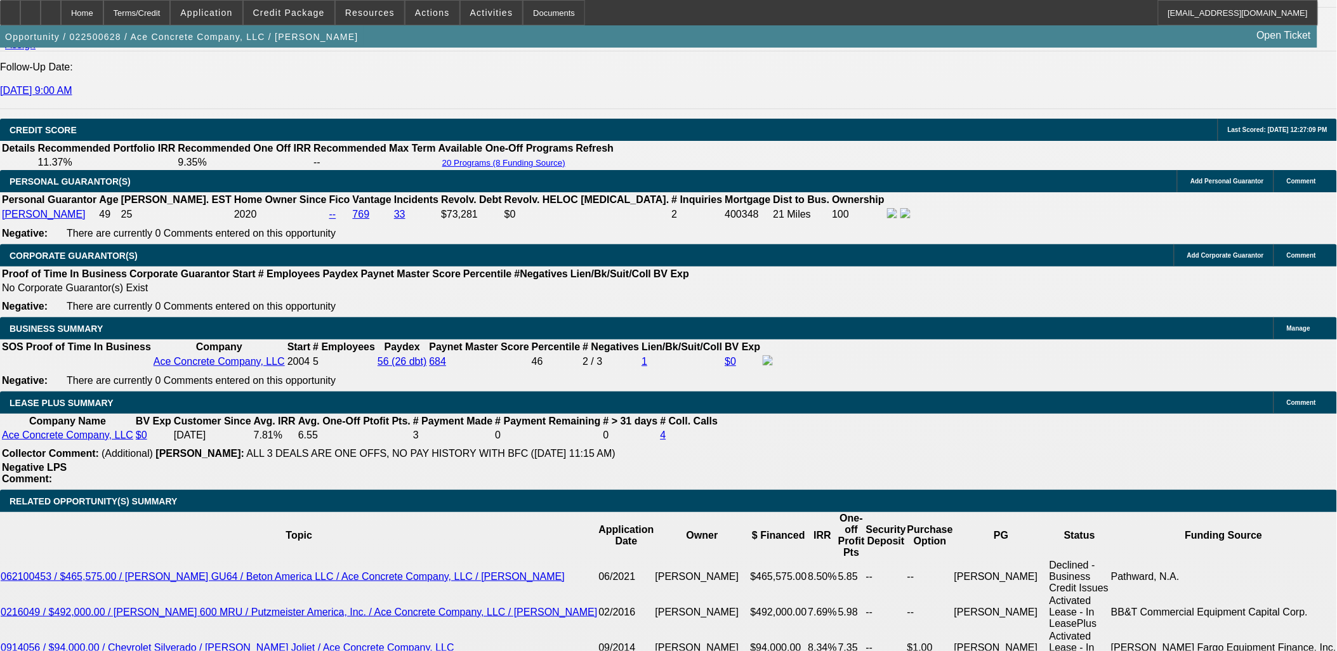
drag, startPoint x: 194, startPoint y: 291, endPoint x: 327, endPoint y: 394, distance: 169.2
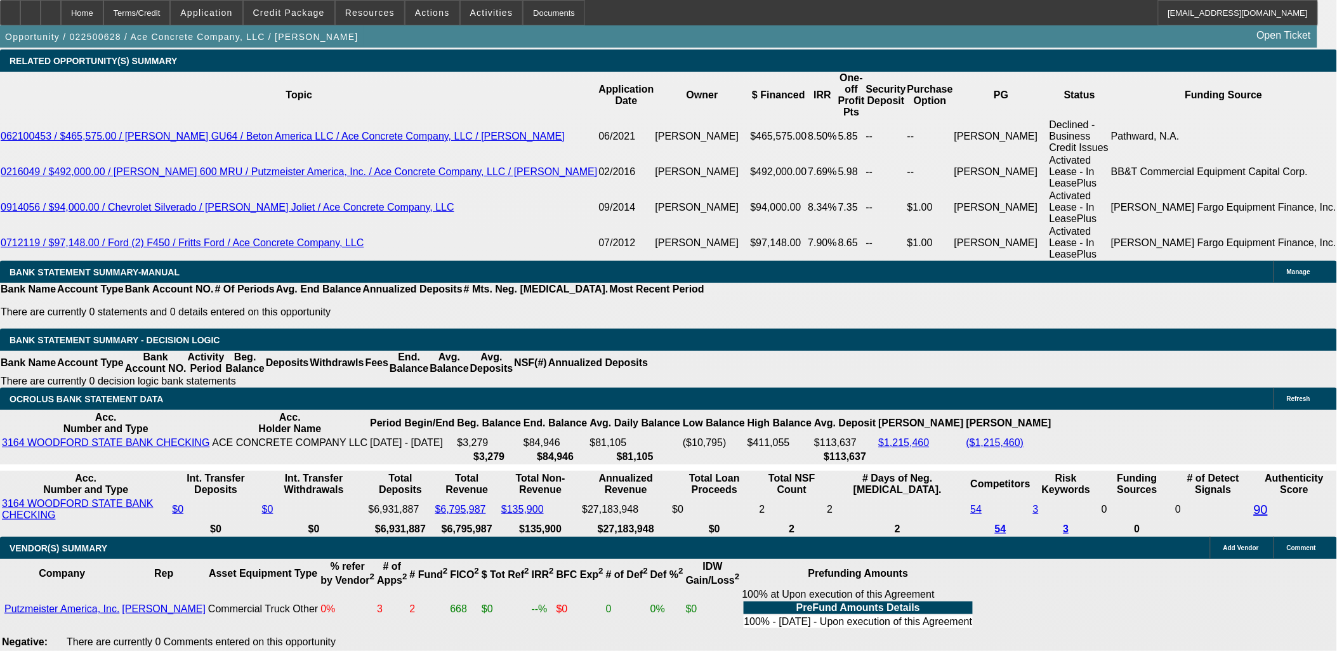
scroll to position [2454, 0]
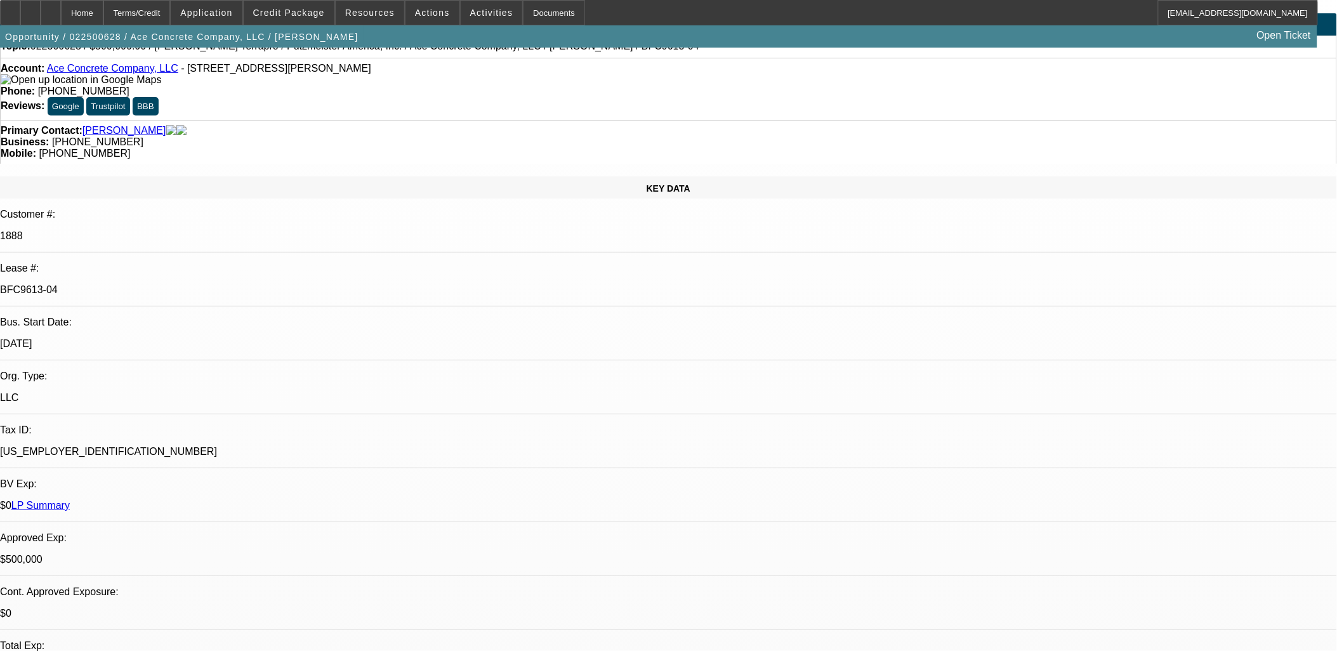
scroll to position [0, 0]
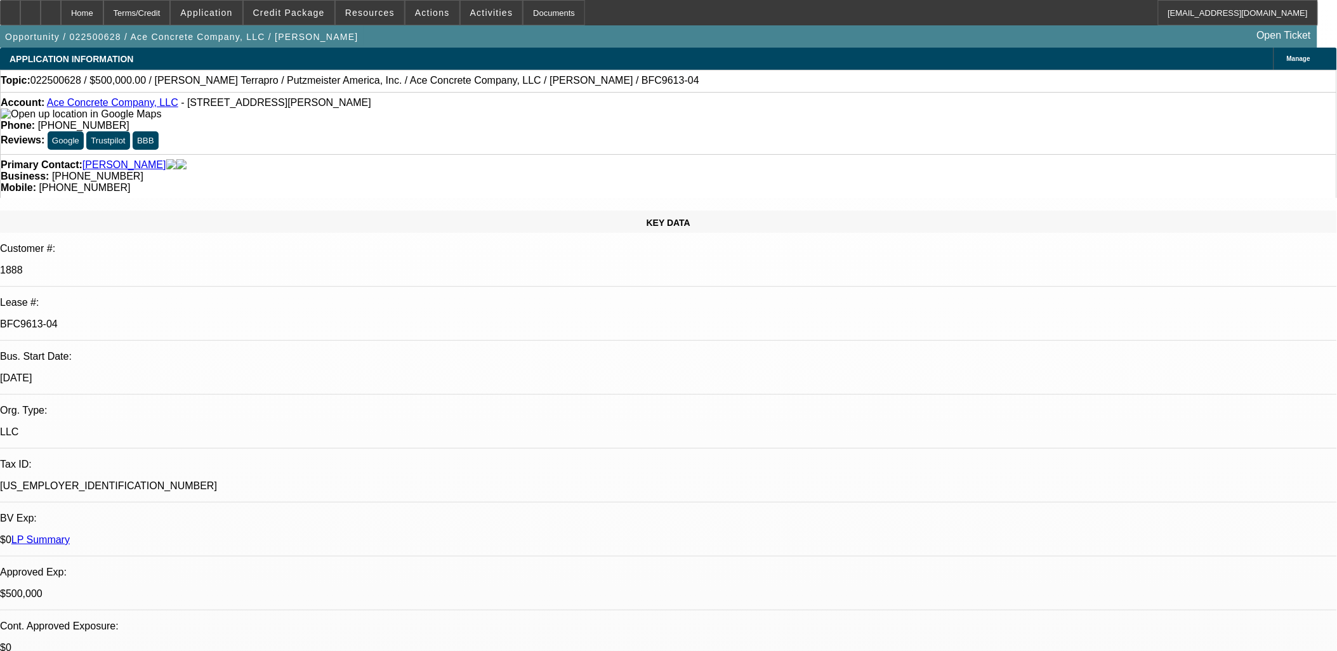
click at [112, 104] on link "Ace Concrete Company, LLC" at bounding box center [112, 102] width 131 height 11
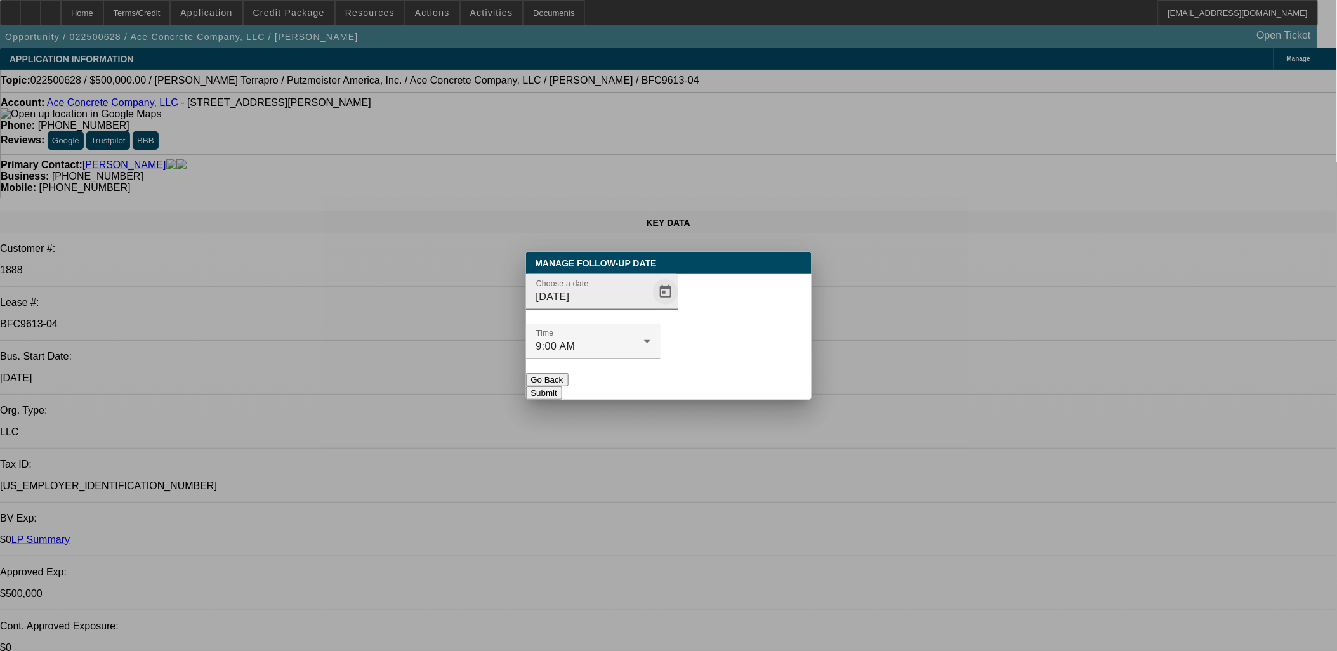
drag, startPoint x: 609, startPoint y: 303, endPoint x: 655, endPoint y: 325, distance: 51.1
click at [608, 303] on div "Choose a date [DATE]" at bounding box center [593, 292] width 114 height 36
click at [652, 307] on span "Open calendar" at bounding box center [665, 292] width 30 height 30
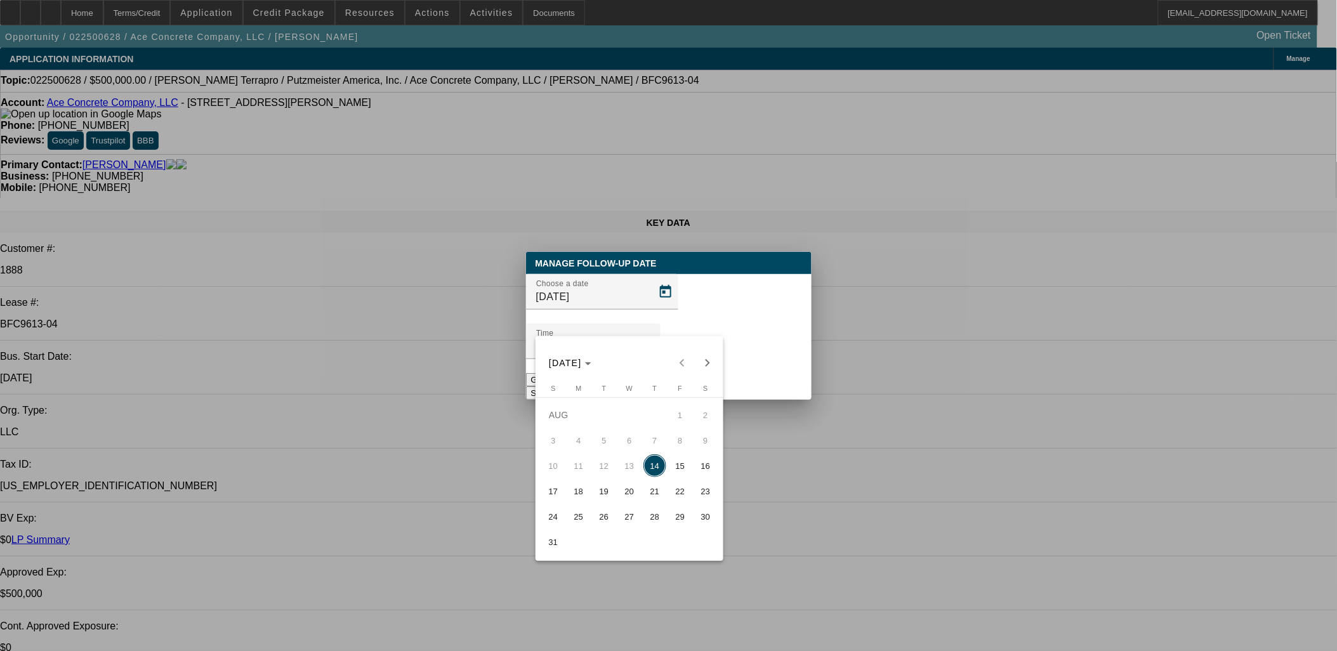
click at [684, 457] on button "15" at bounding box center [680, 465] width 25 height 25
type input "[DATE]"
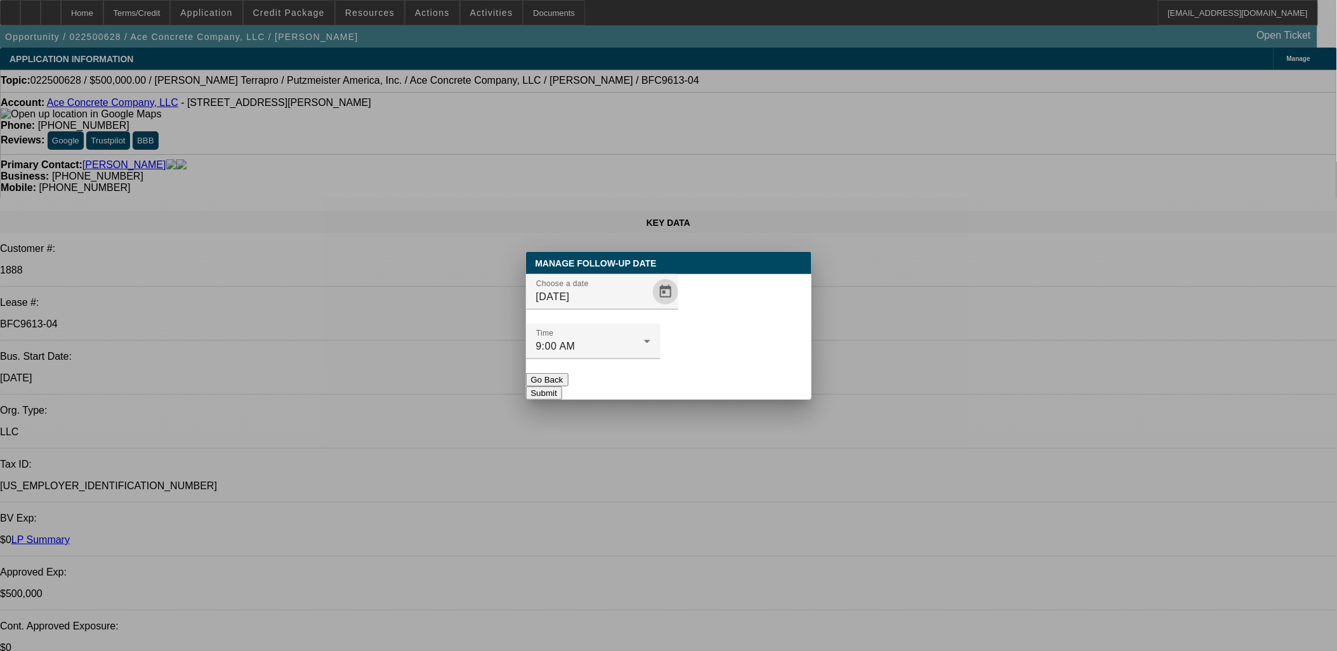
click at [562, 386] on button "Submit" at bounding box center [544, 392] width 36 height 13
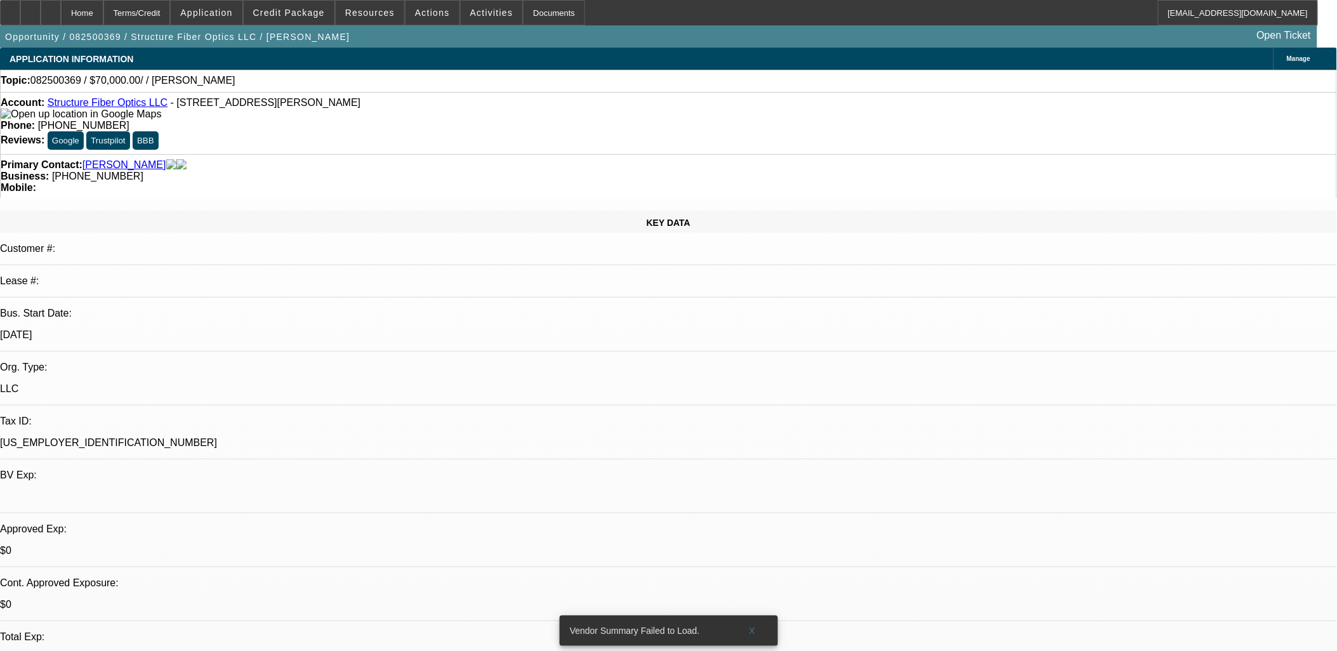
select select "0"
select select "2"
select select "0.1"
select select "1"
select select "2"
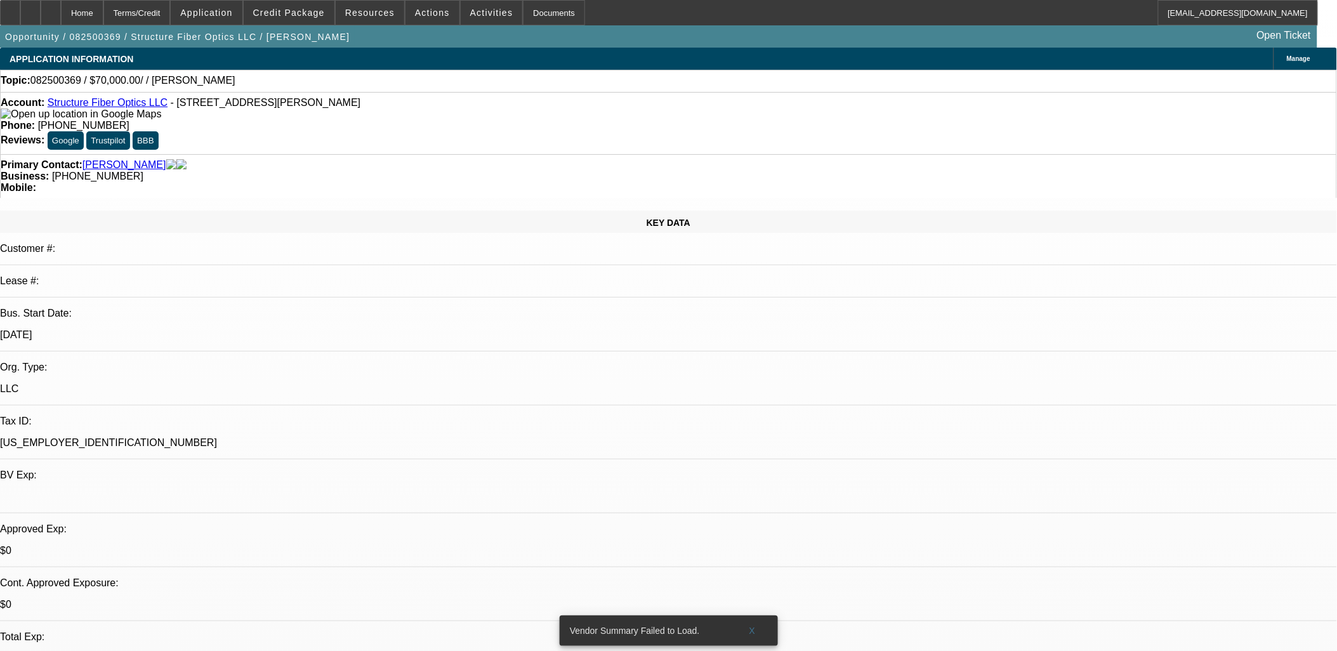
select select "4"
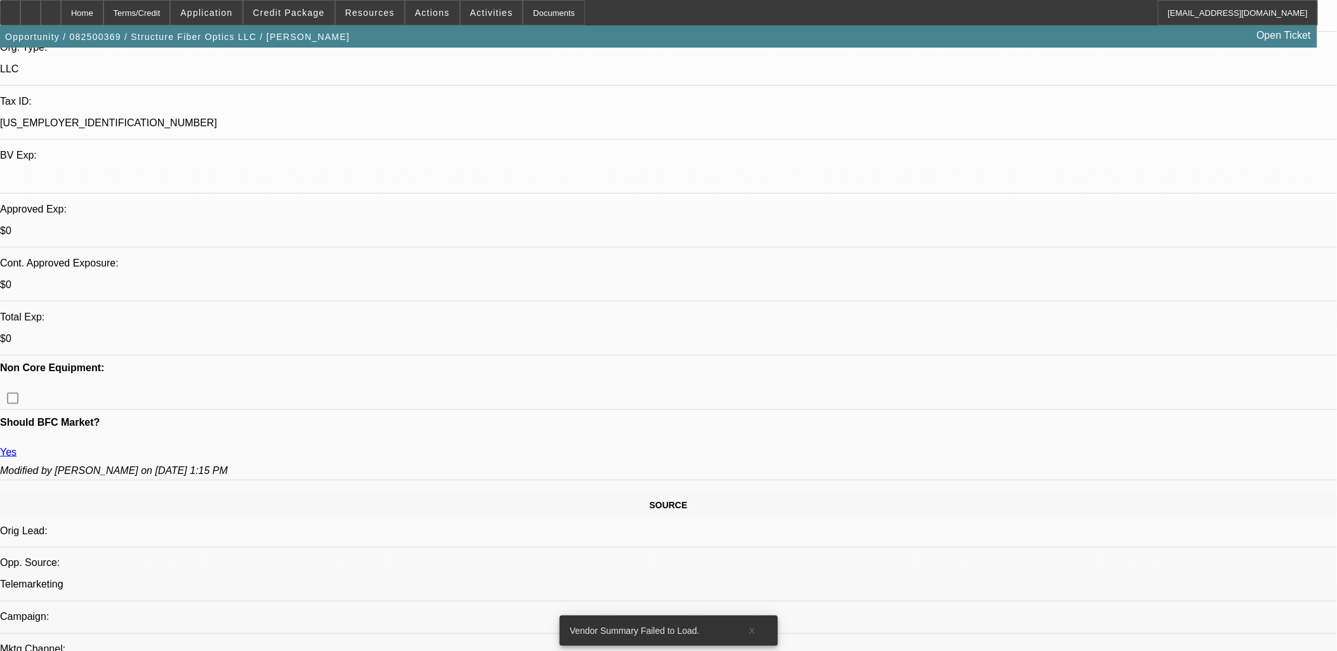
scroll to position [352, 0]
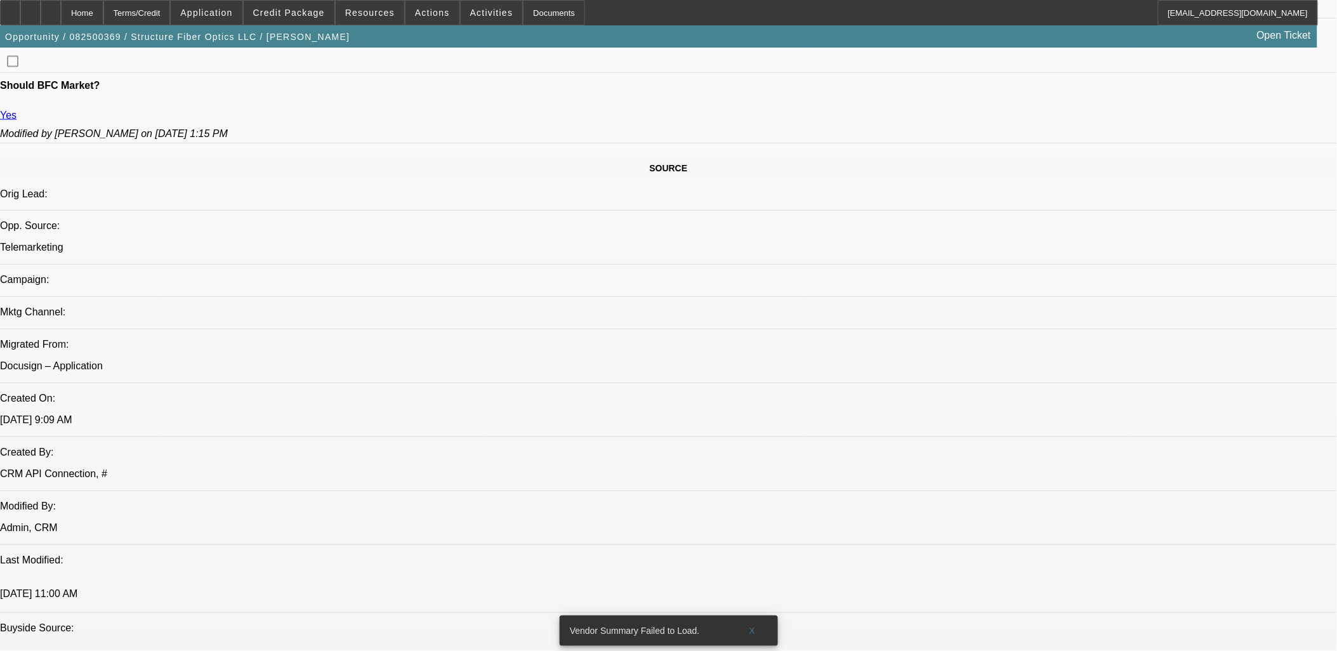
scroll to position [635, 0]
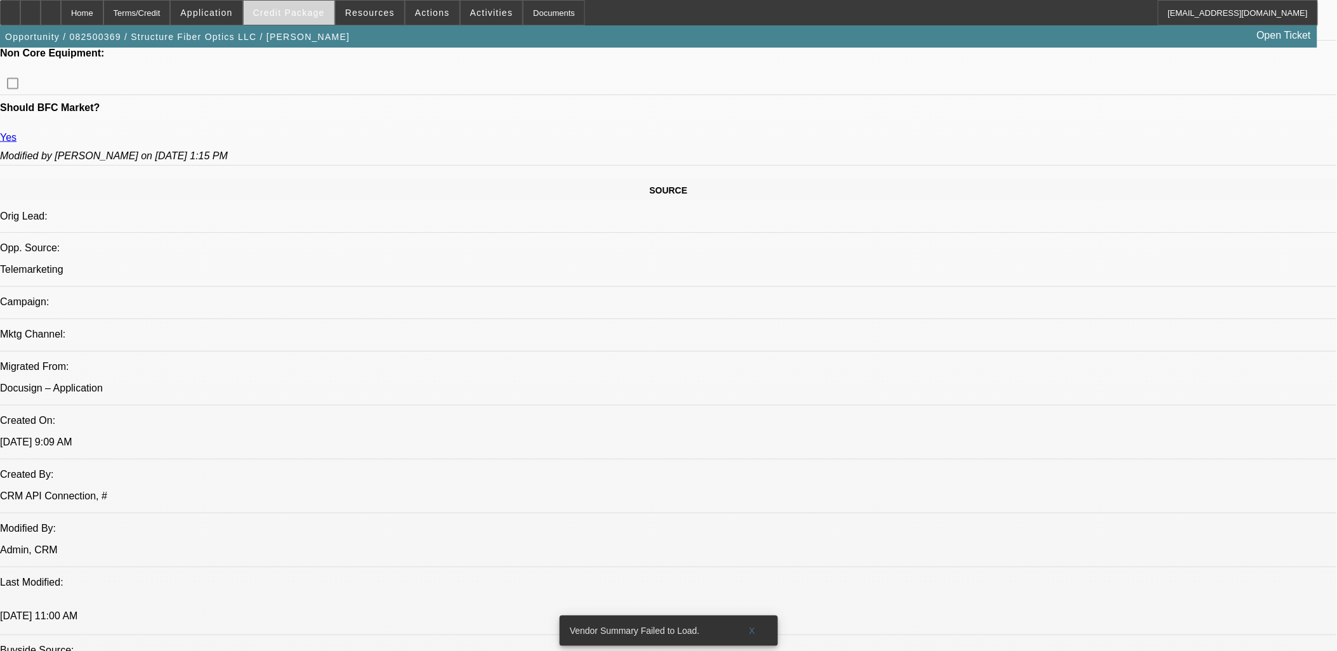
click at [300, 15] on span "Credit Package" at bounding box center [289, 13] width 72 height 10
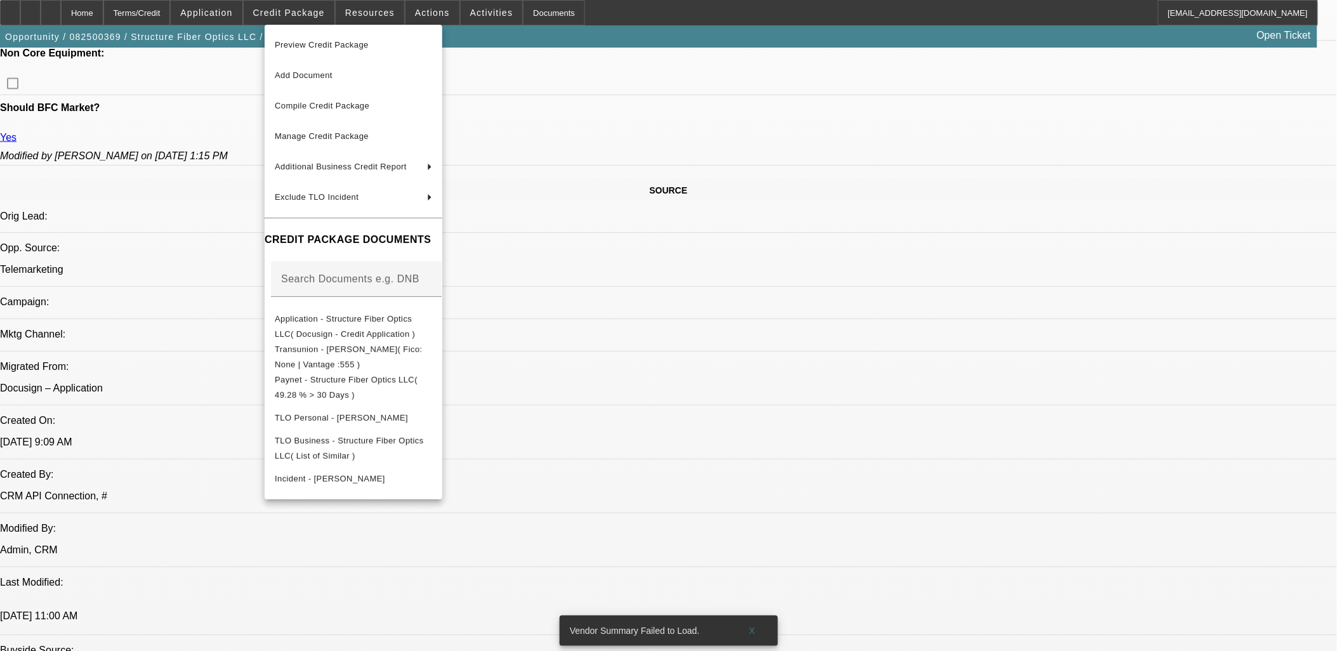
click at [166, 417] on div at bounding box center [668, 325] width 1337 height 651
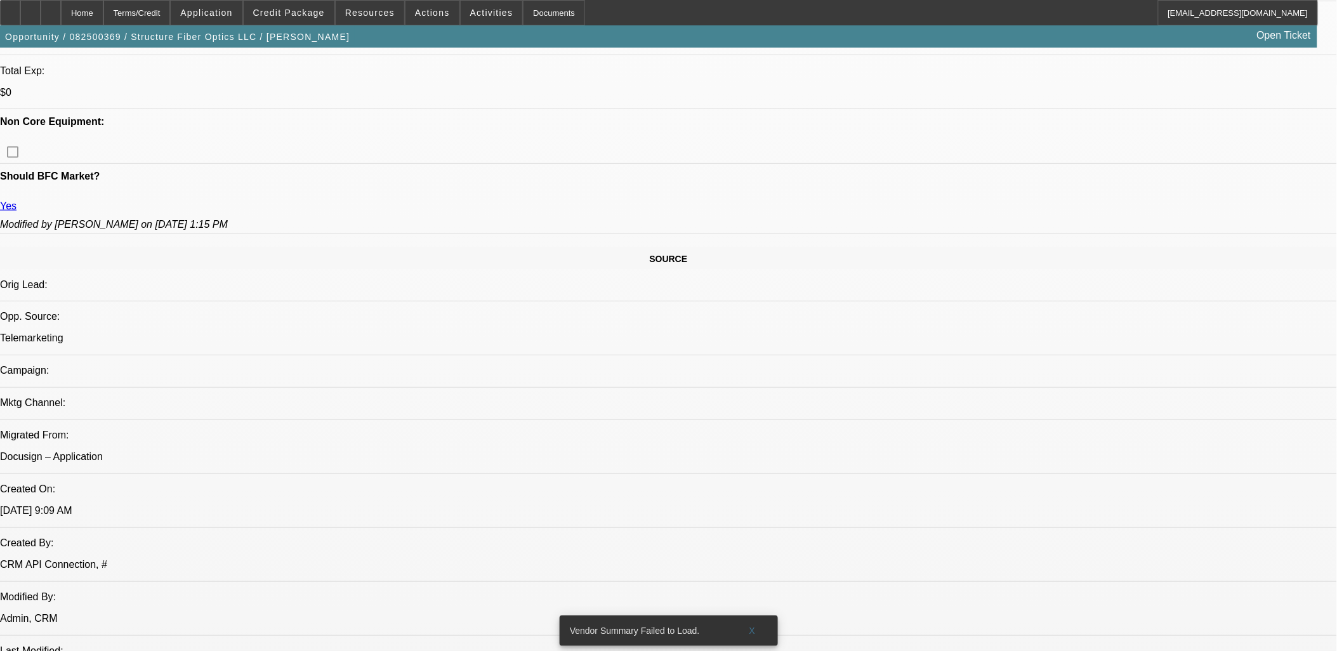
scroll to position [493, 0]
